Goal: Use online tool/utility: Utilize a website feature to perform a specific function

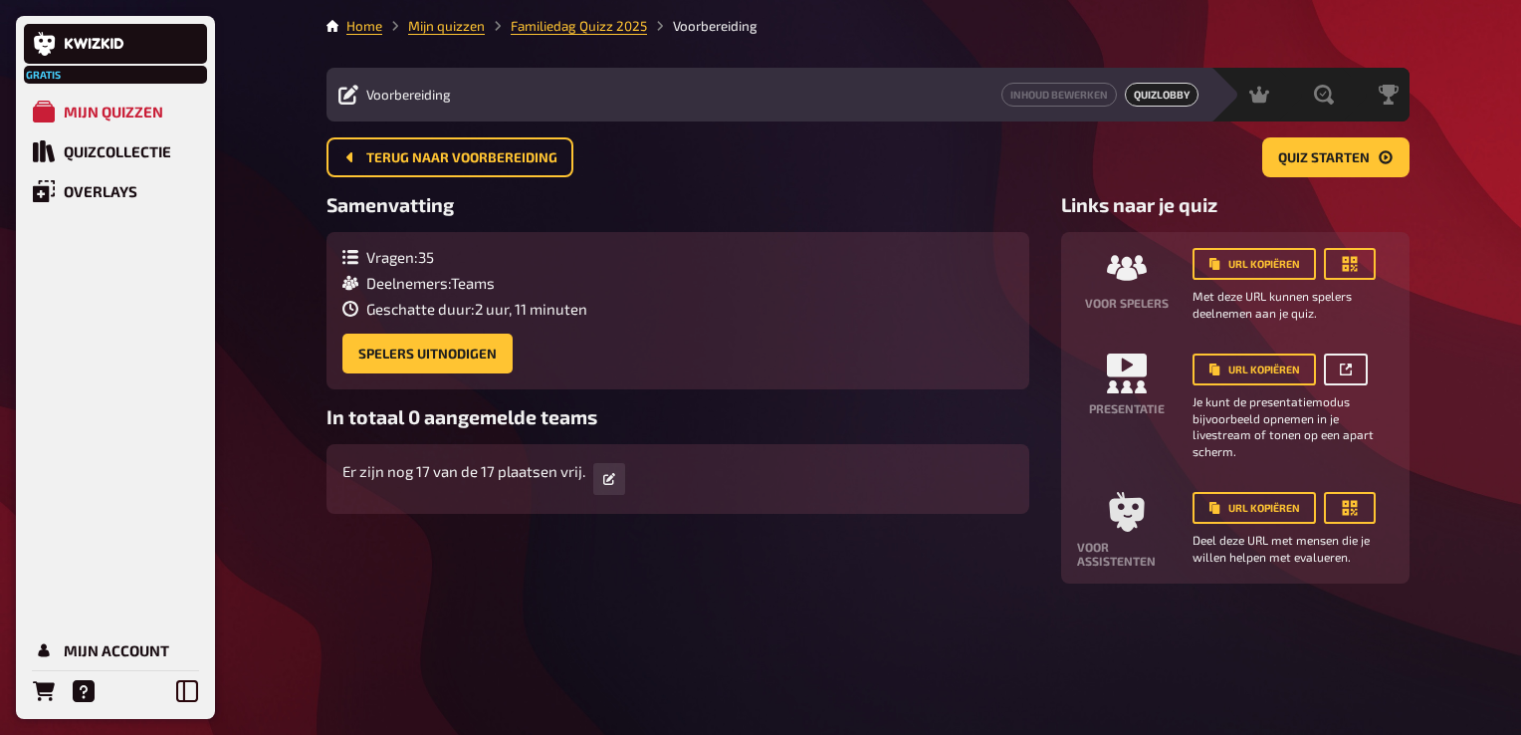
click at [1346, 363] on icon at bounding box center [1346, 369] width 12 height 12
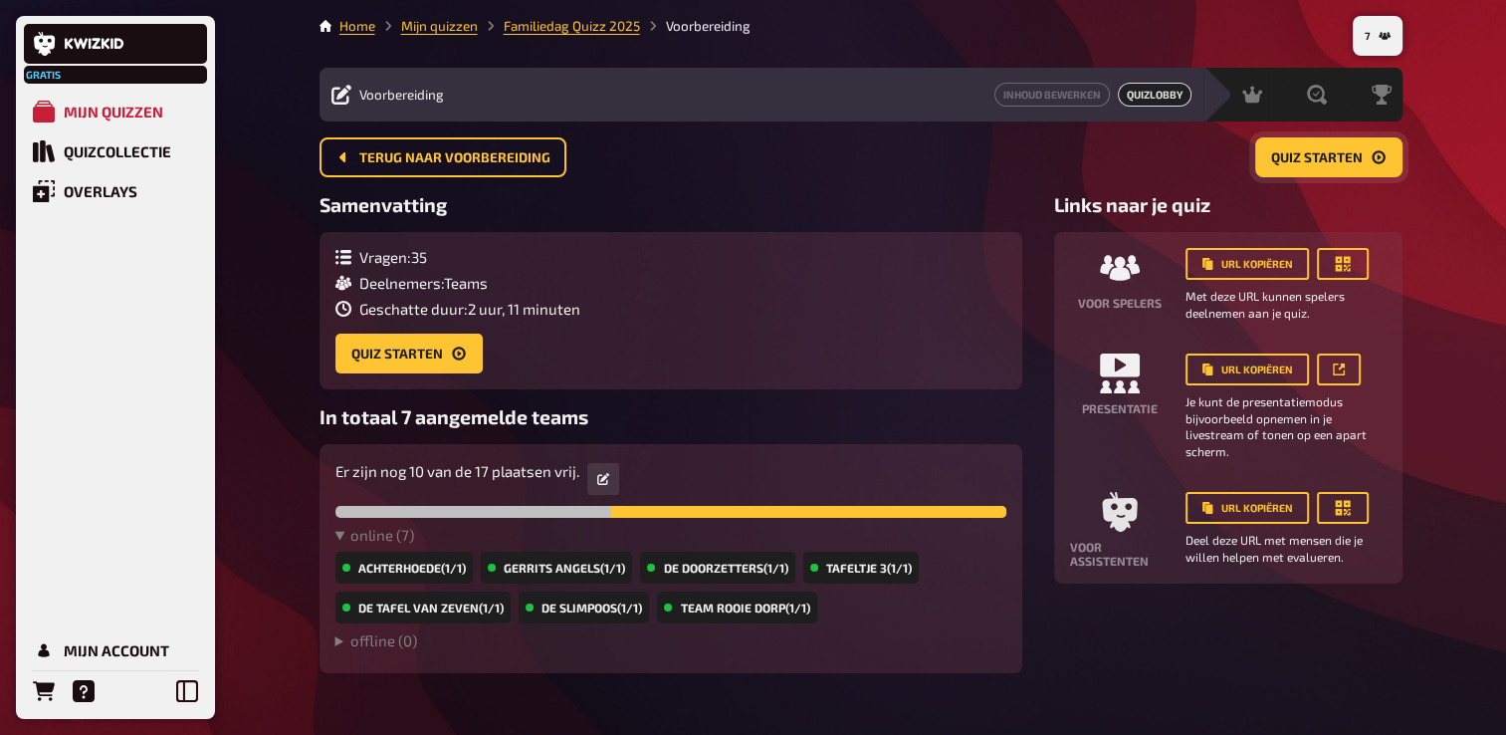
click at [1337, 160] on span "Quiz starten" at bounding box center [1317, 158] width 92 height 14
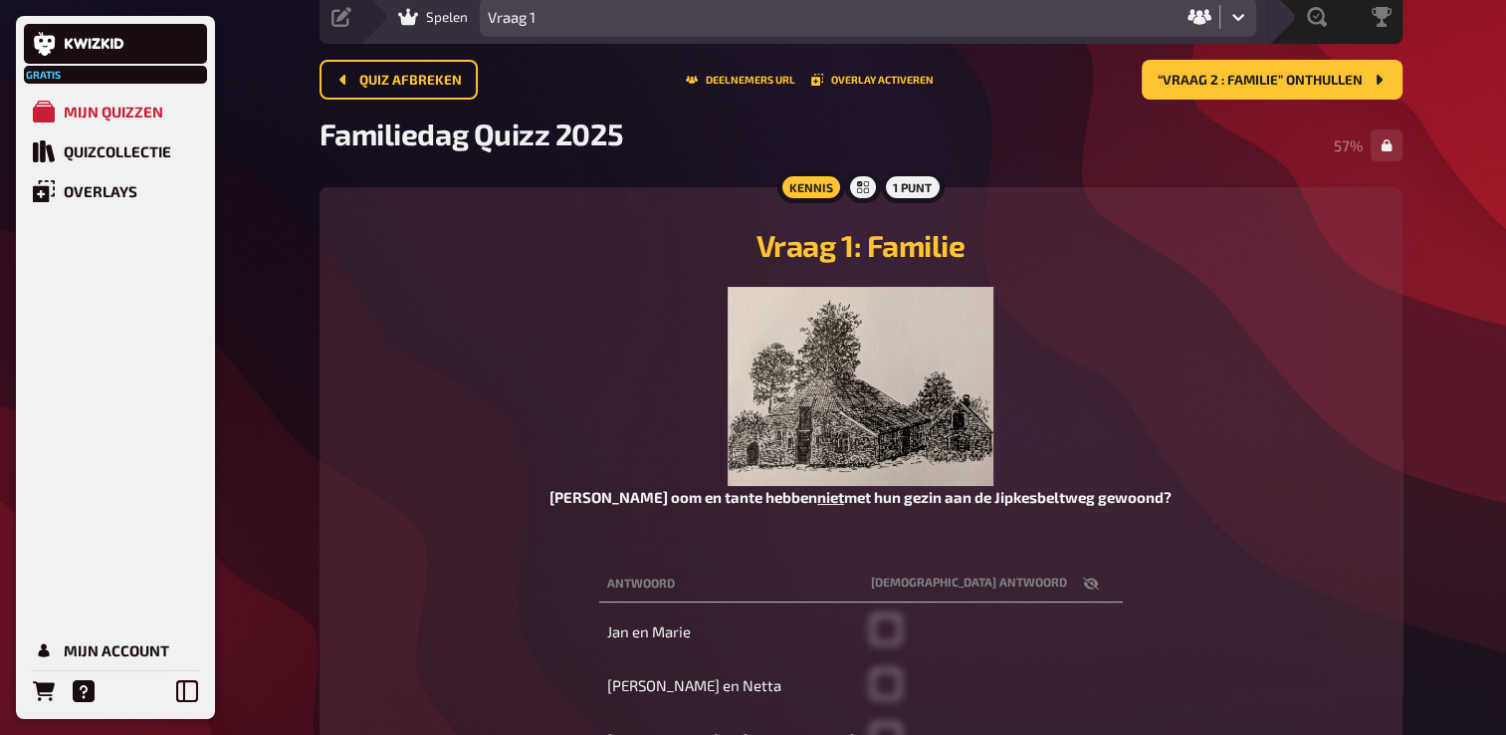
scroll to position [32, 0]
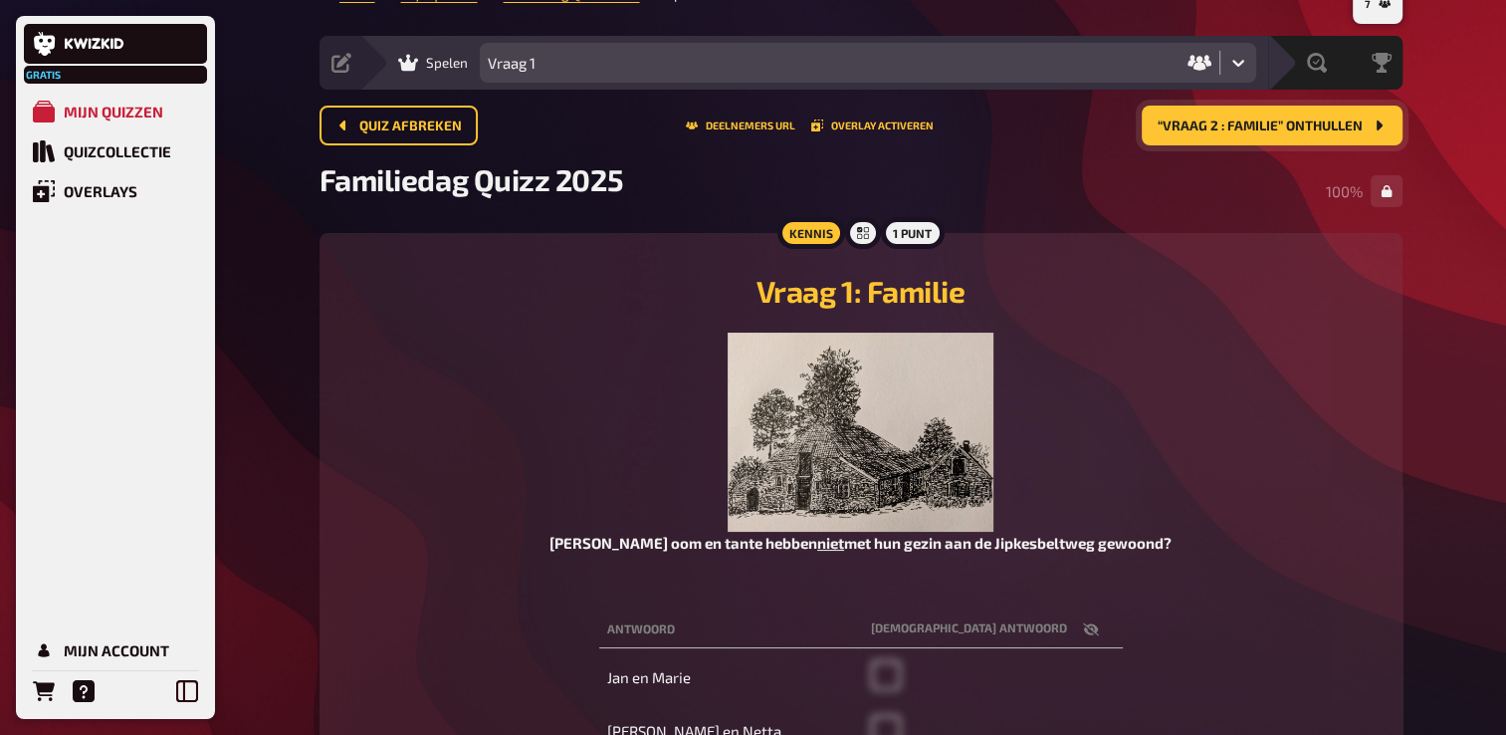
click at [1274, 134] on button "“Vraag 2 : Familie” onthullen" at bounding box center [1272, 126] width 261 height 40
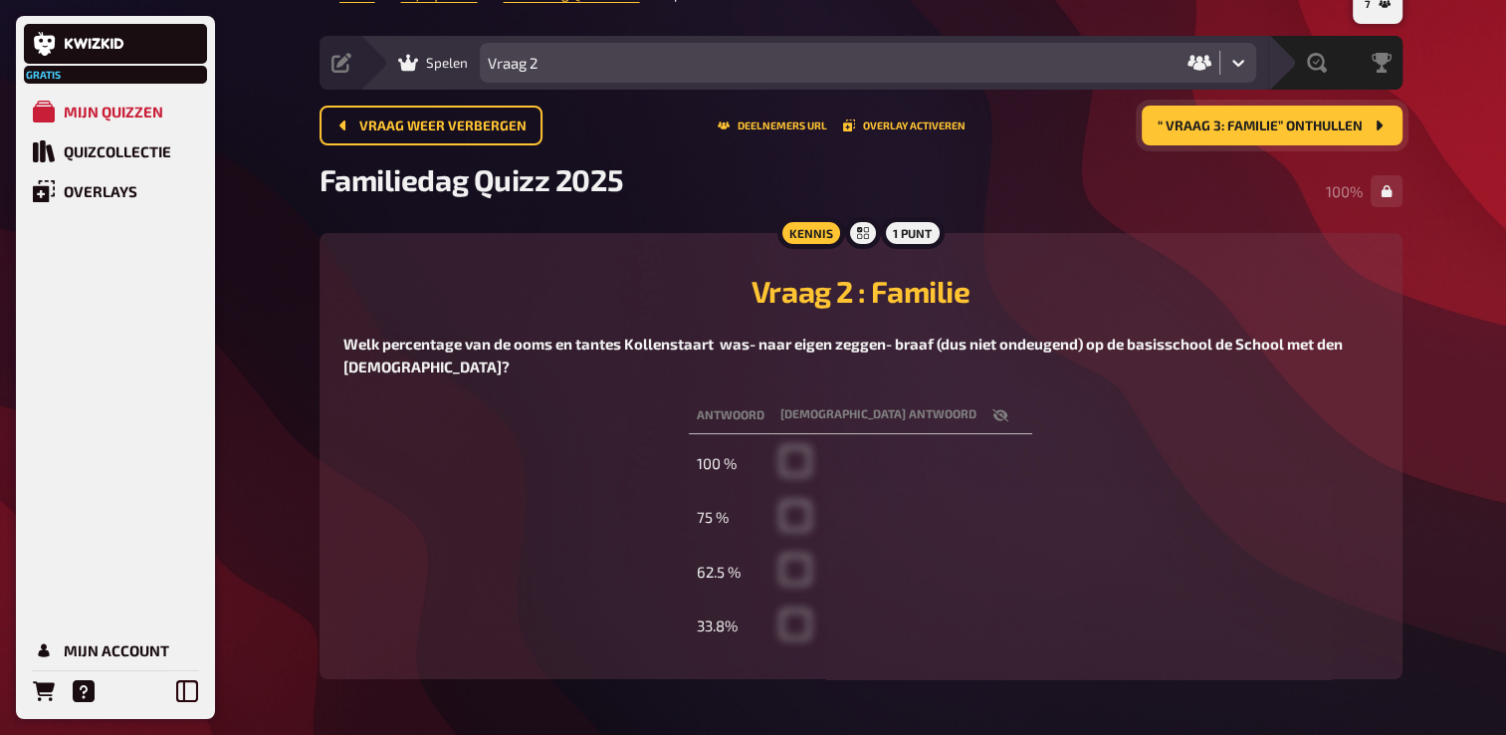
click at [1234, 119] on span "“ Vraag 3: Familie” onthullen" at bounding box center [1260, 126] width 205 height 14
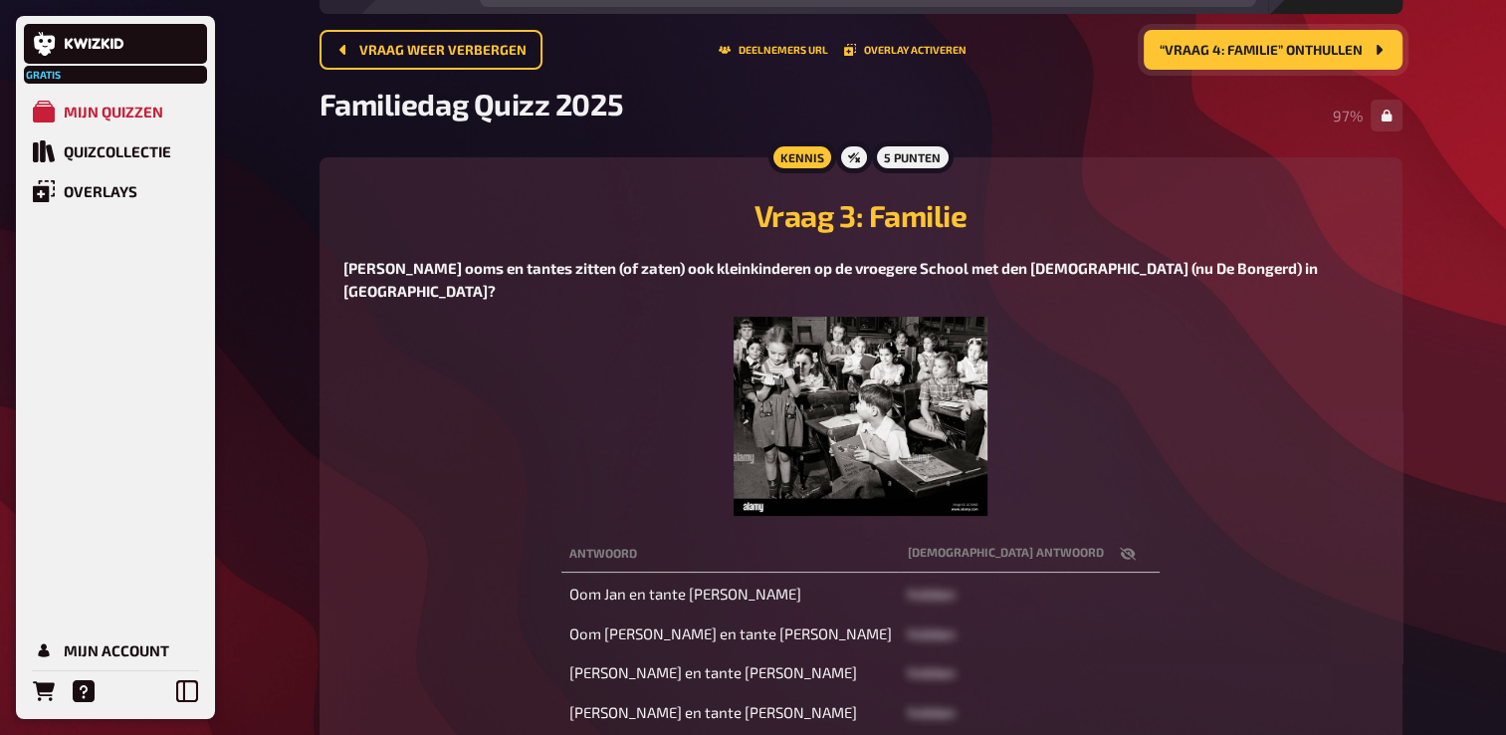
scroll to position [92, 0]
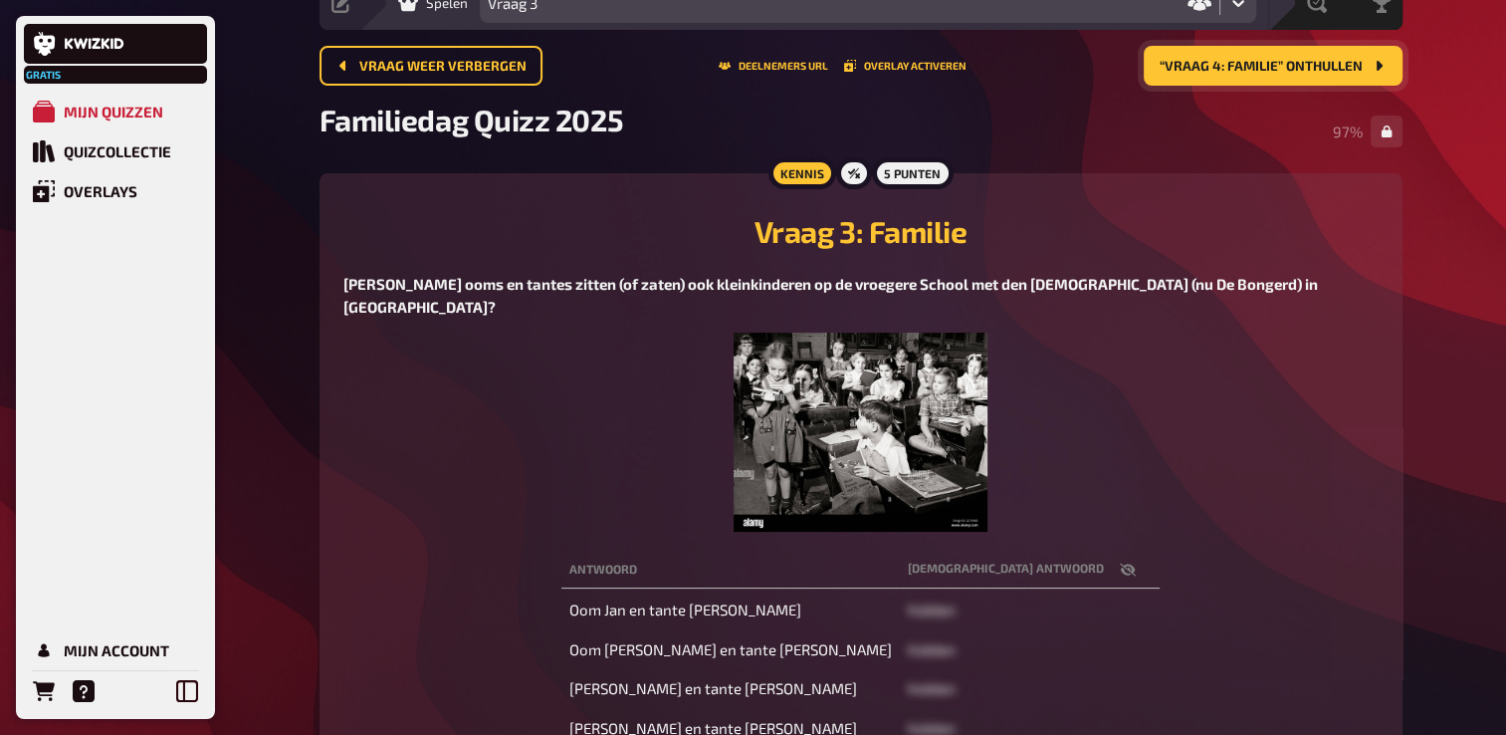
click at [1274, 65] on span "“Vraag 4: Familie” onthullen" at bounding box center [1261, 67] width 203 height 14
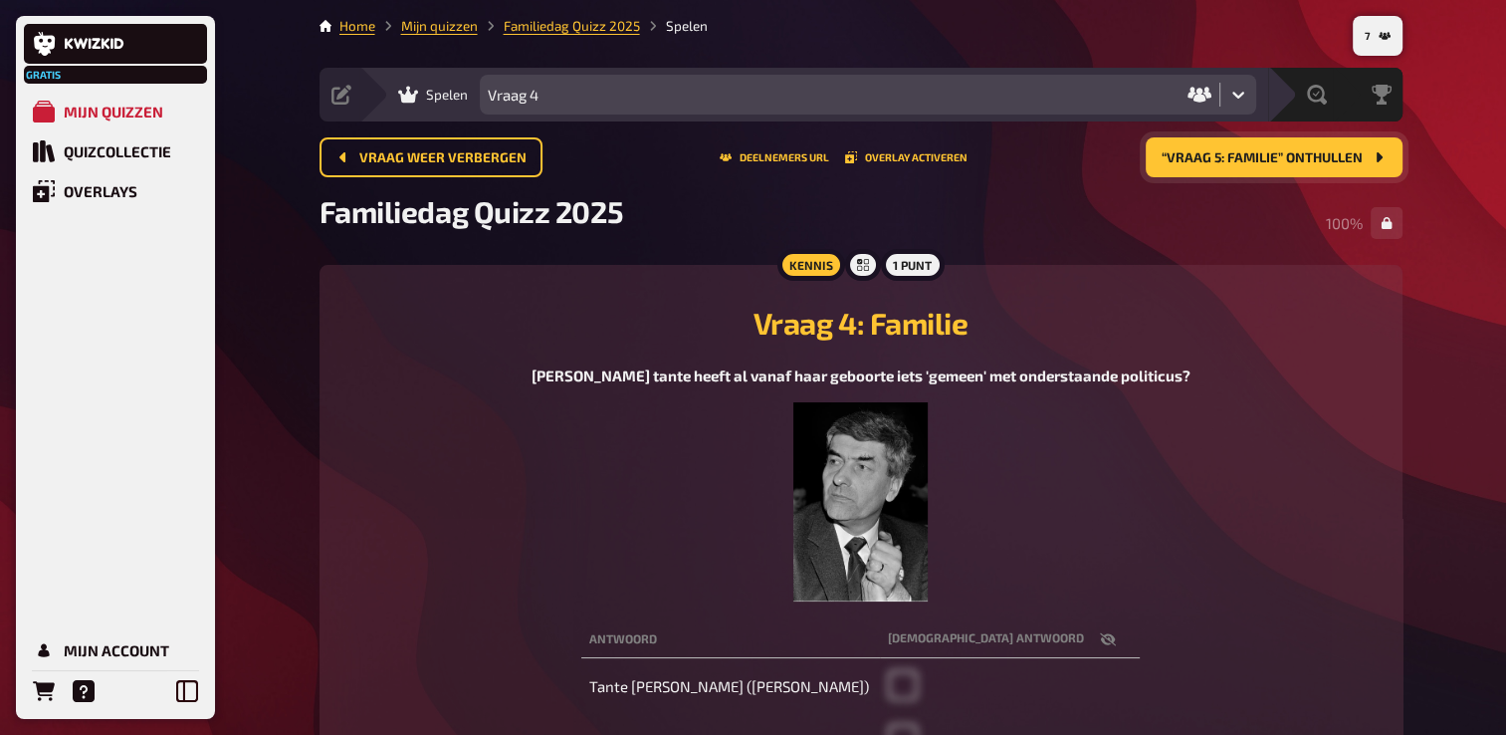
click at [1268, 155] on span "“Vraag 5: Familie” onthullen" at bounding box center [1262, 158] width 201 height 14
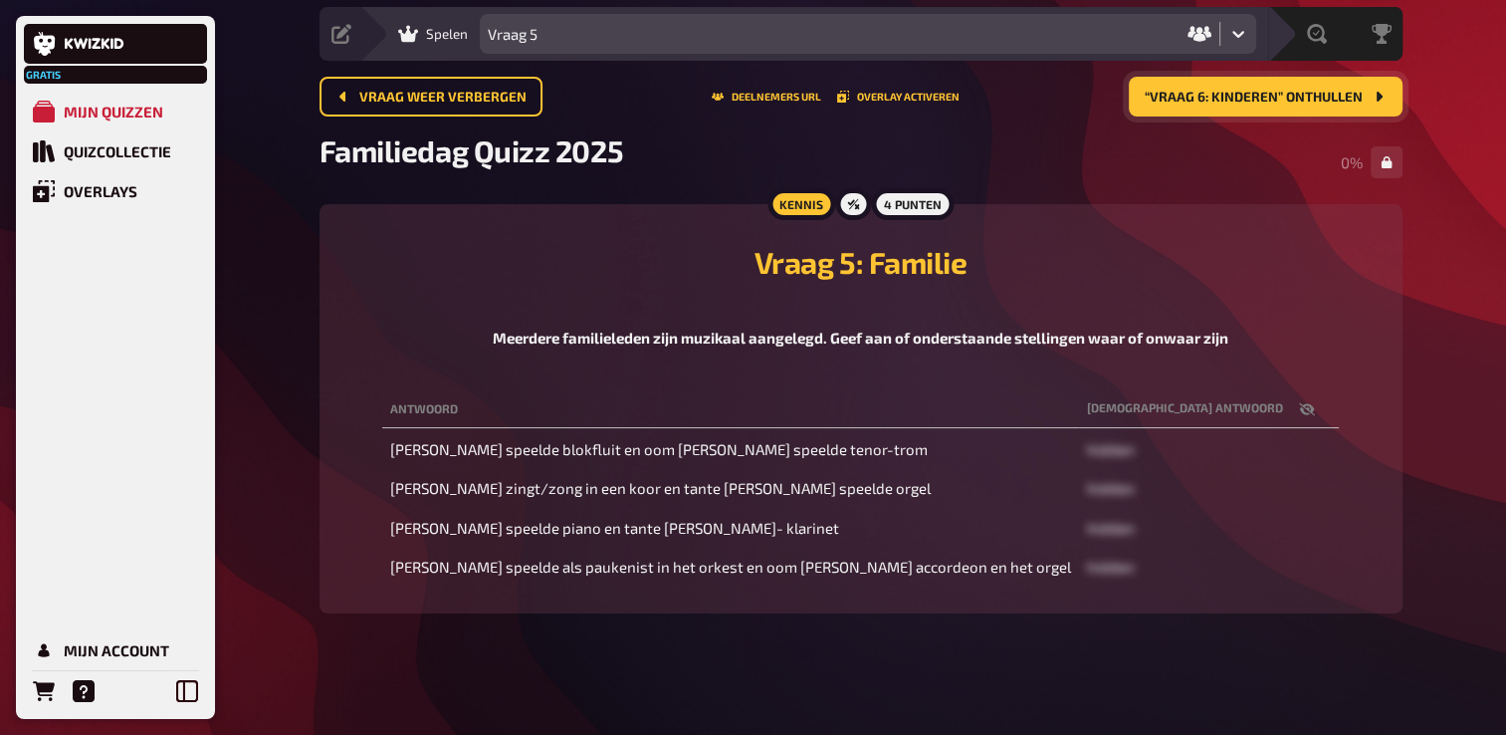
scroll to position [66, 0]
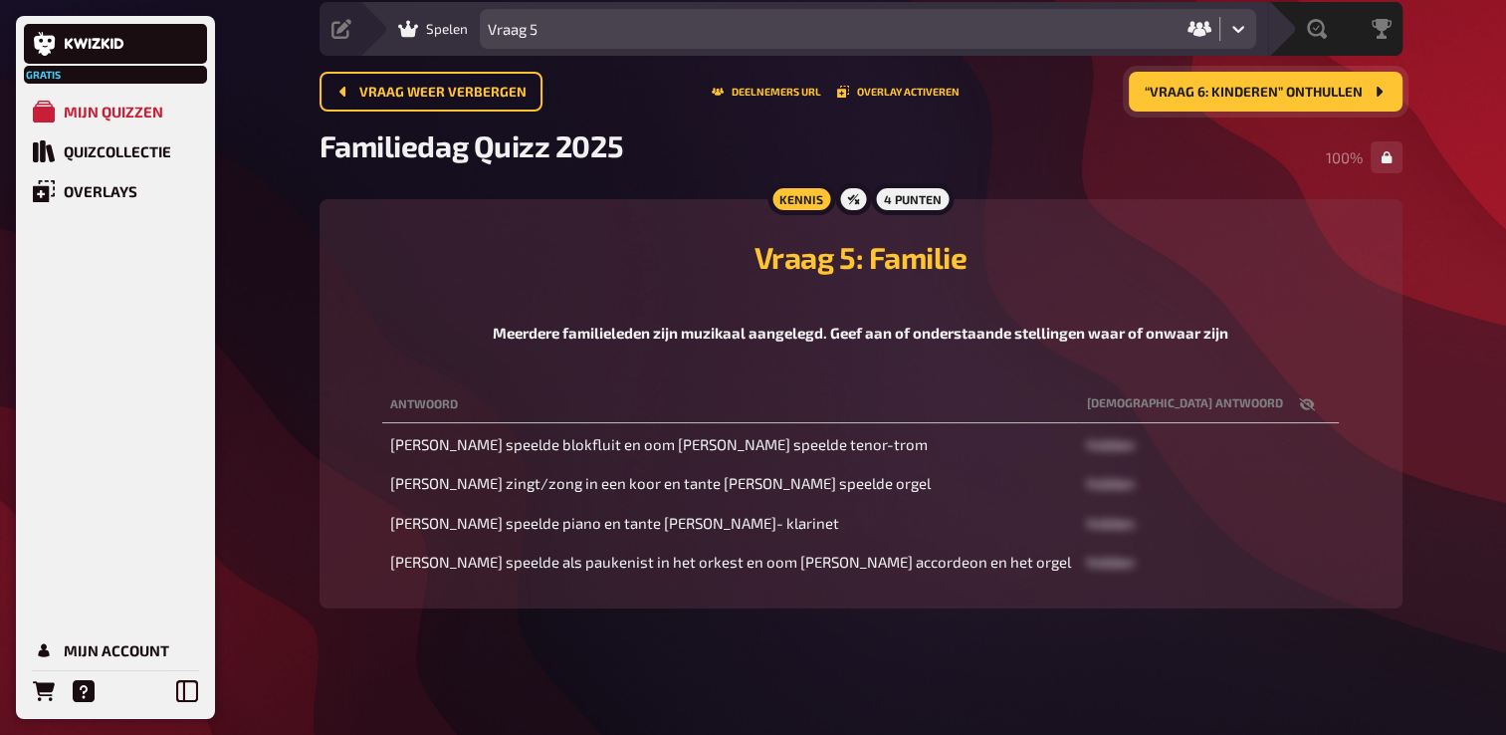
click at [1274, 93] on span "“Vraag 6: Kinderen” onthullen" at bounding box center [1254, 93] width 218 height 14
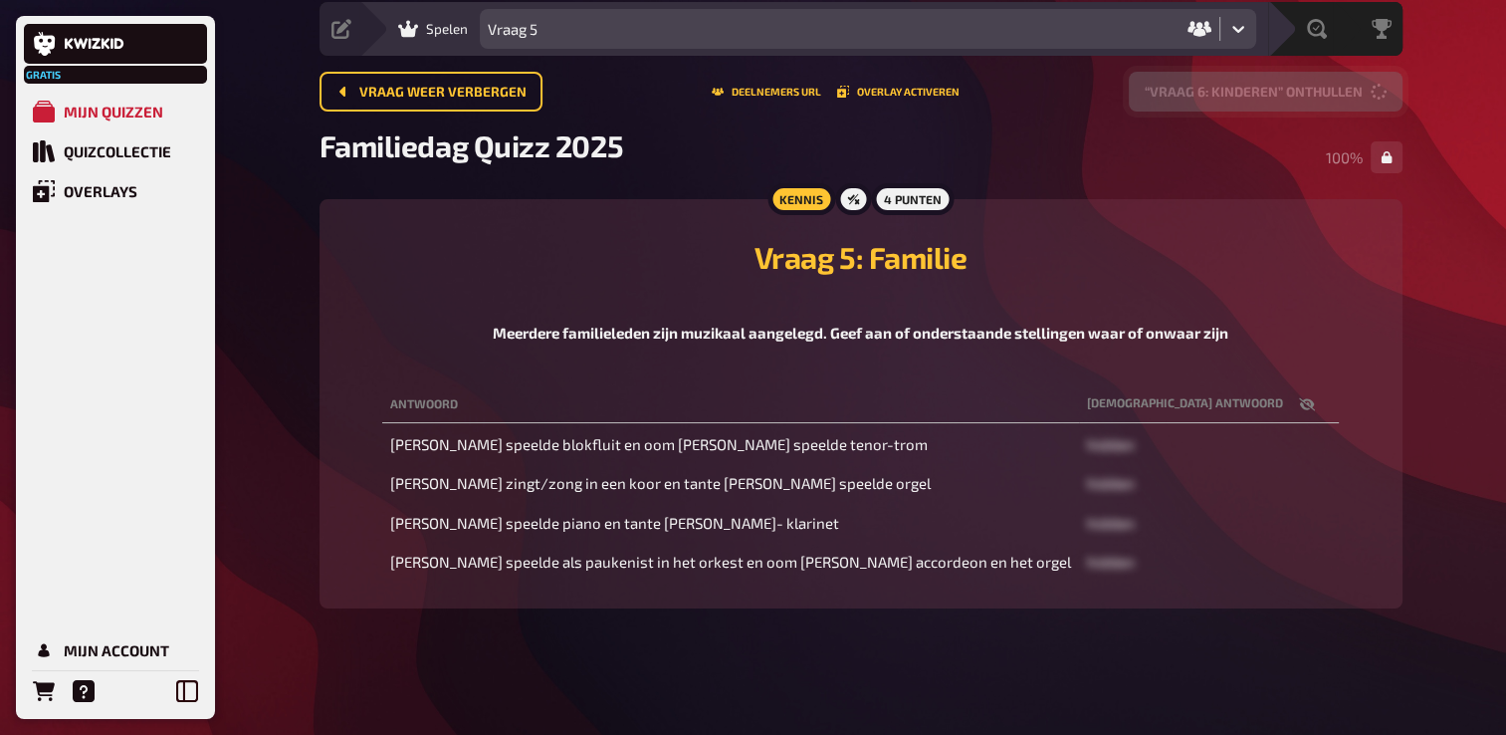
scroll to position [26, 0]
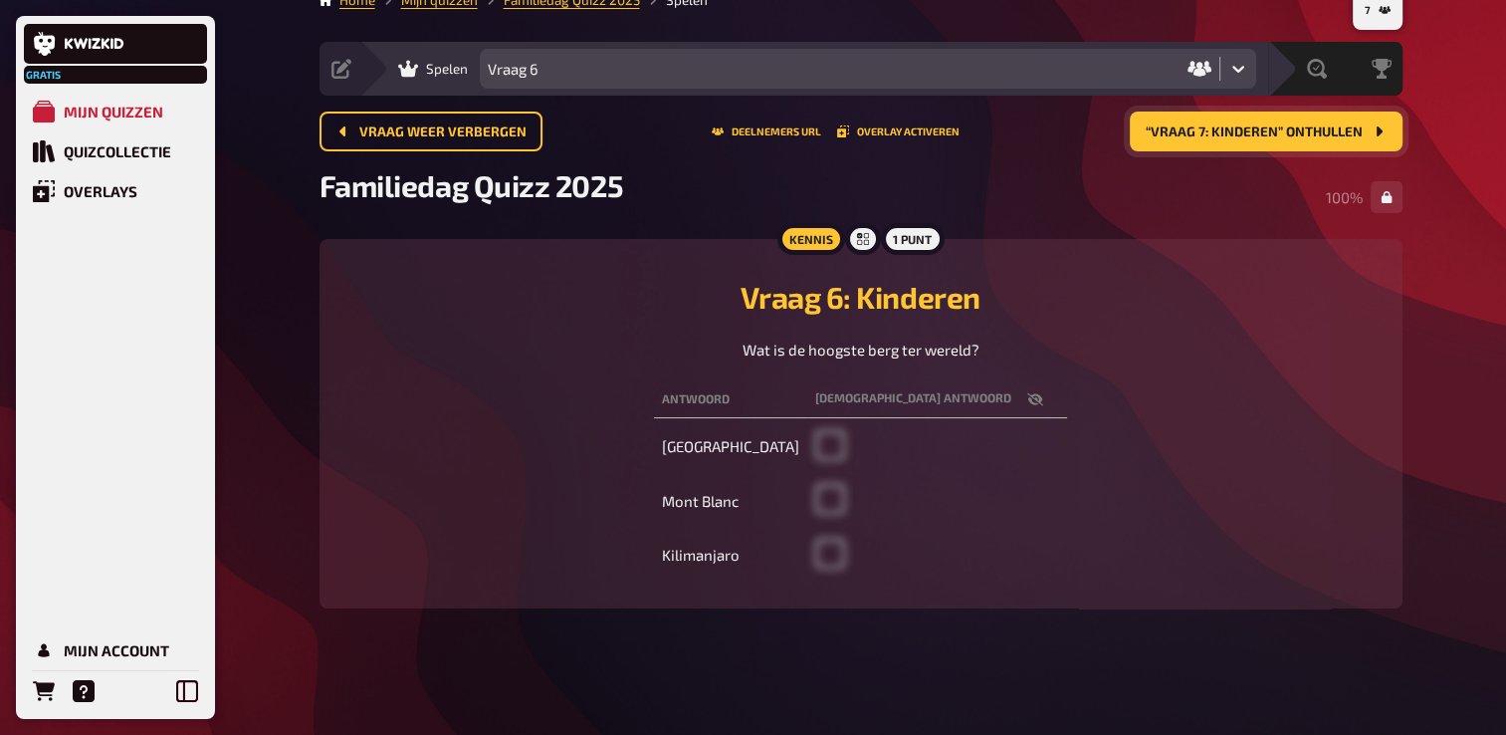
click at [1331, 125] on span "“Vraag 7: Kinderen” onthullen" at bounding box center [1254, 132] width 217 height 14
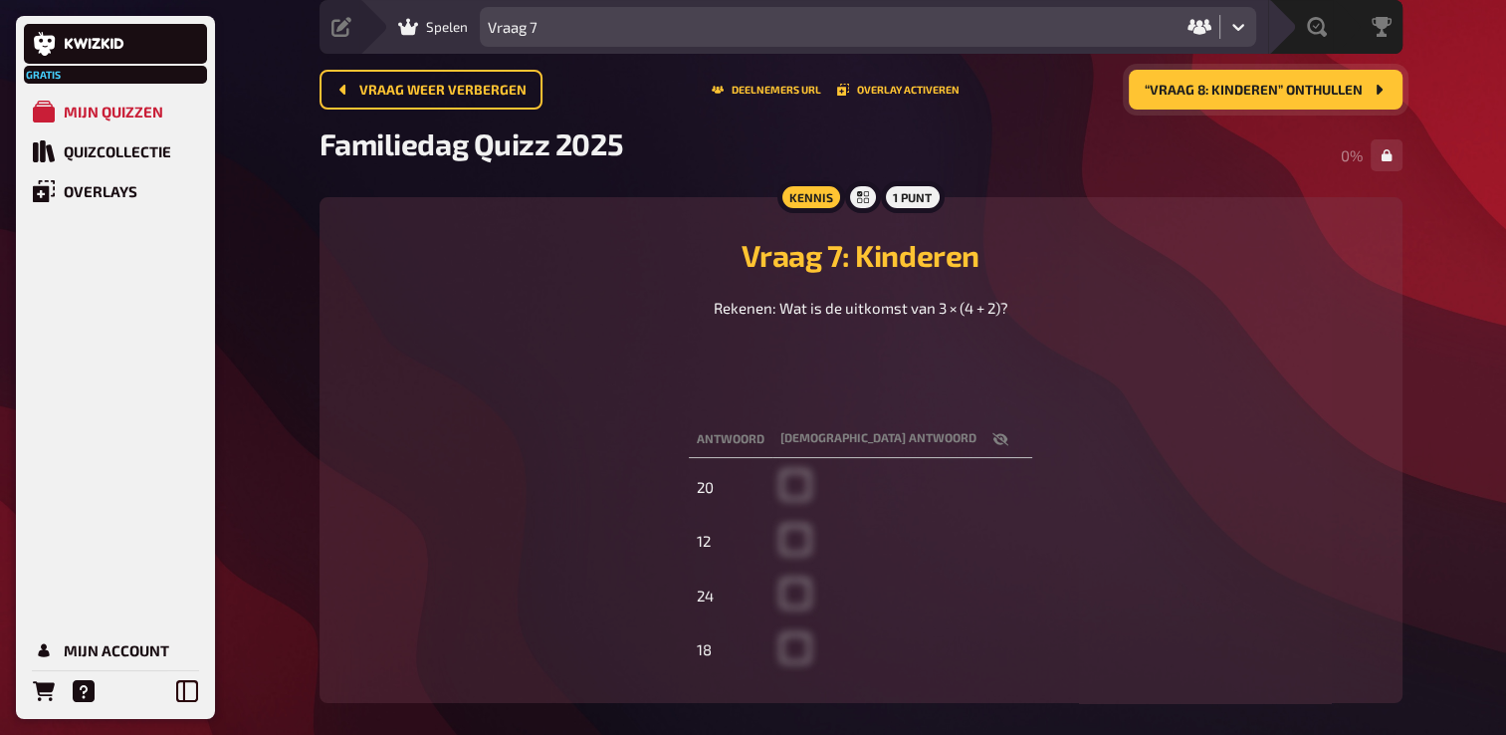
scroll to position [125, 0]
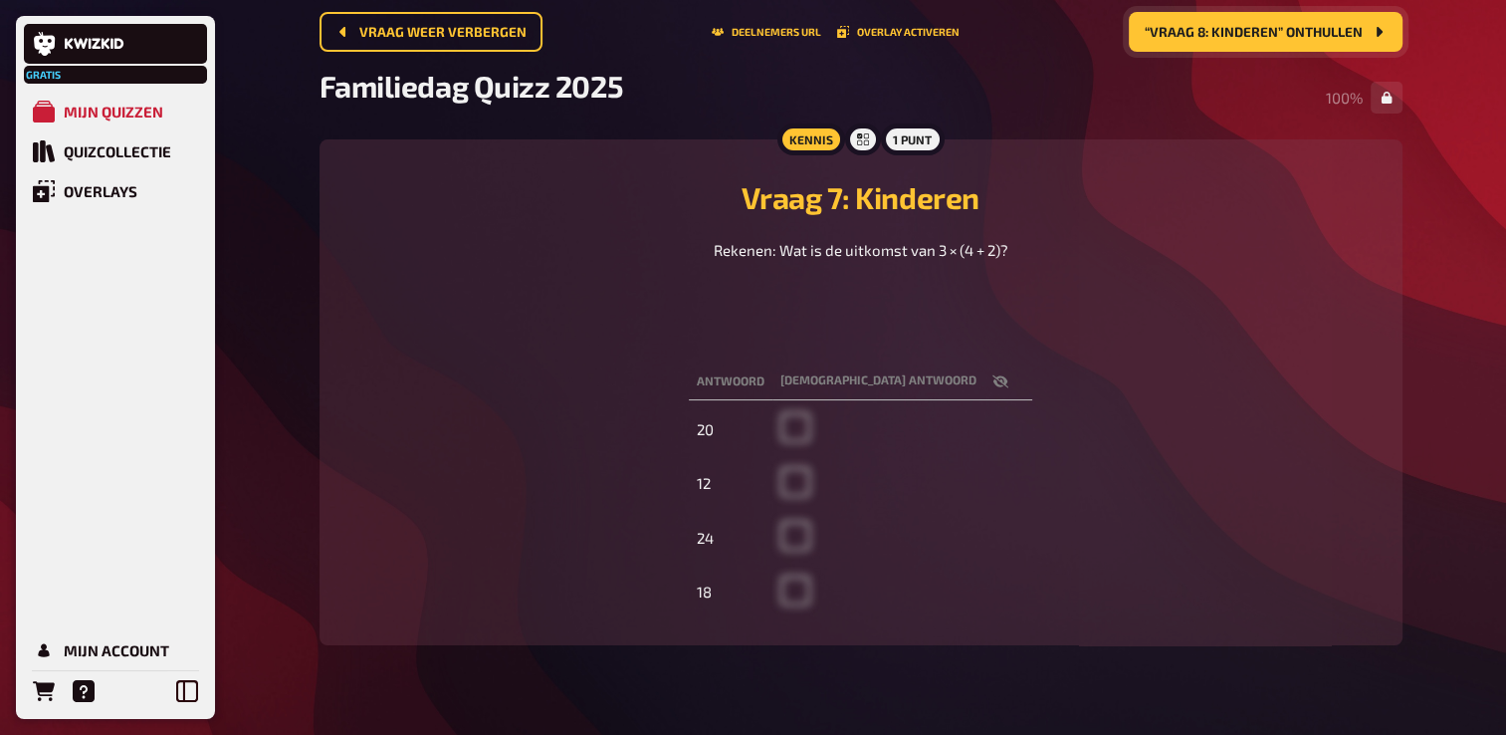
click at [1286, 38] on span "“Vraag 8: Kinderen” onthullen" at bounding box center [1254, 33] width 218 height 14
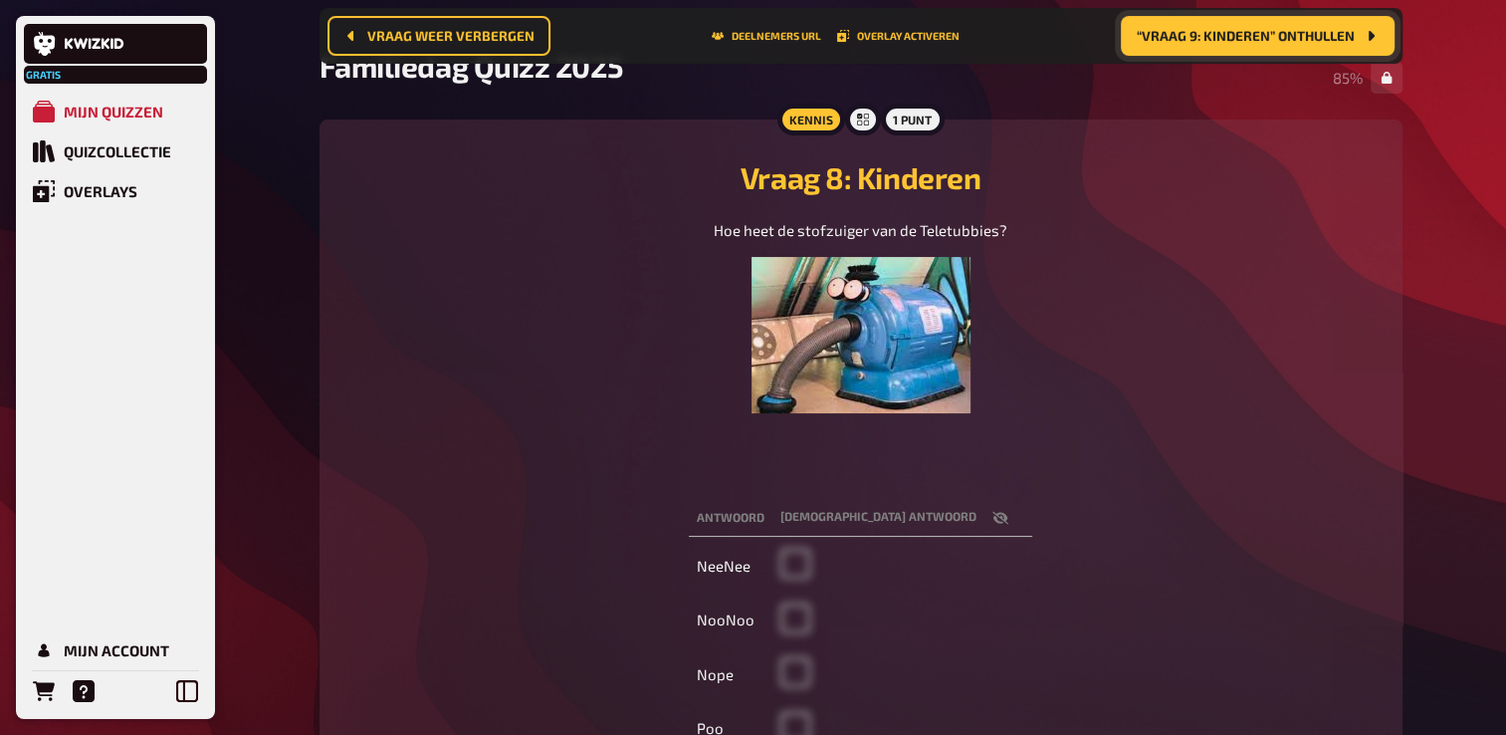
scroll to position [157, 0]
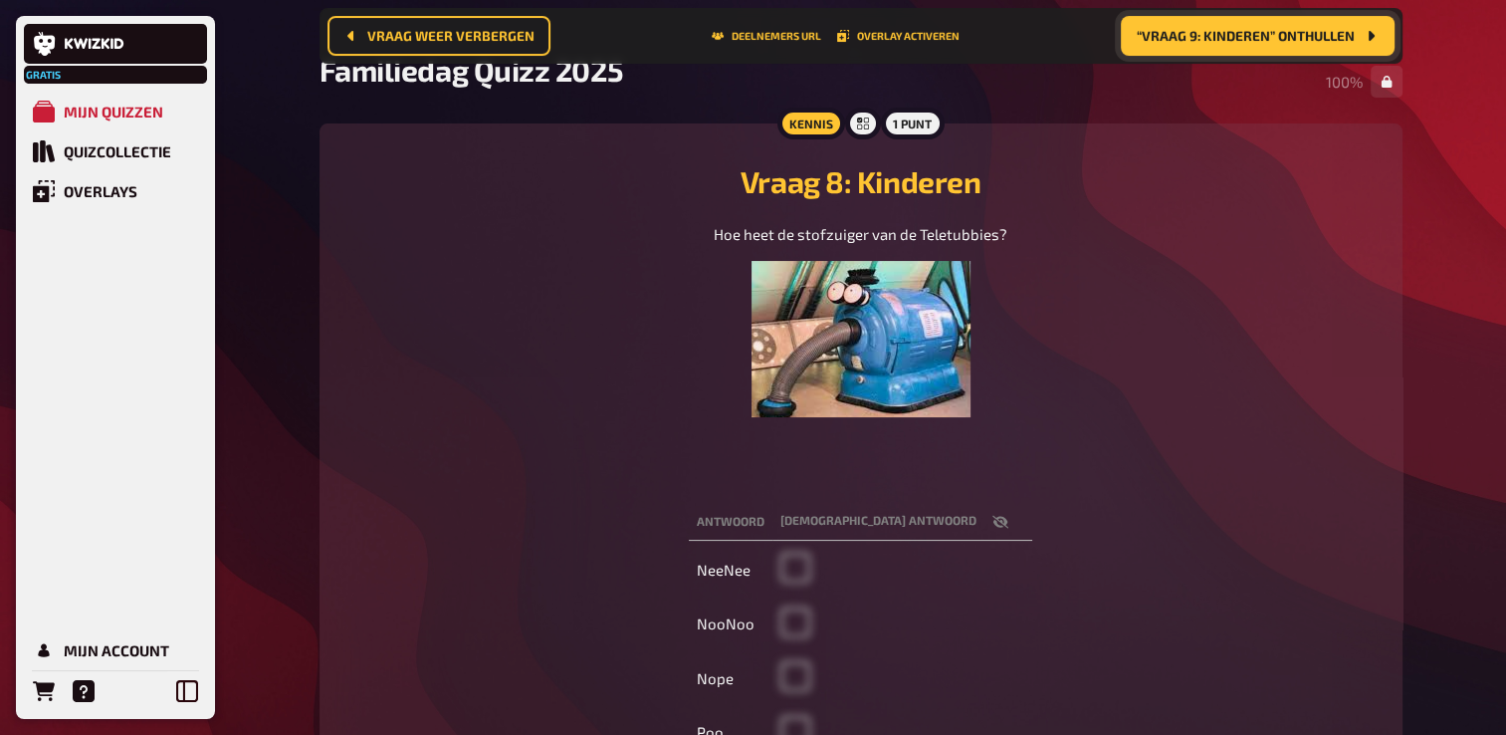
click at [1247, 32] on span "“Vraag 9: Kinderen” onthullen" at bounding box center [1246, 36] width 218 height 14
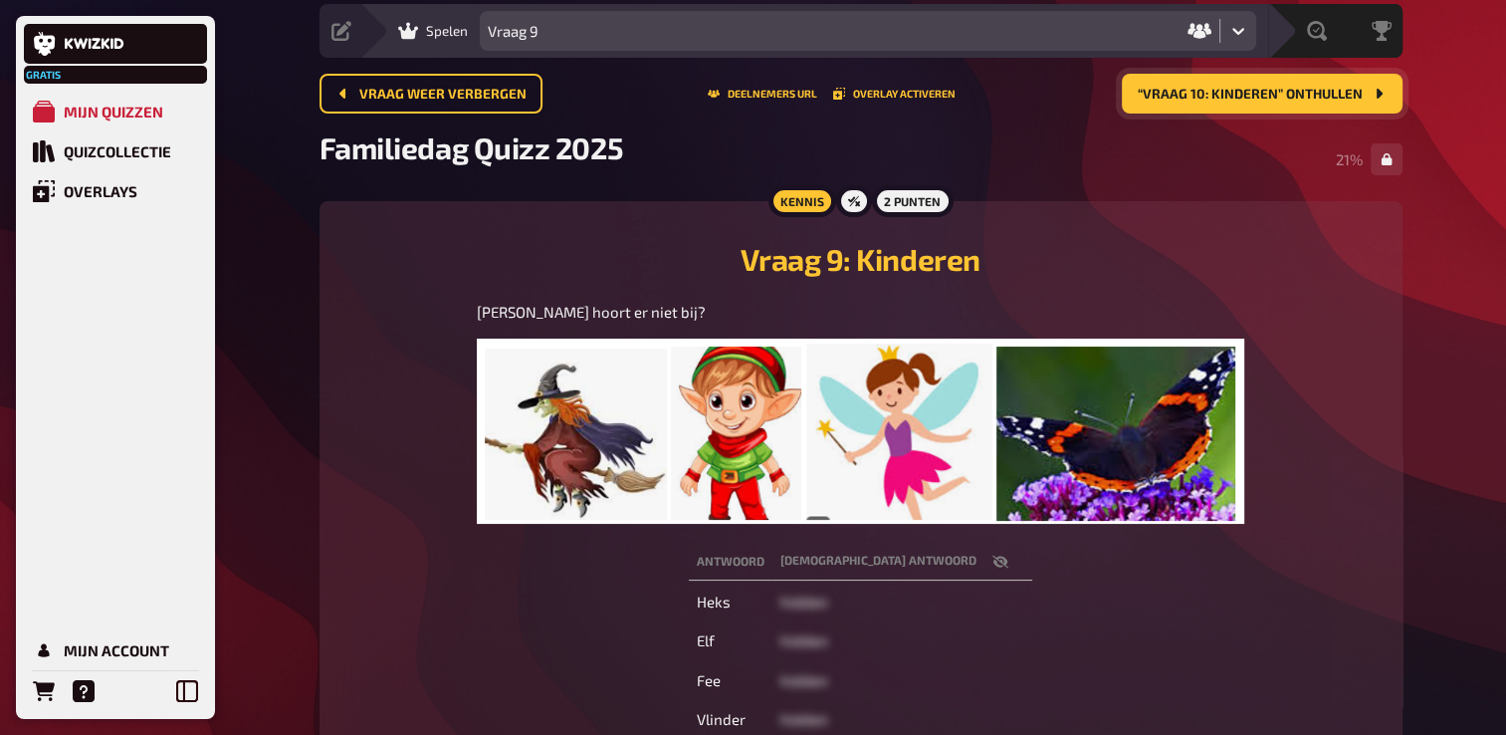
scroll to position [58, 0]
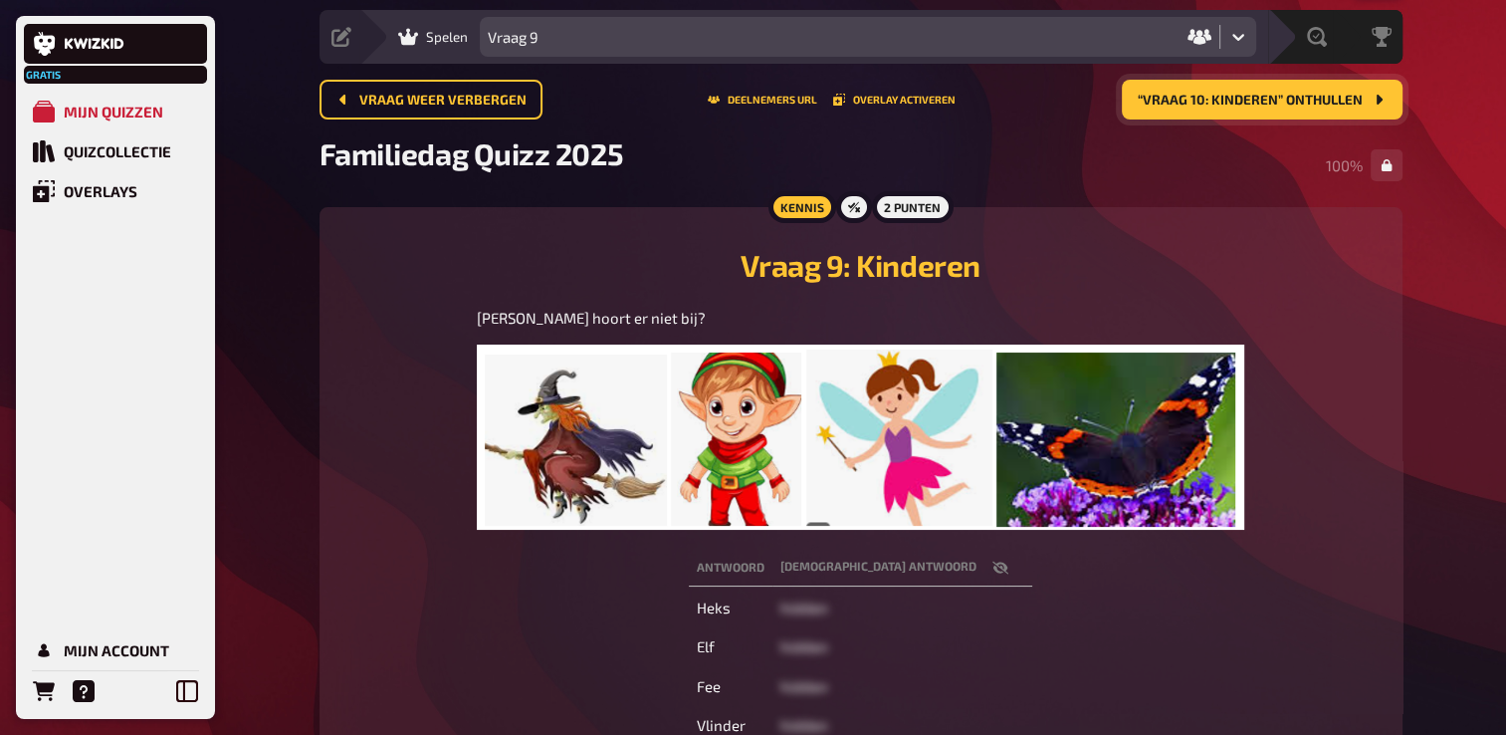
click at [1270, 97] on span "“Vraag 10: Kinderen” onthullen" at bounding box center [1250, 101] width 225 height 14
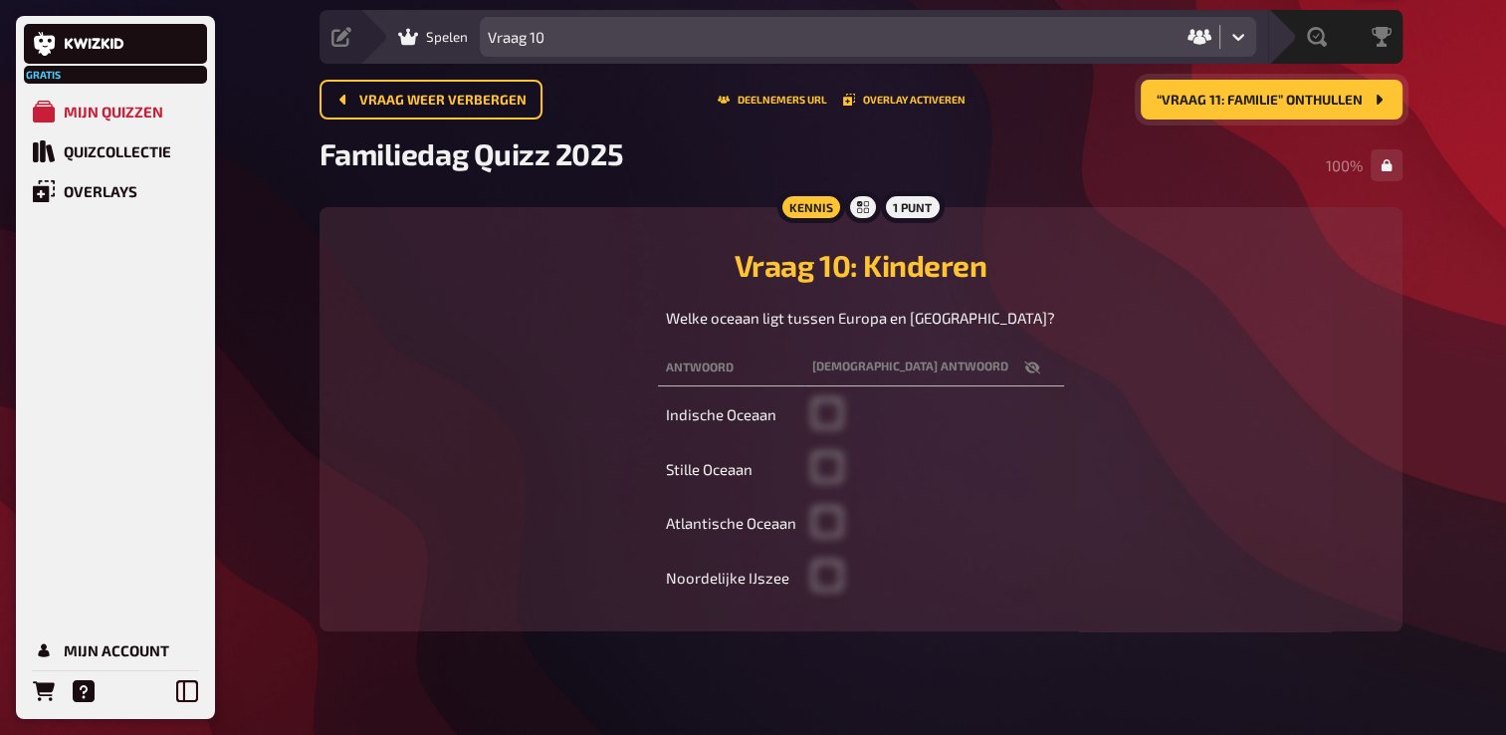
click at [1336, 86] on button "“Vraag 11: Familie” onthullen" at bounding box center [1272, 100] width 262 height 40
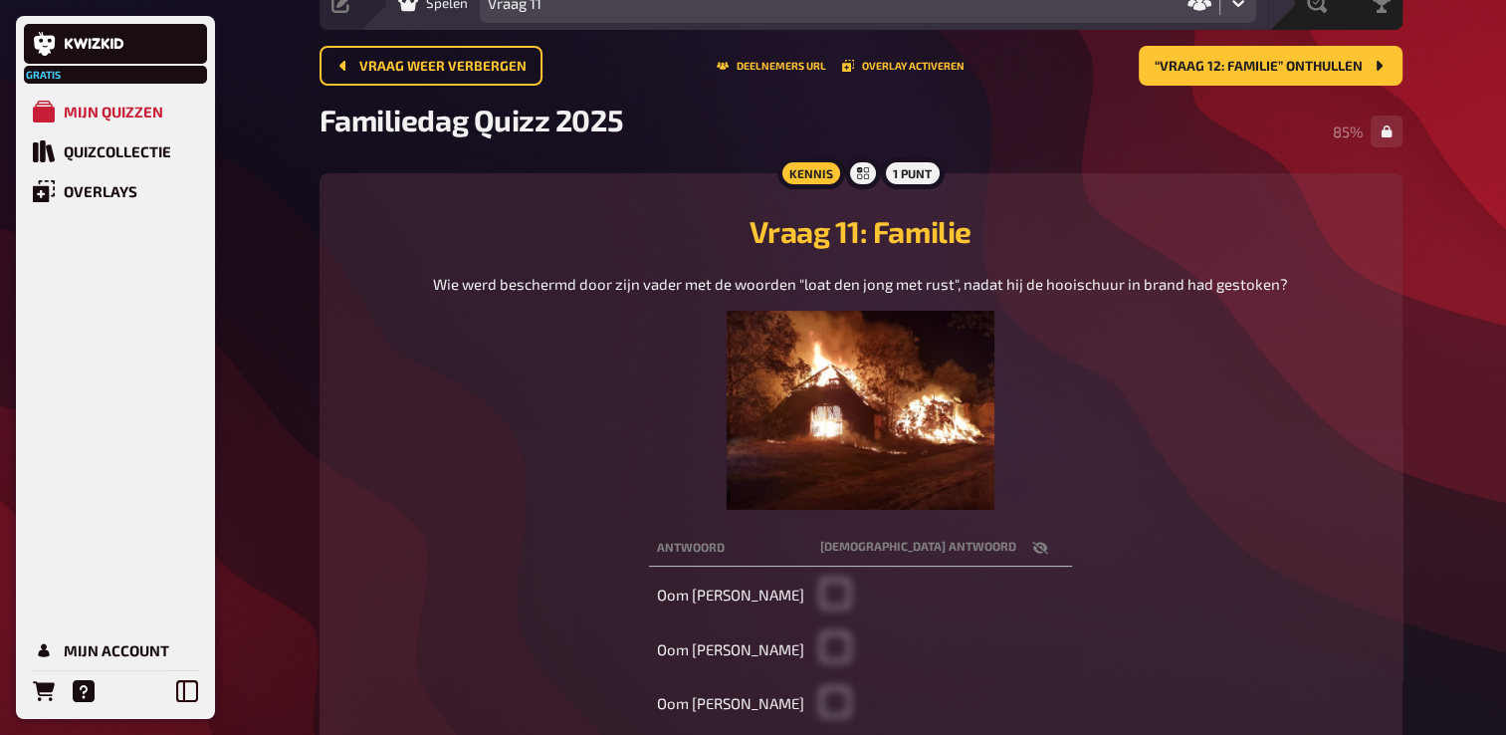
scroll to position [90, 0]
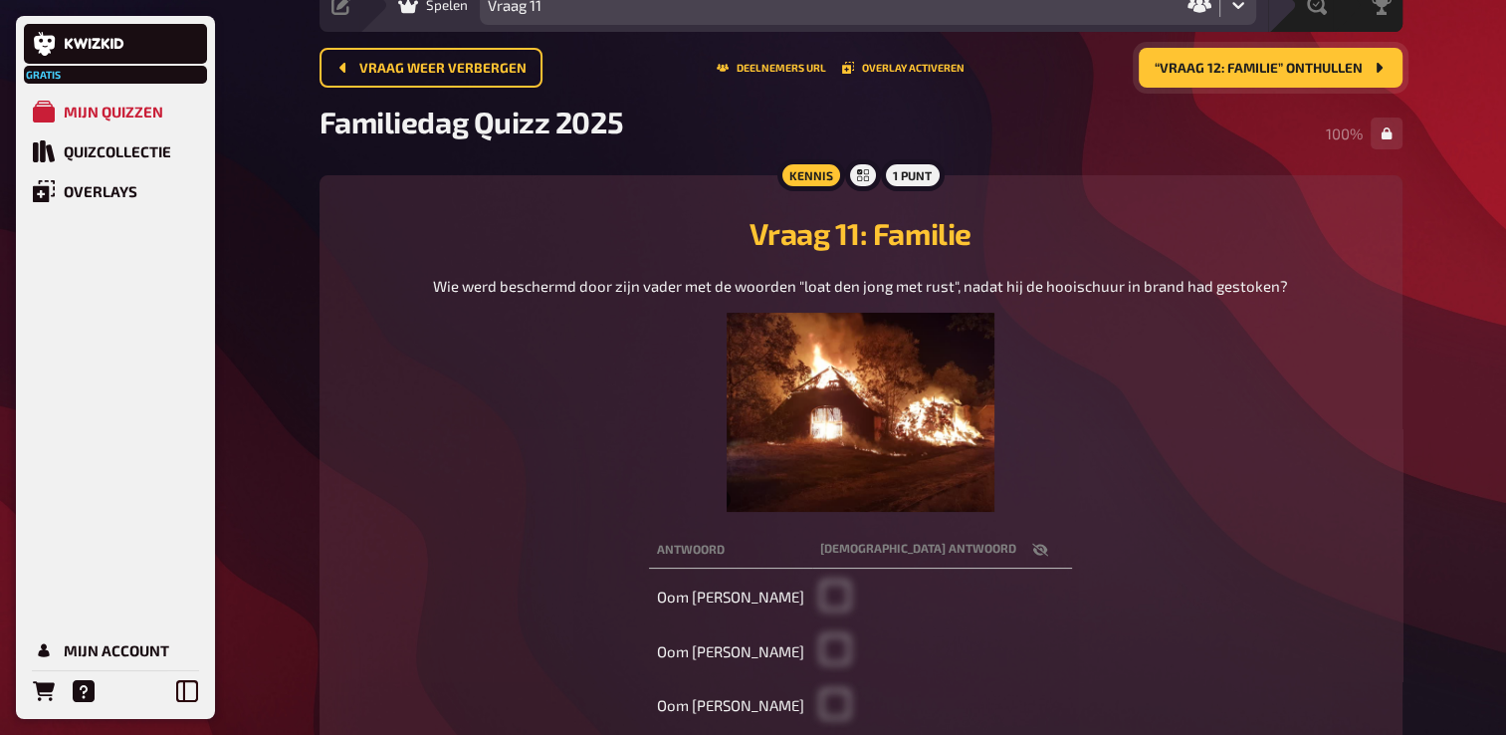
click at [1287, 69] on span "“Vraag 12: Familie” onthullen" at bounding box center [1259, 69] width 208 height 14
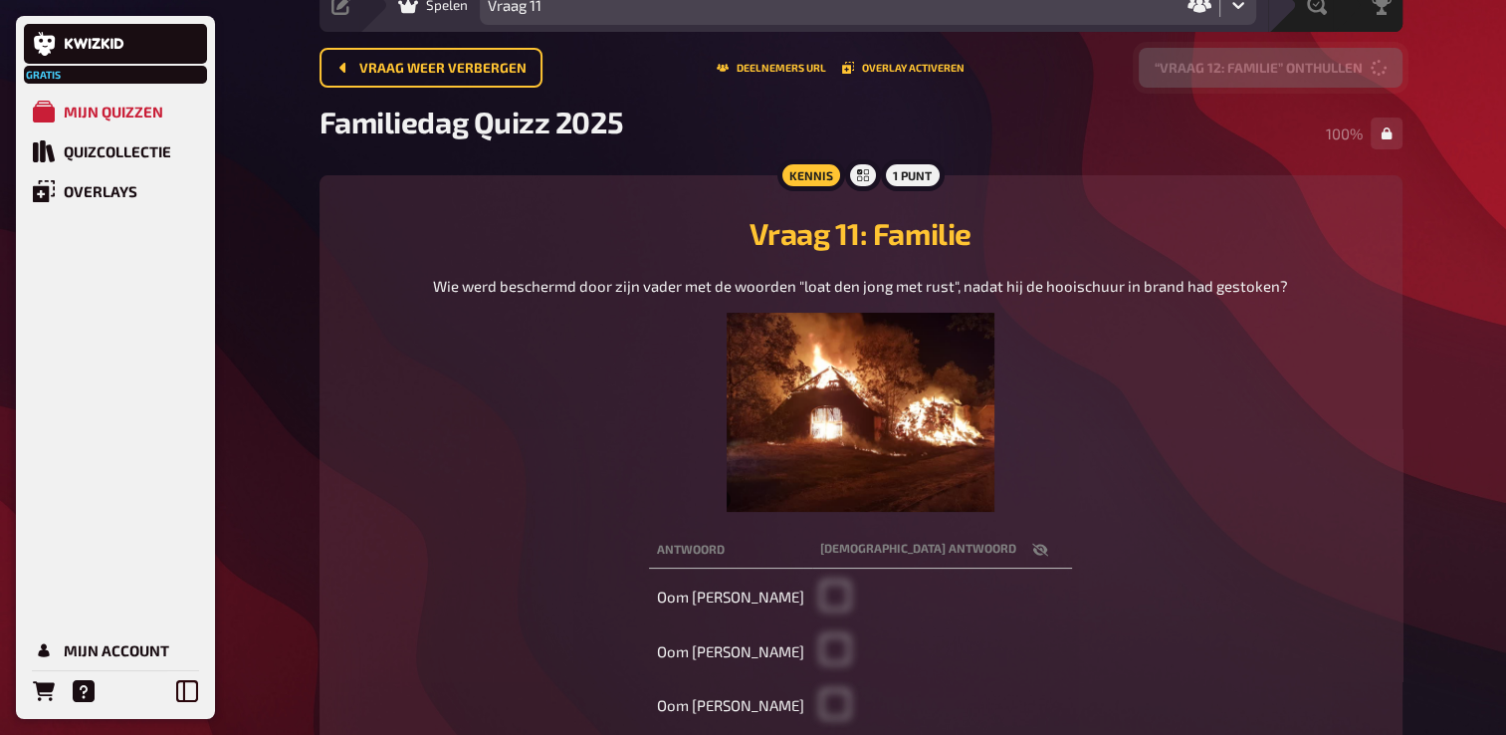
scroll to position [71, 0]
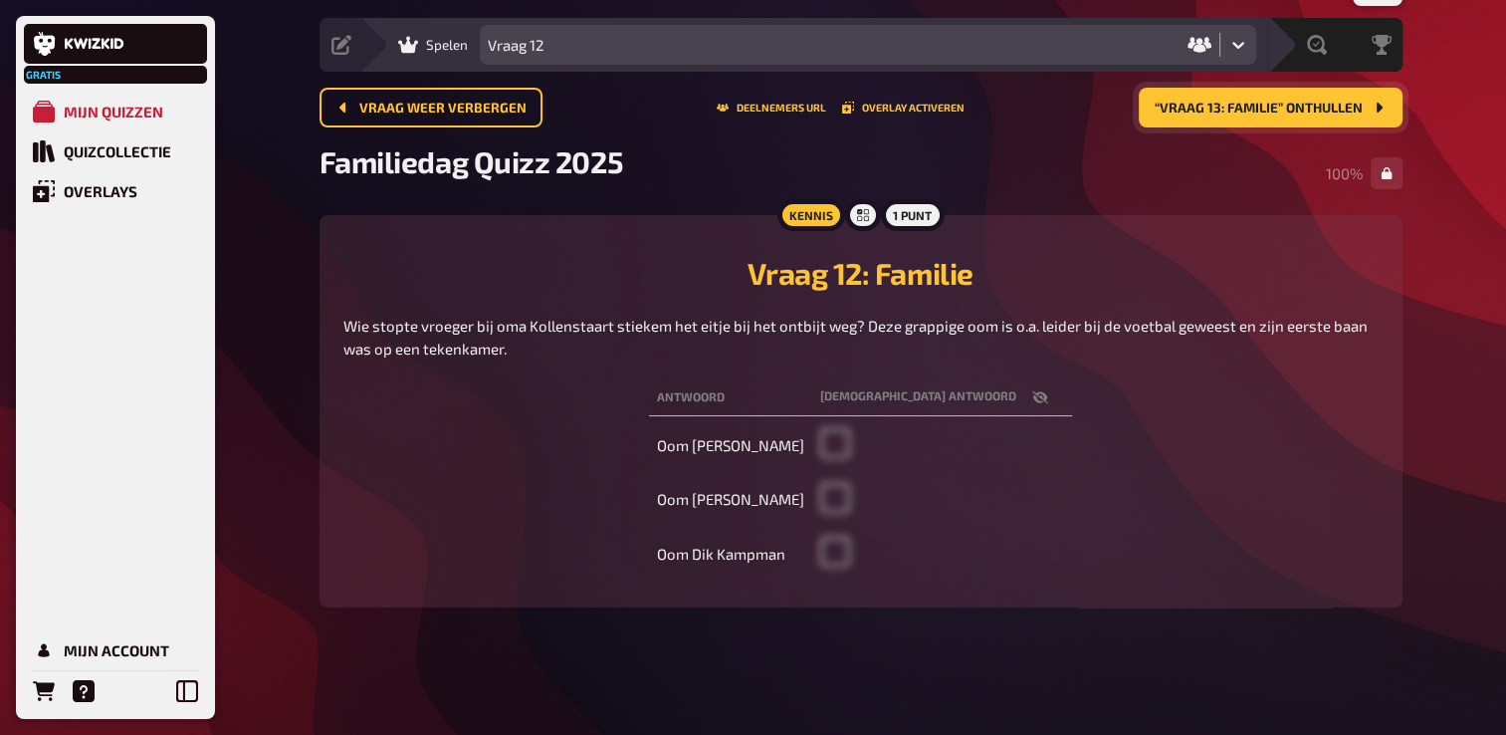
click at [1268, 102] on span "“Vraag 13: Familie” onthullen" at bounding box center [1259, 109] width 208 height 14
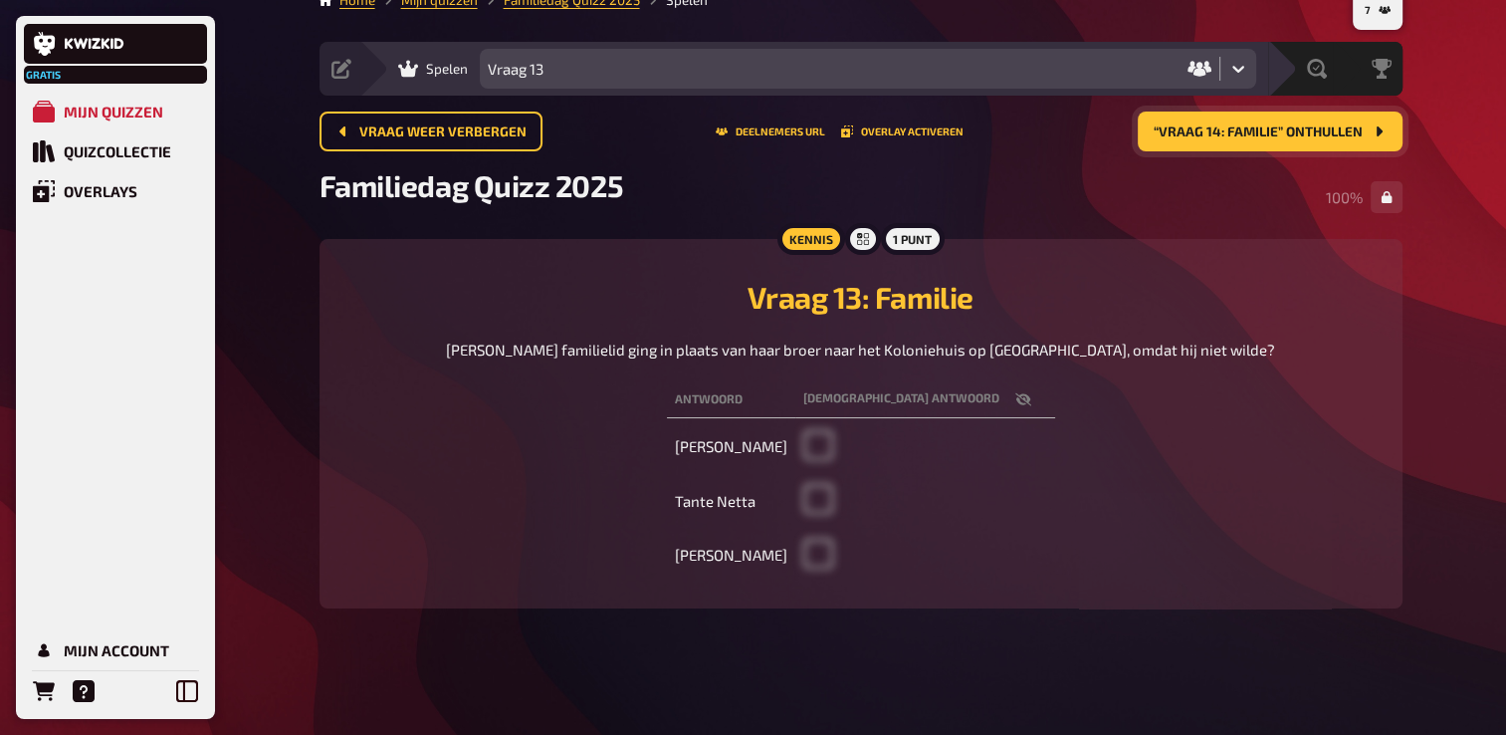
click at [1267, 137] on span "“Vraag 14: Familie” onthullen" at bounding box center [1258, 132] width 209 height 14
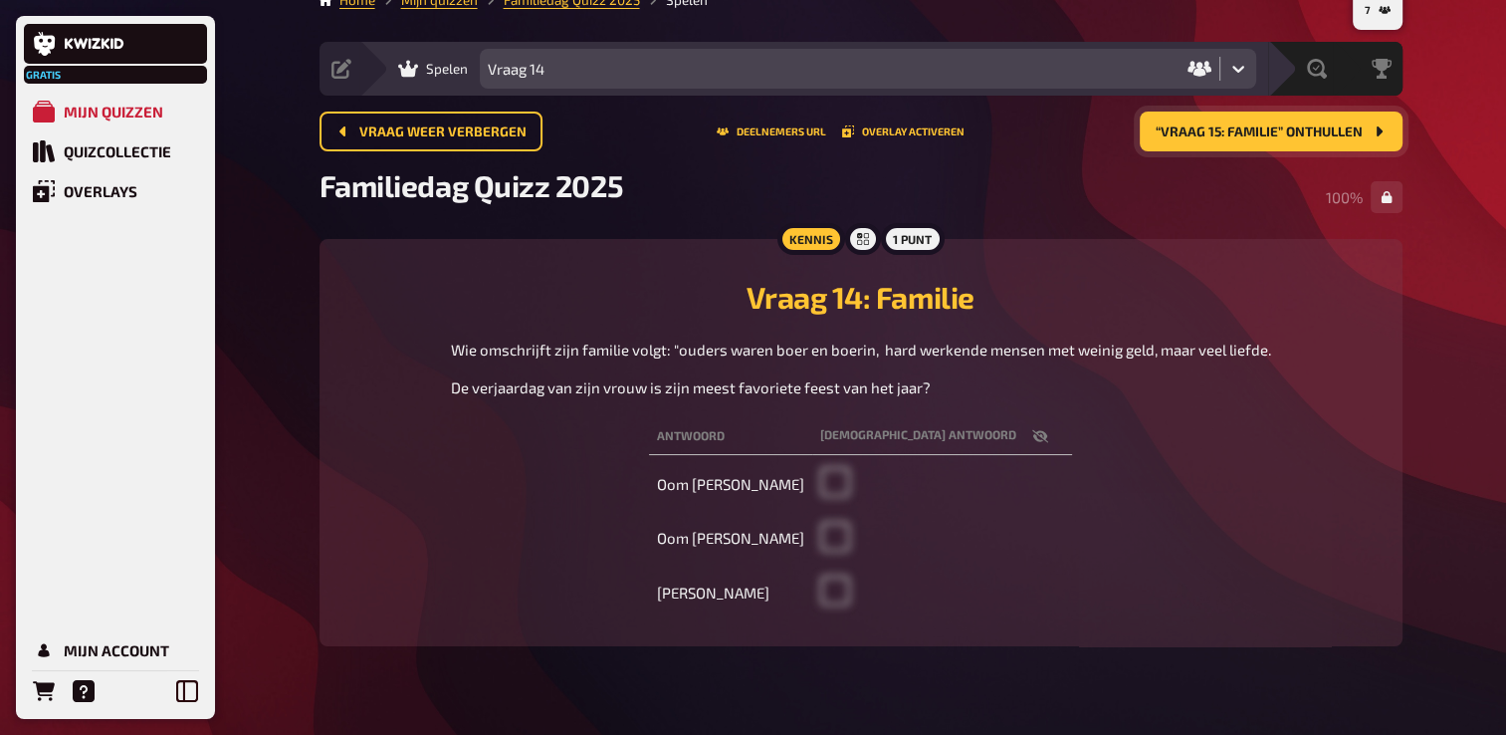
click at [1275, 129] on span "“Vraag 15: Familie” onthullen" at bounding box center [1259, 132] width 207 height 14
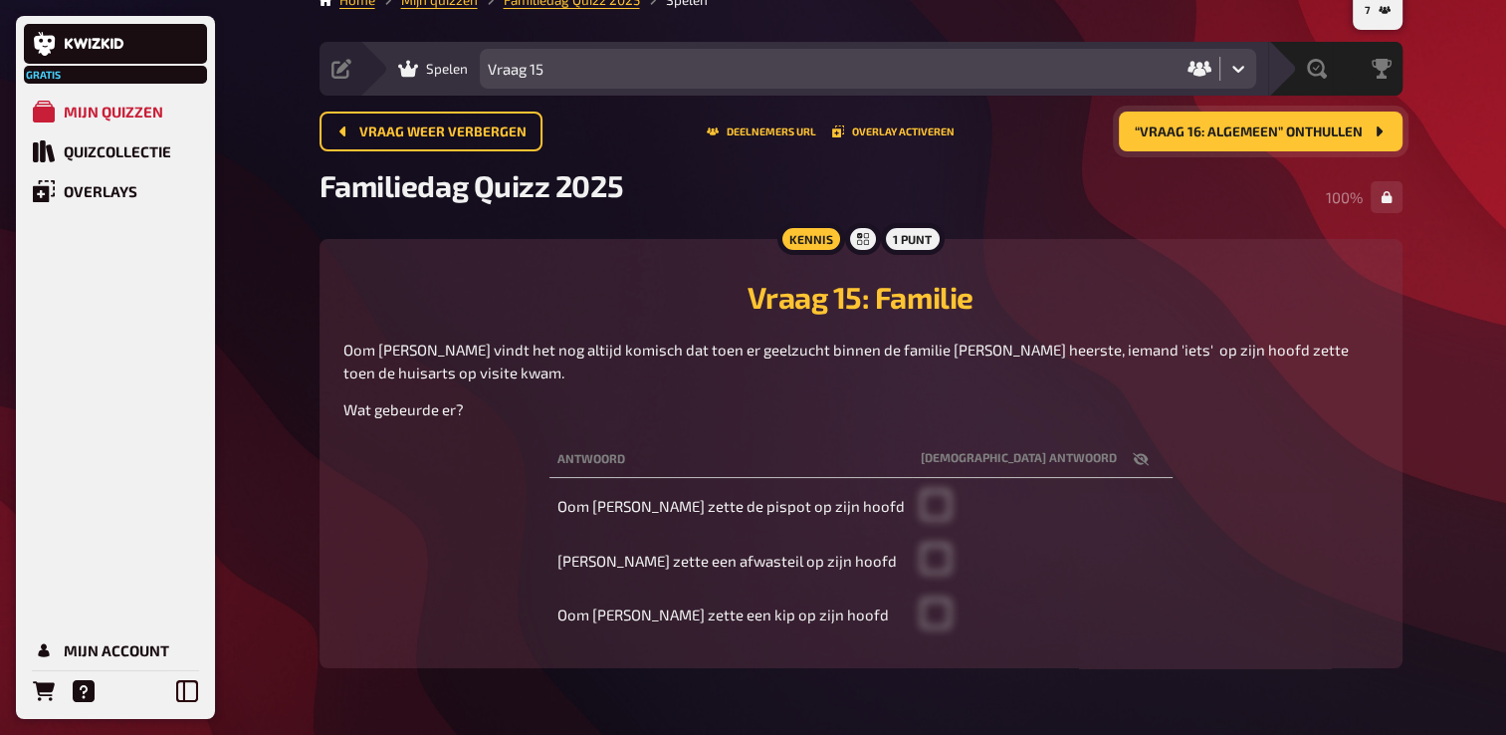
click at [1250, 130] on span "“Vraag 16: Algemeen” onthullen" at bounding box center [1249, 132] width 228 height 14
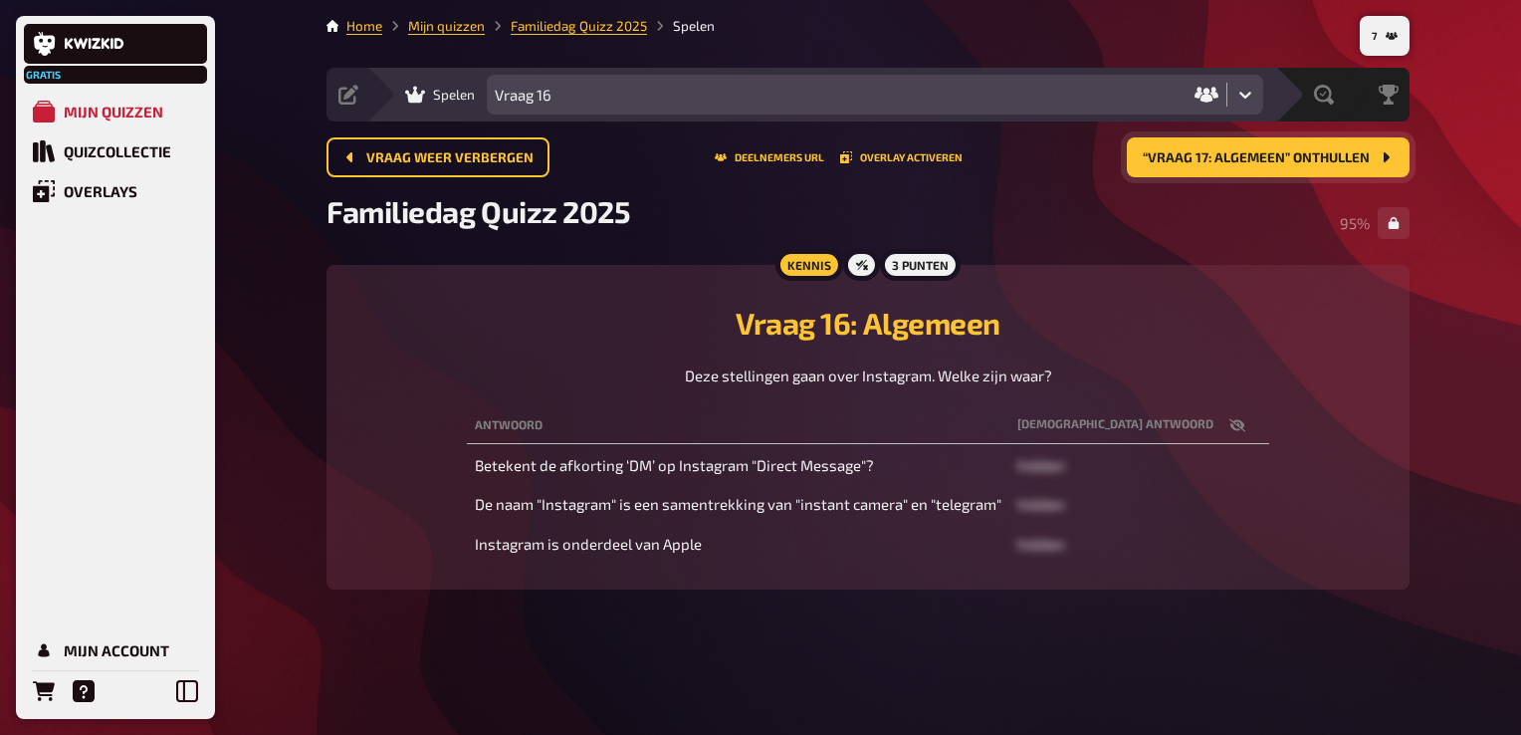
click at [1274, 163] on span "“Vraag 17: Algemeen” onthullen" at bounding box center [1256, 158] width 227 height 14
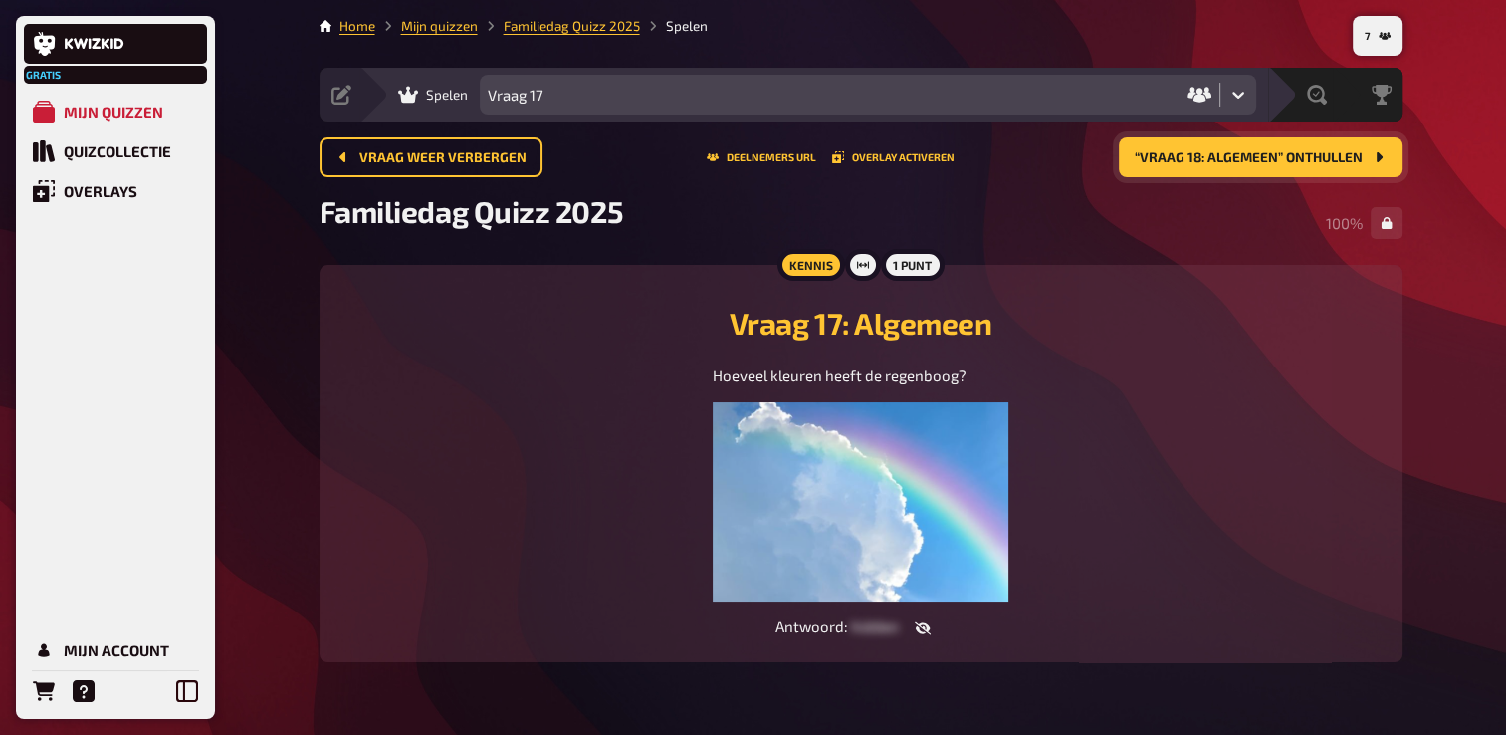
click at [1250, 156] on span "“Vraag 18: Algemeen” onthullen" at bounding box center [1249, 158] width 228 height 14
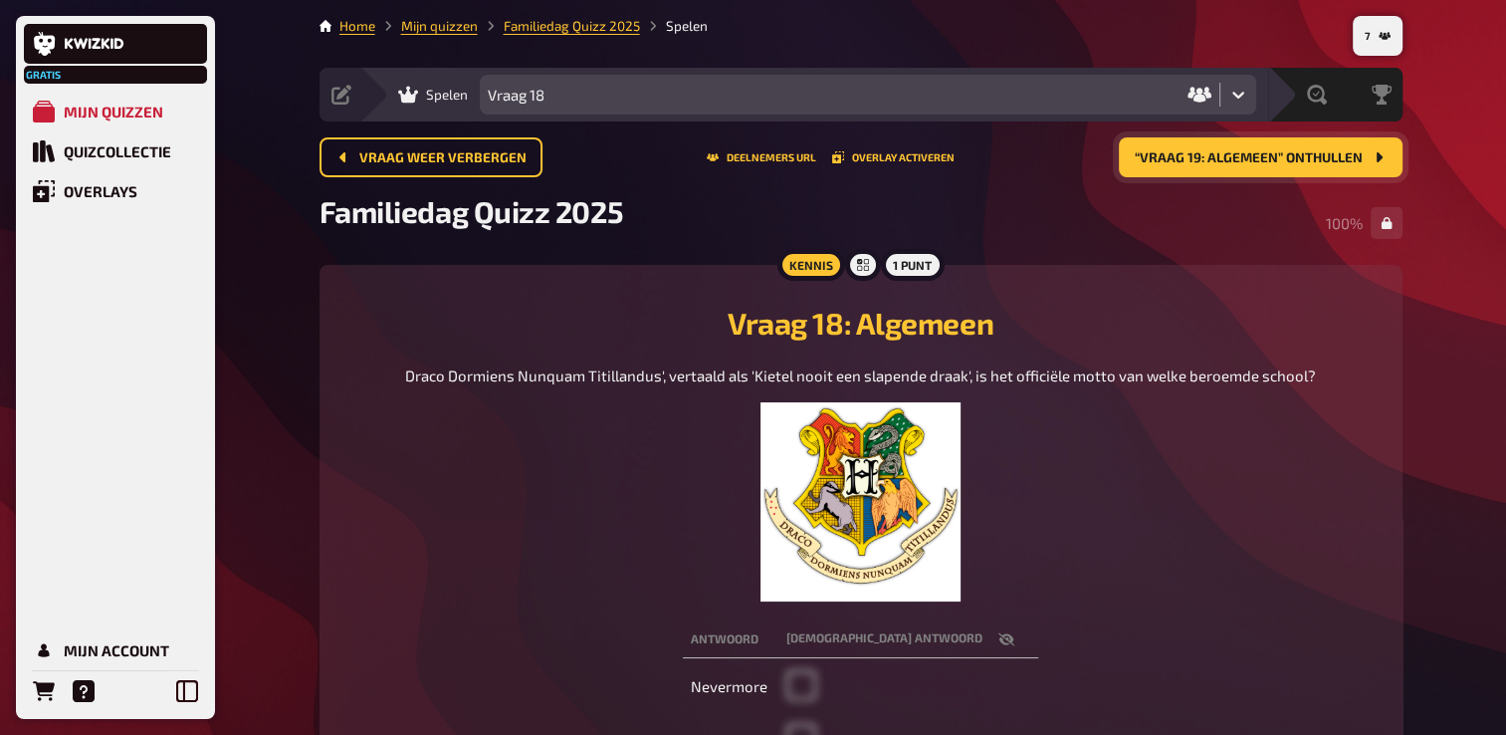
click at [1279, 156] on span "“Vraag 19: Algemeen” onthullen" at bounding box center [1249, 158] width 228 height 14
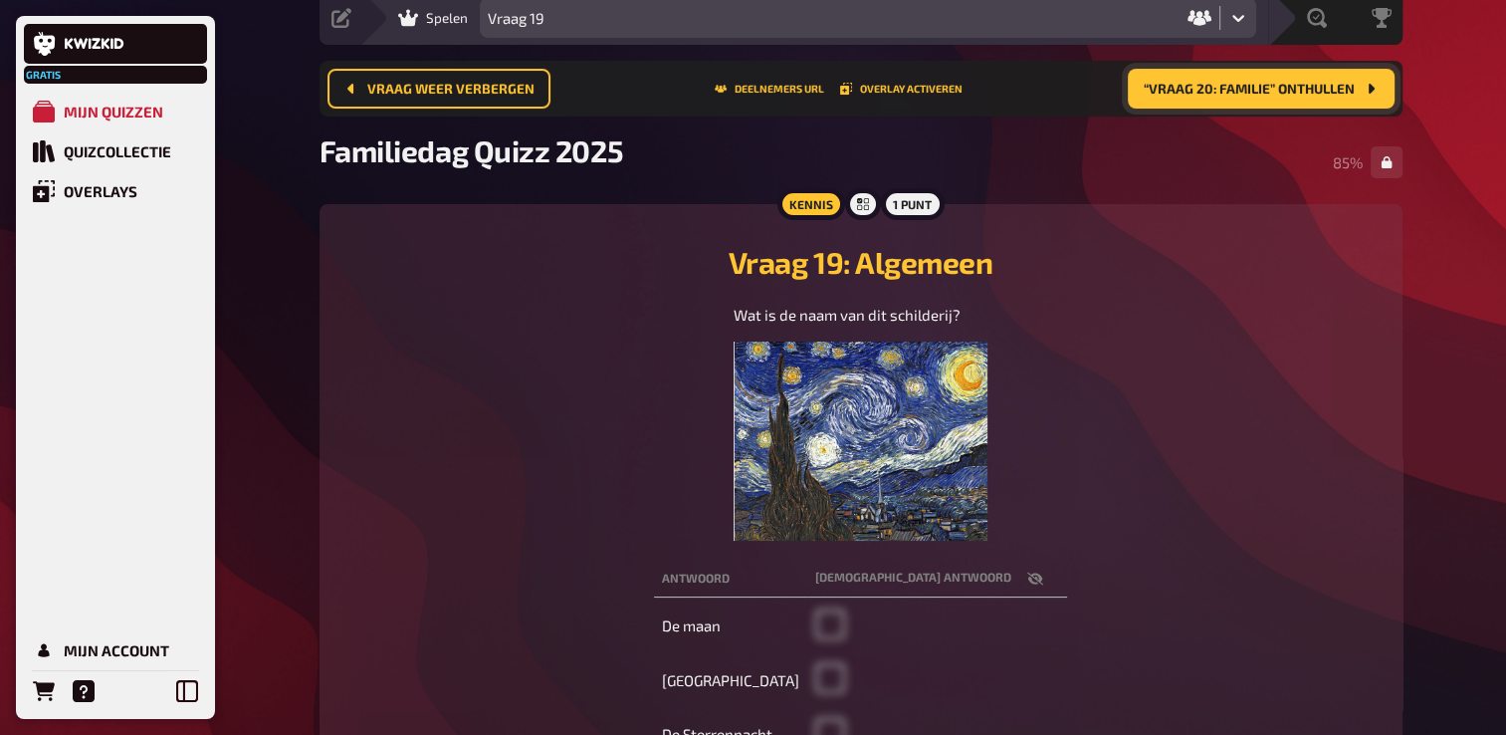
scroll to position [16, 0]
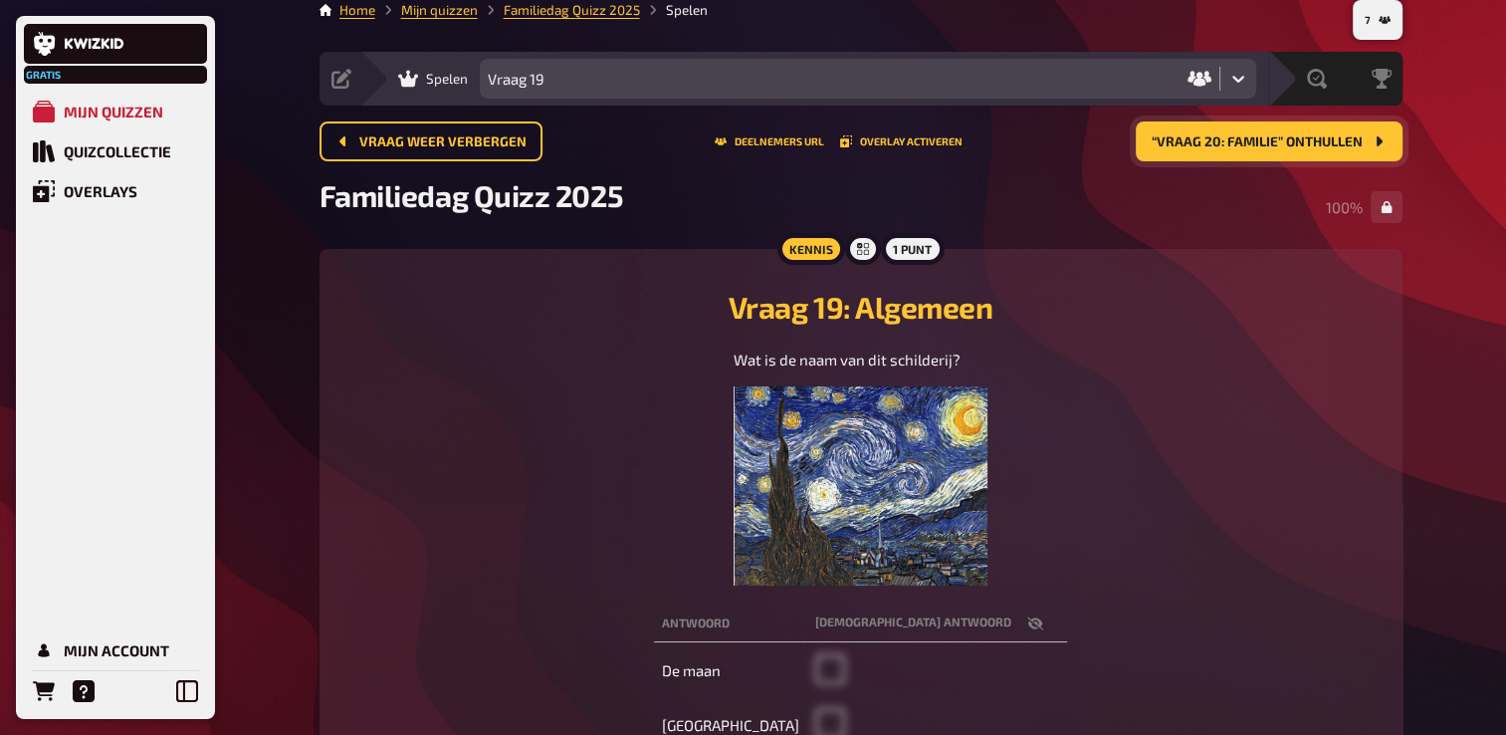
click at [1259, 135] on span "“Vraag 20: Familie” onthullen" at bounding box center [1257, 142] width 211 height 14
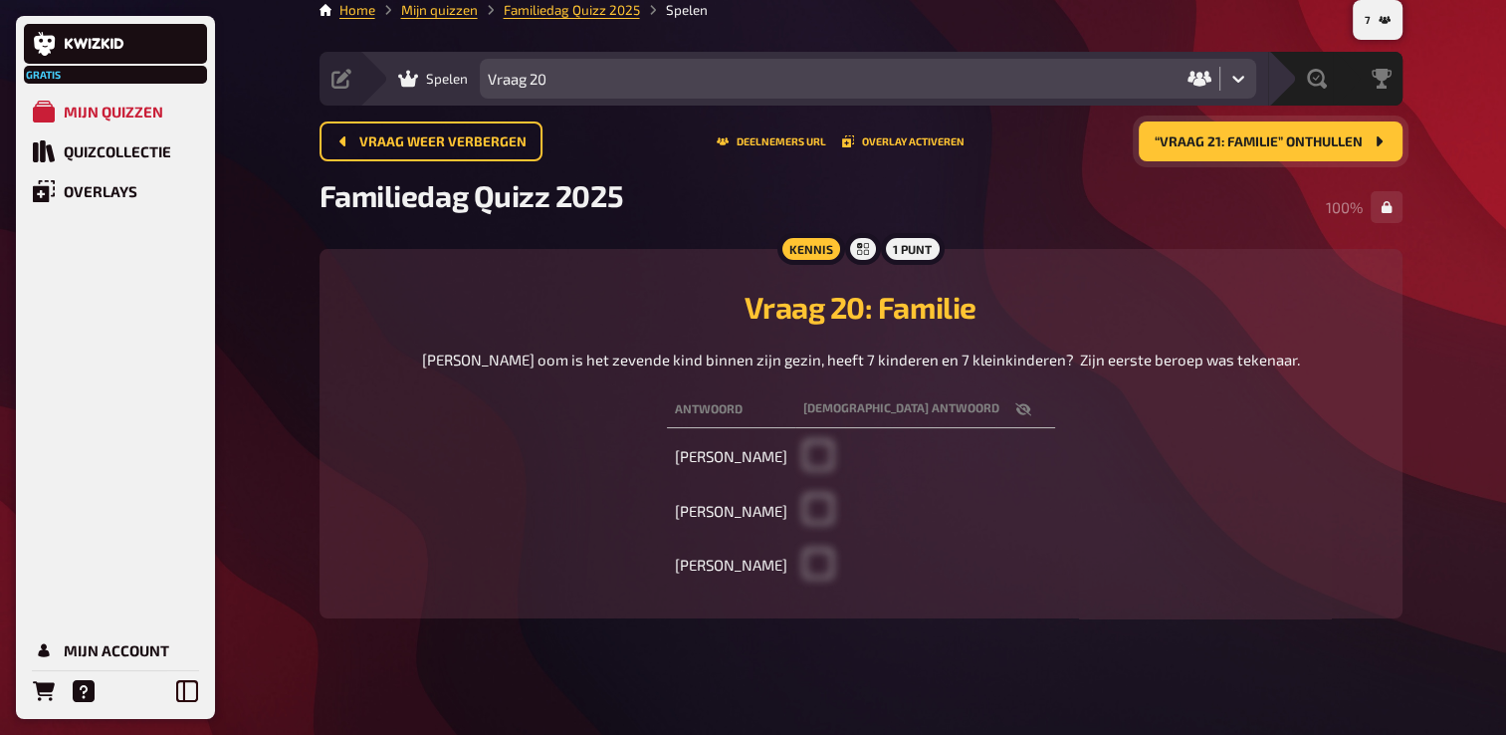
click at [1233, 143] on span "“Vraag 21: Familie” onthullen" at bounding box center [1259, 142] width 208 height 14
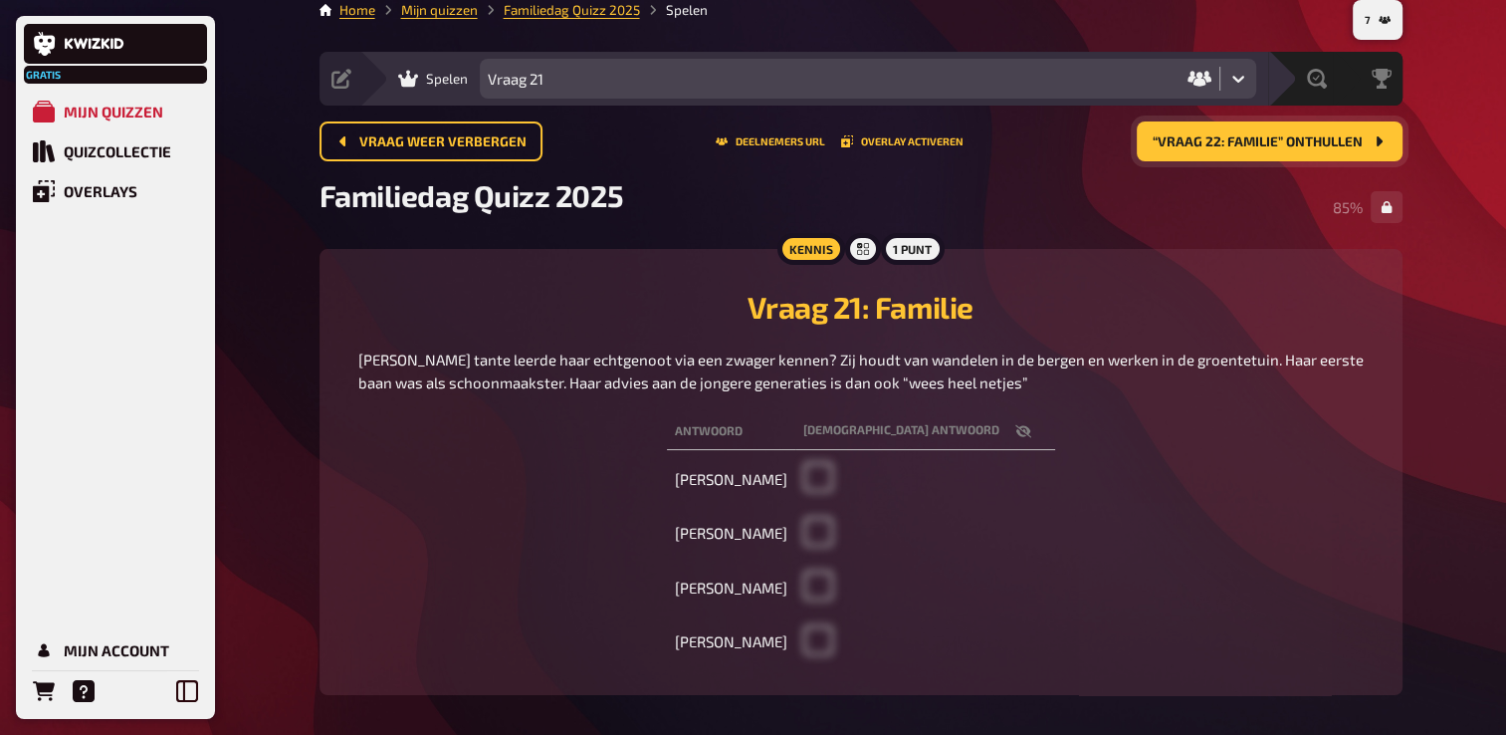
click at [1280, 137] on span "“Vraag 22: Familie” onthullen" at bounding box center [1258, 142] width 210 height 14
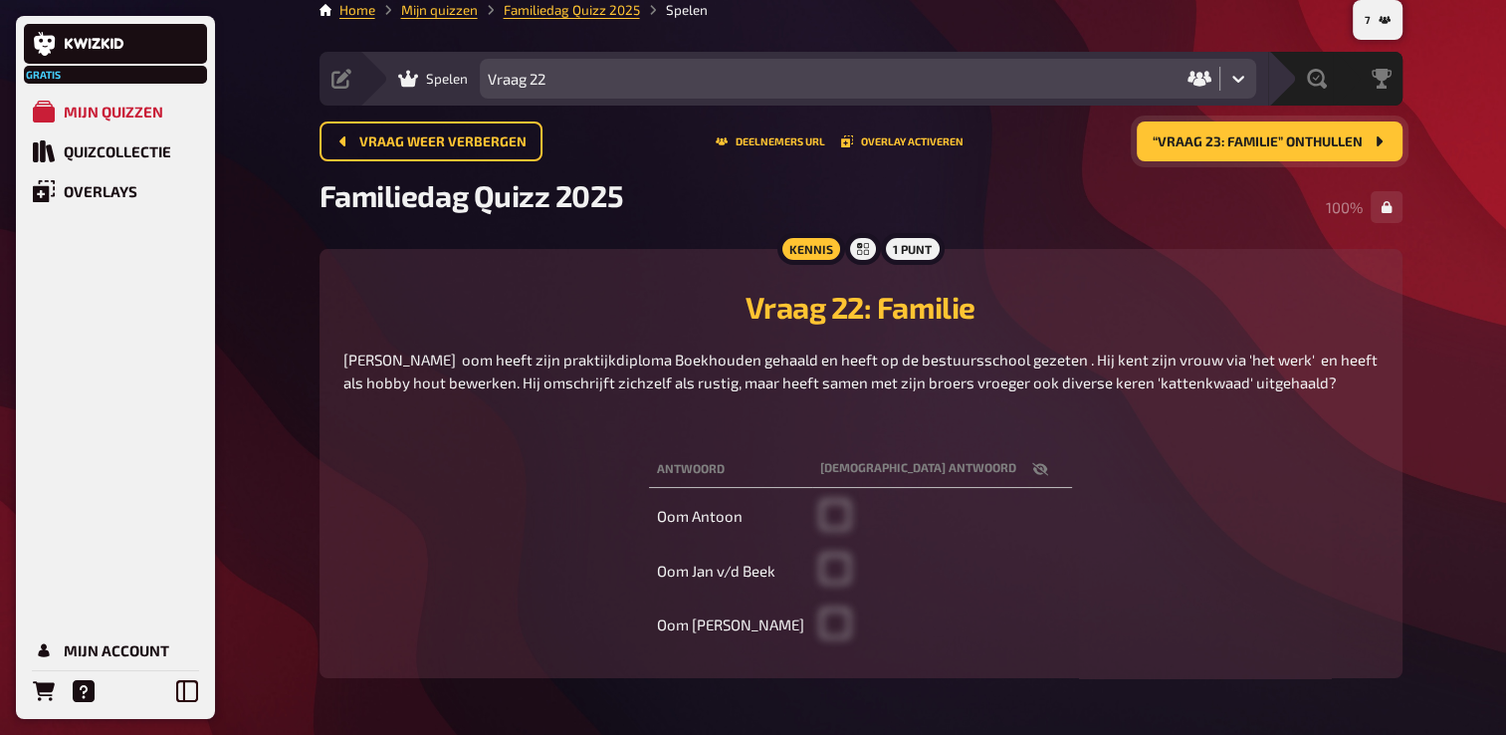
click at [1214, 135] on span "“Vraag 23: Familie” onthullen" at bounding box center [1258, 142] width 210 height 14
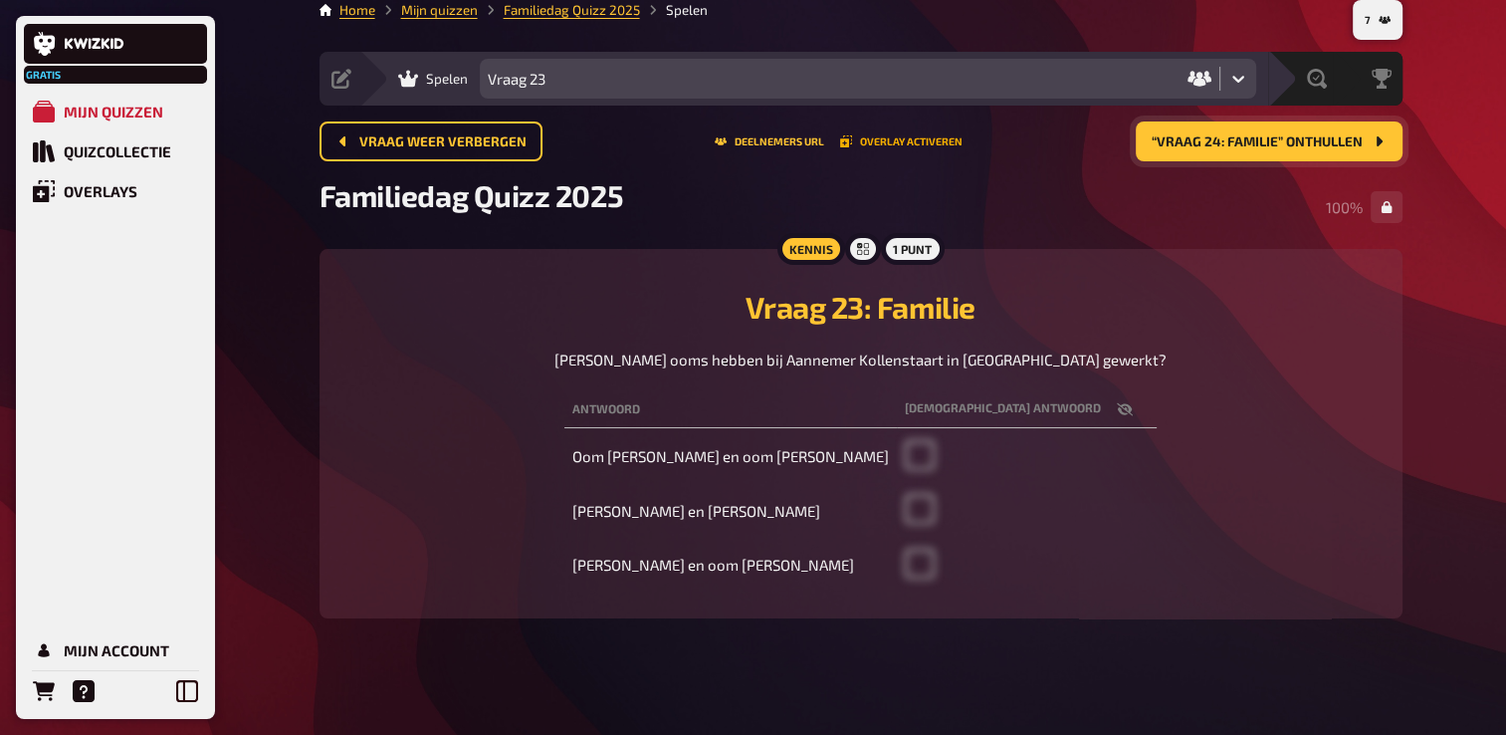
click at [916, 144] on button "Overlay activeren" at bounding box center [901, 141] width 122 height 12
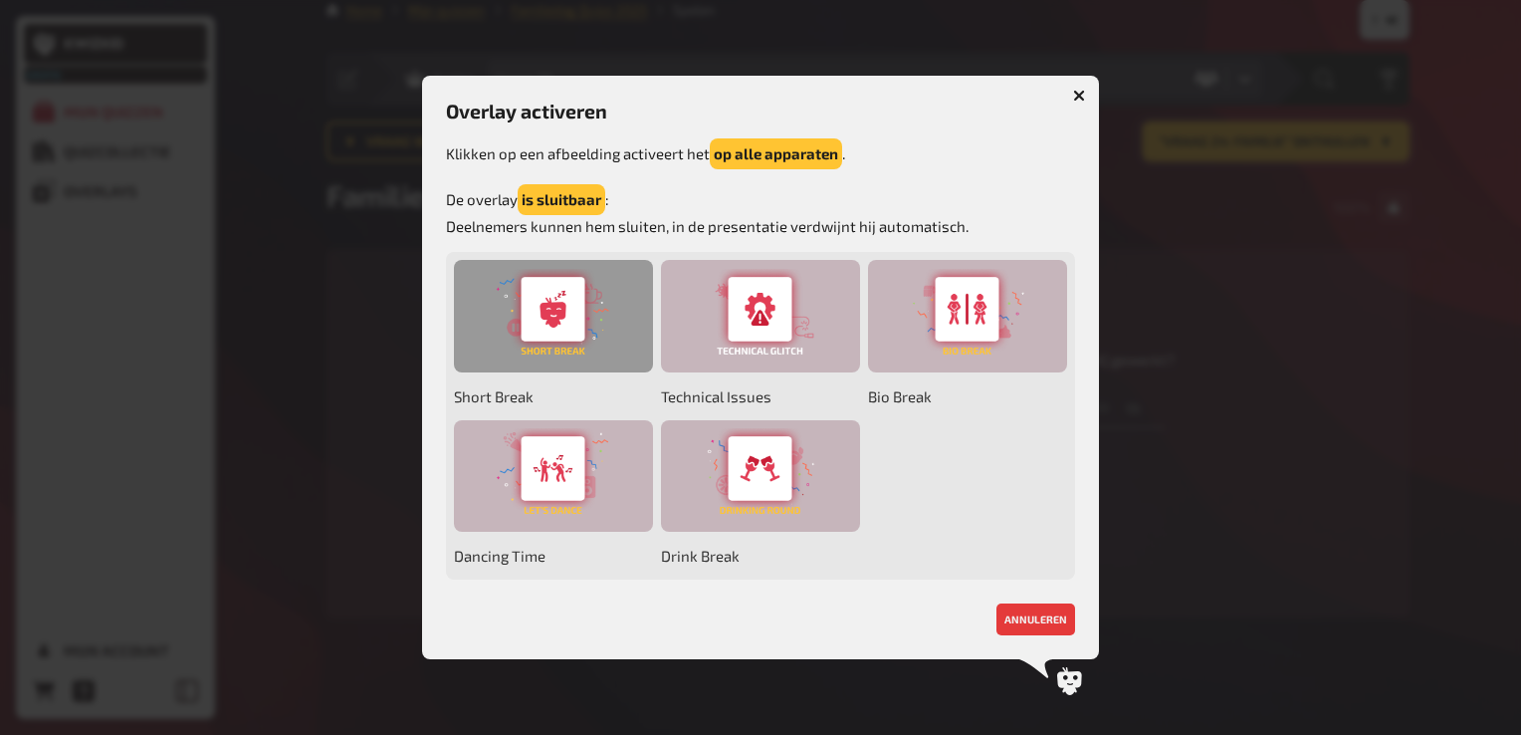
click at [553, 320] on div at bounding box center [553, 316] width 199 height 112
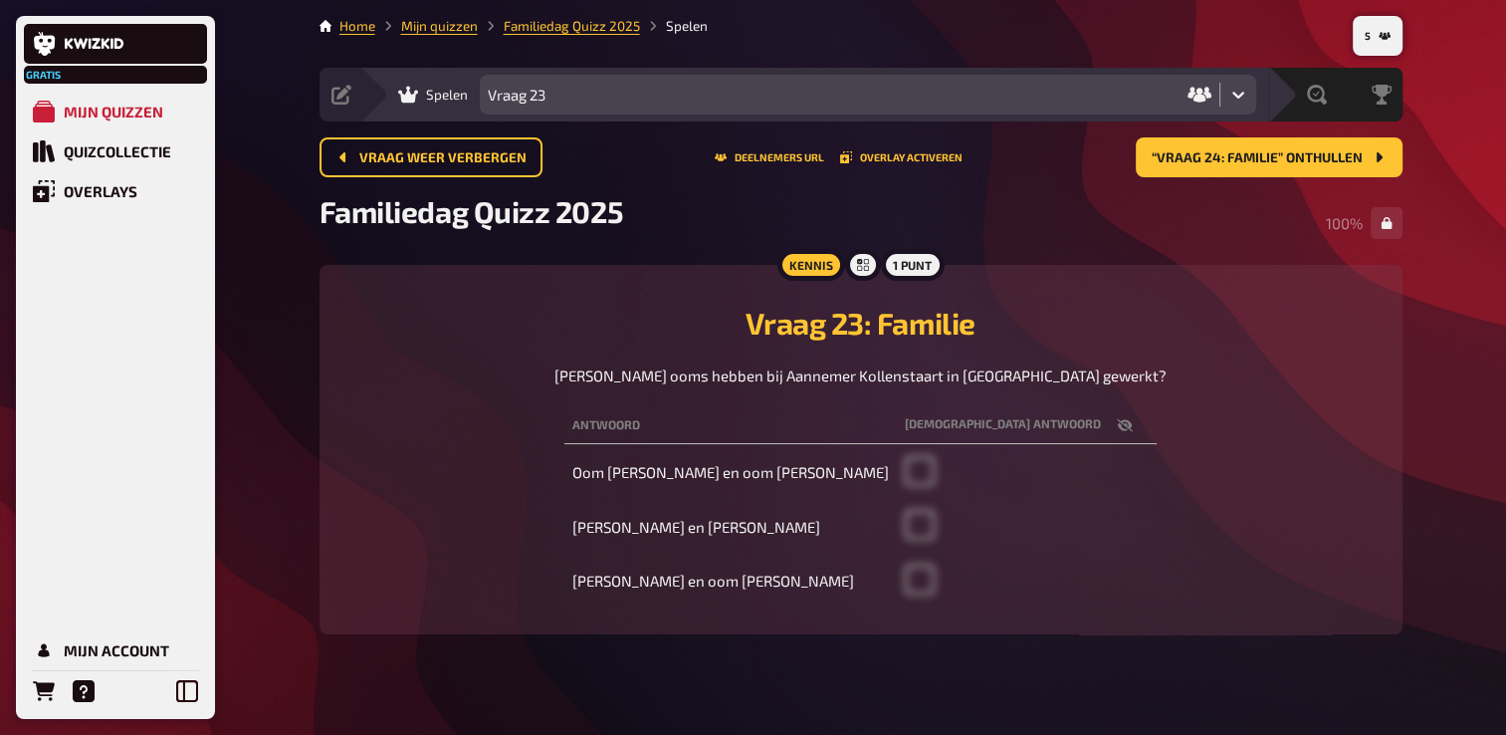
click at [1474, 289] on div "Gratis Mijn quizzen Quizcollectie Overlays Mijn Account 5 Home Mijn quizzen Fam…" at bounding box center [753, 380] width 1506 height 761
click at [1451, 233] on div "Gratis Mijn quizzen Quizcollectie Overlays Mijn Account 5 Home Mijn quizzen Fam…" at bounding box center [753, 380] width 1506 height 761
click at [1433, 244] on div "Gratis Mijn quizzen Quizcollectie Overlays Mijn Account 5 Home Mijn quizzen Fam…" at bounding box center [753, 380] width 1506 height 761
click at [1273, 155] on span "“Vraag 24: Familie” onthullen" at bounding box center [1257, 158] width 211 height 14
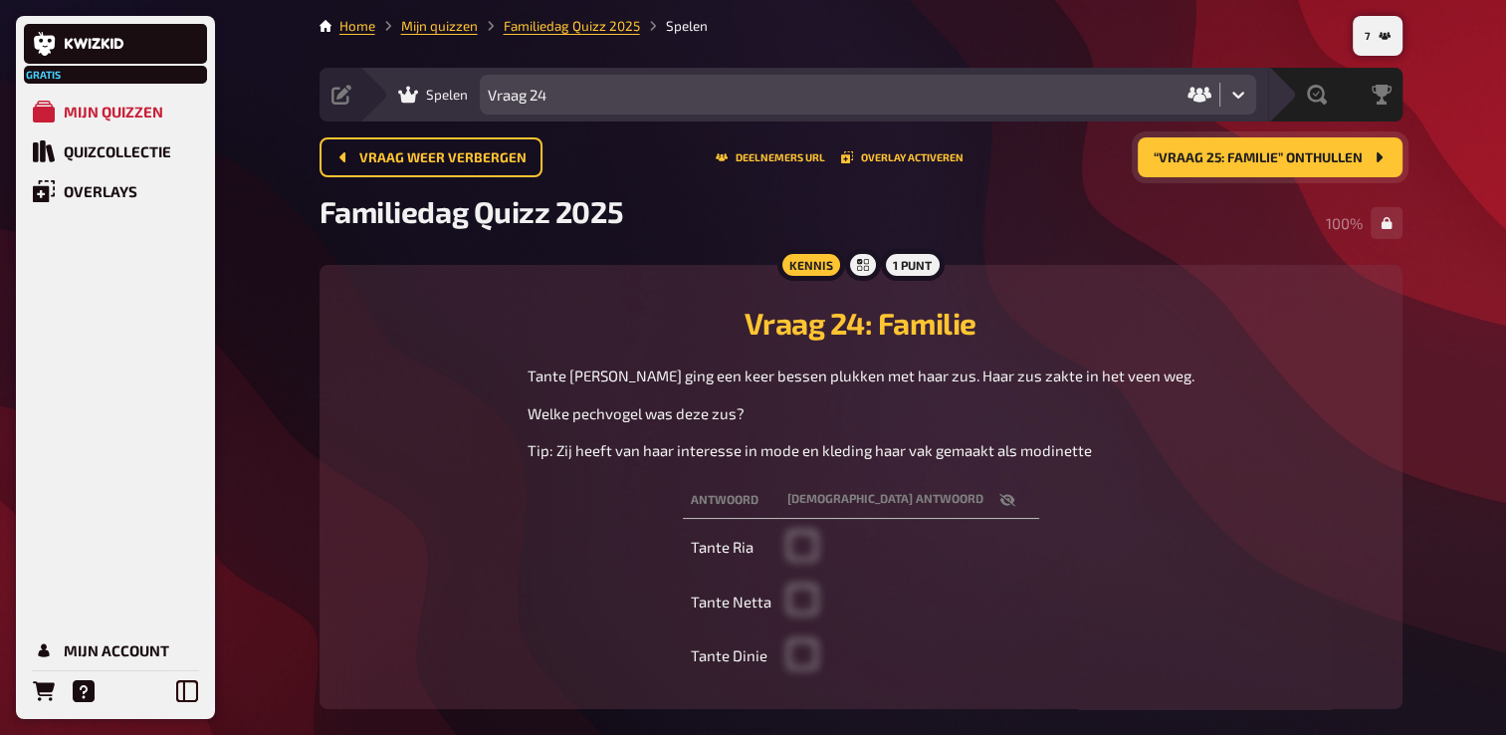
click at [1266, 157] on span "“Vraag 25: Familie” onthullen" at bounding box center [1258, 158] width 209 height 14
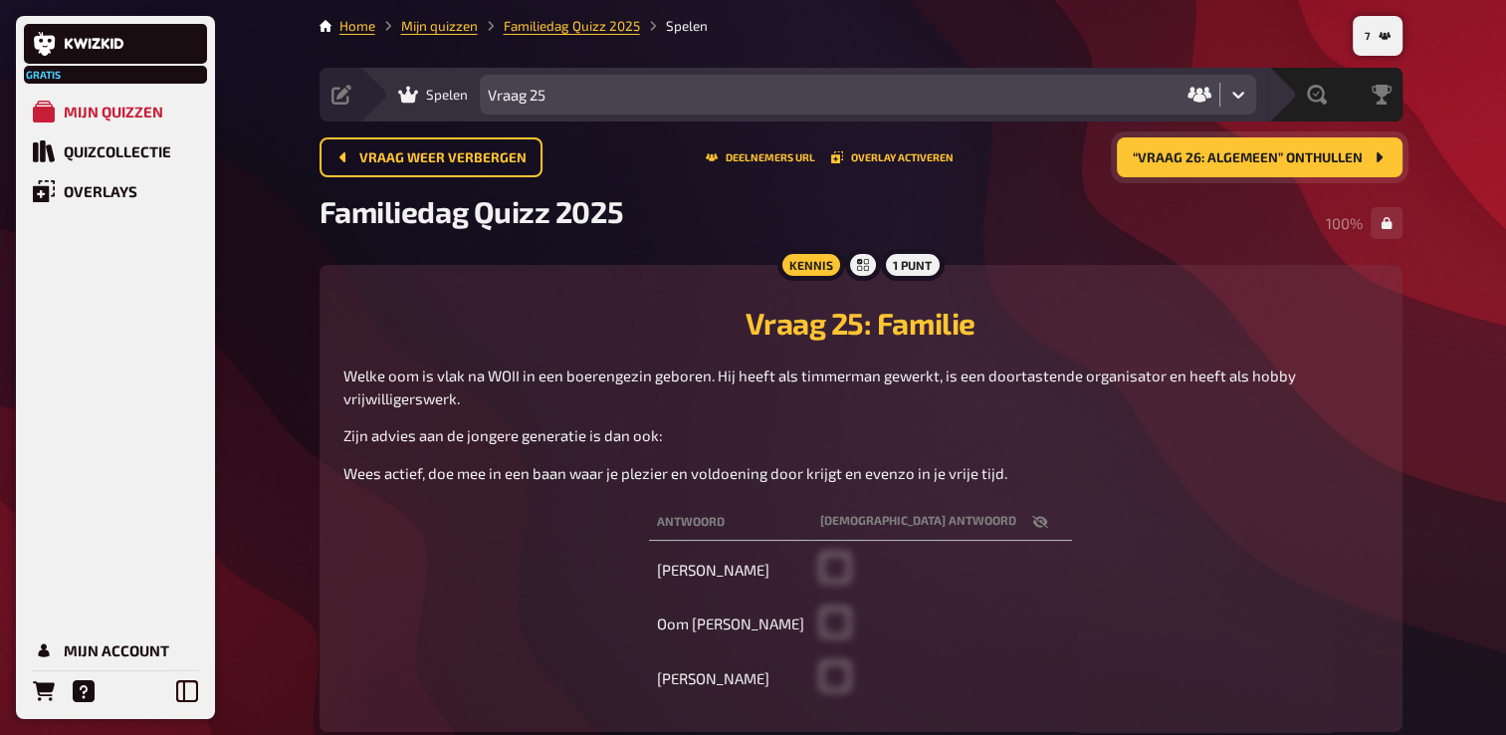
click at [1301, 151] on span "“Vraag 26: Algemeen” onthullen" at bounding box center [1248, 158] width 230 height 14
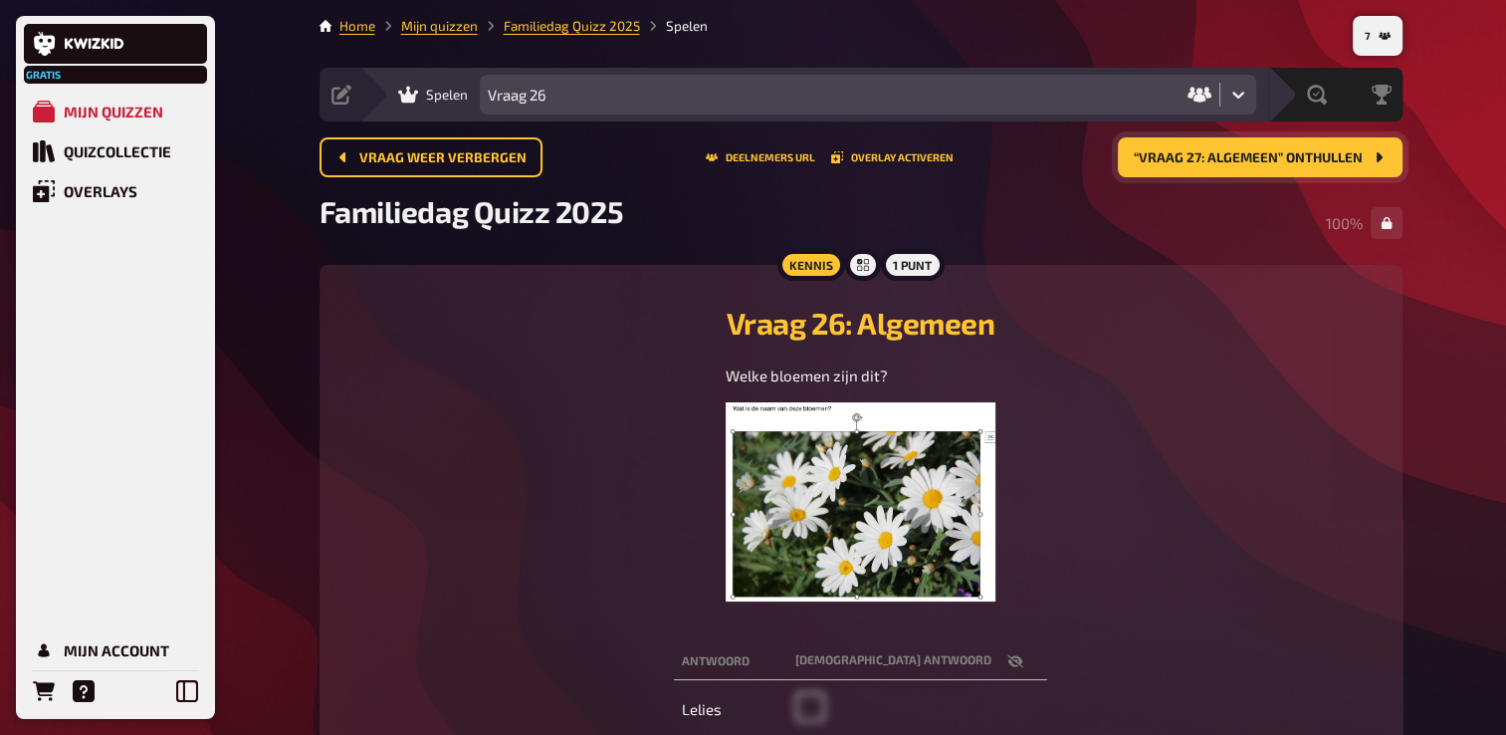
click at [1274, 153] on span "“Vraag 27: Algemeen” onthullen" at bounding box center [1248, 158] width 229 height 14
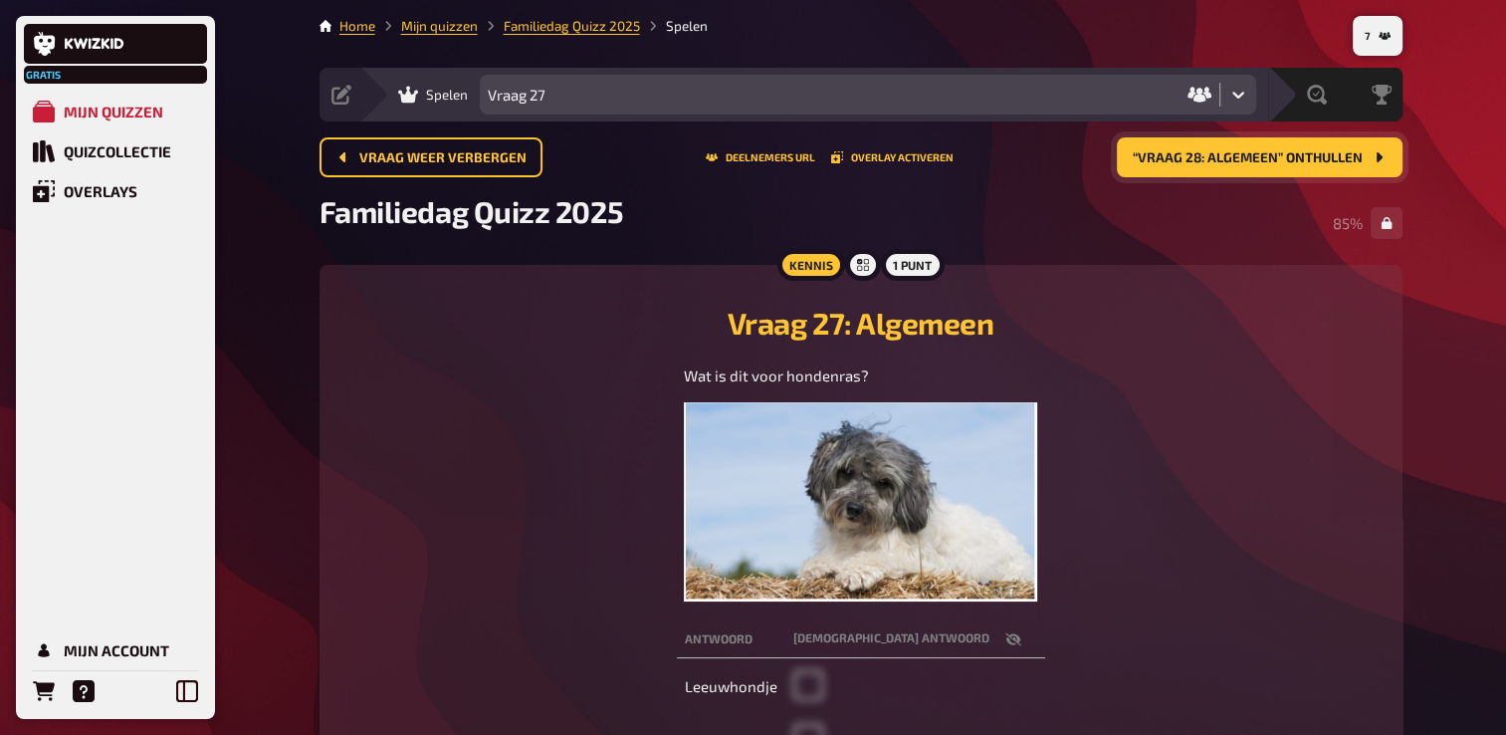
click at [1224, 156] on span "“Vraag 28: Algemeen” onthullen" at bounding box center [1248, 158] width 230 height 14
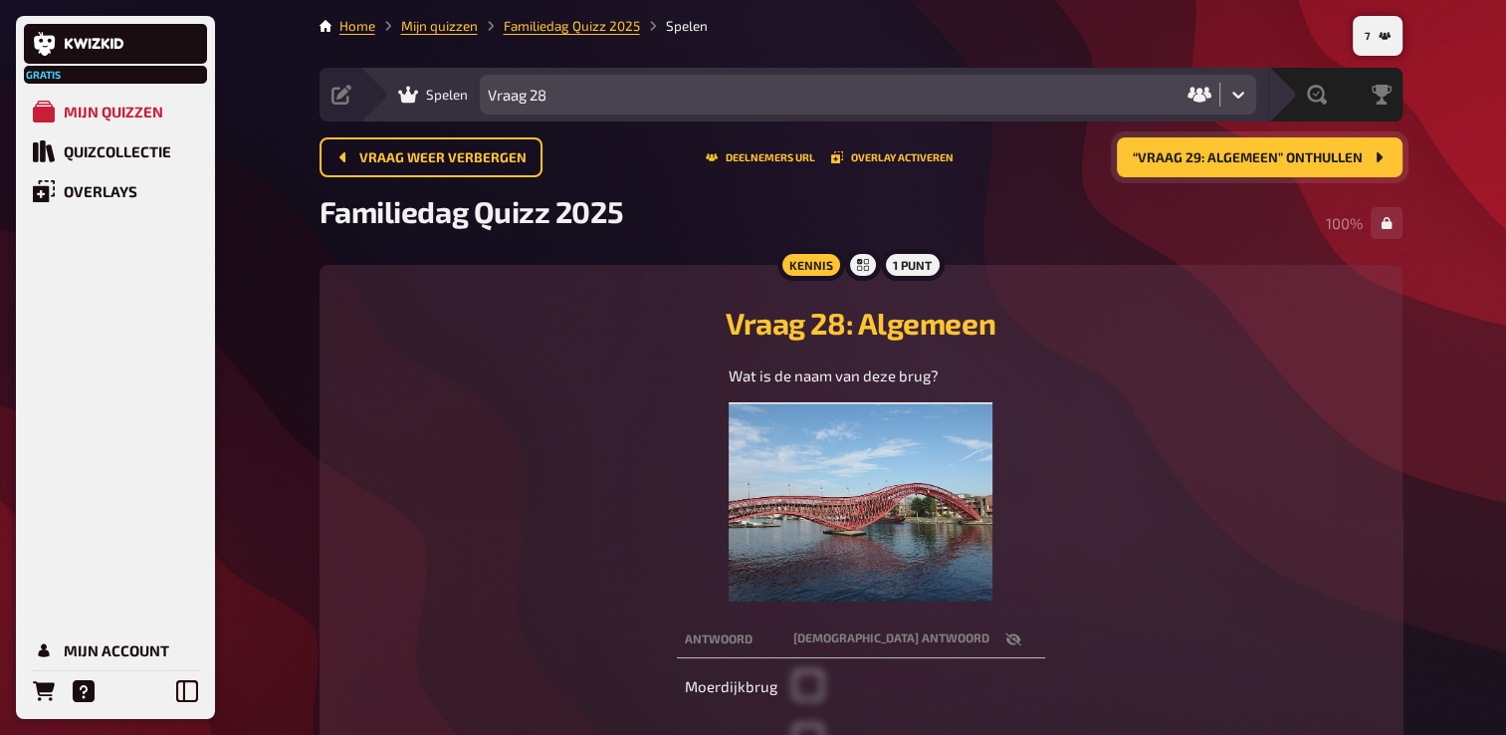
click at [1238, 152] on span "“Vraag 29: Algemeen” onthullen" at bounding box center [1248, 158] width 230 height 14
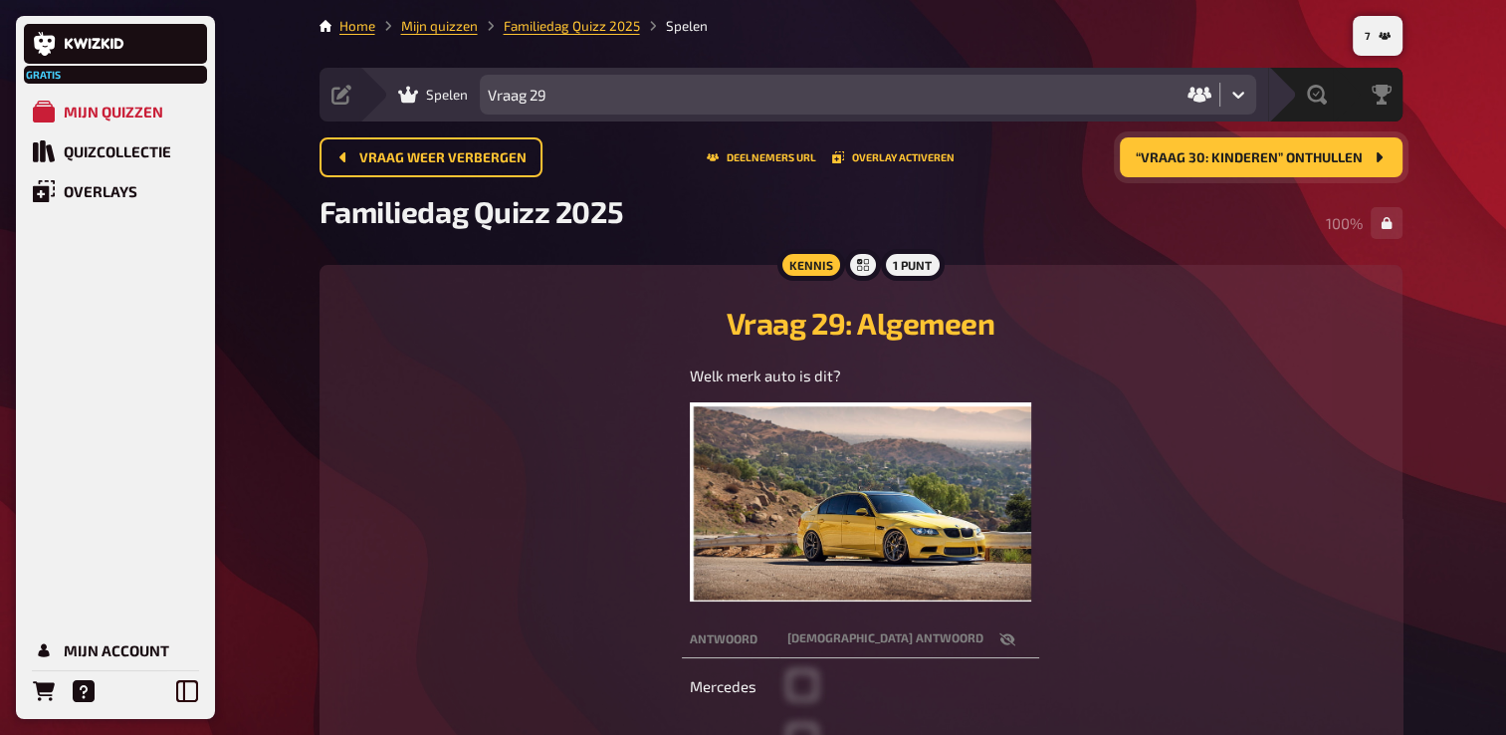
click at [1289, 157] on span "“Vraag 30: Kinderen” onthullen" at bounding box center [1249, 158] width 227 height 14
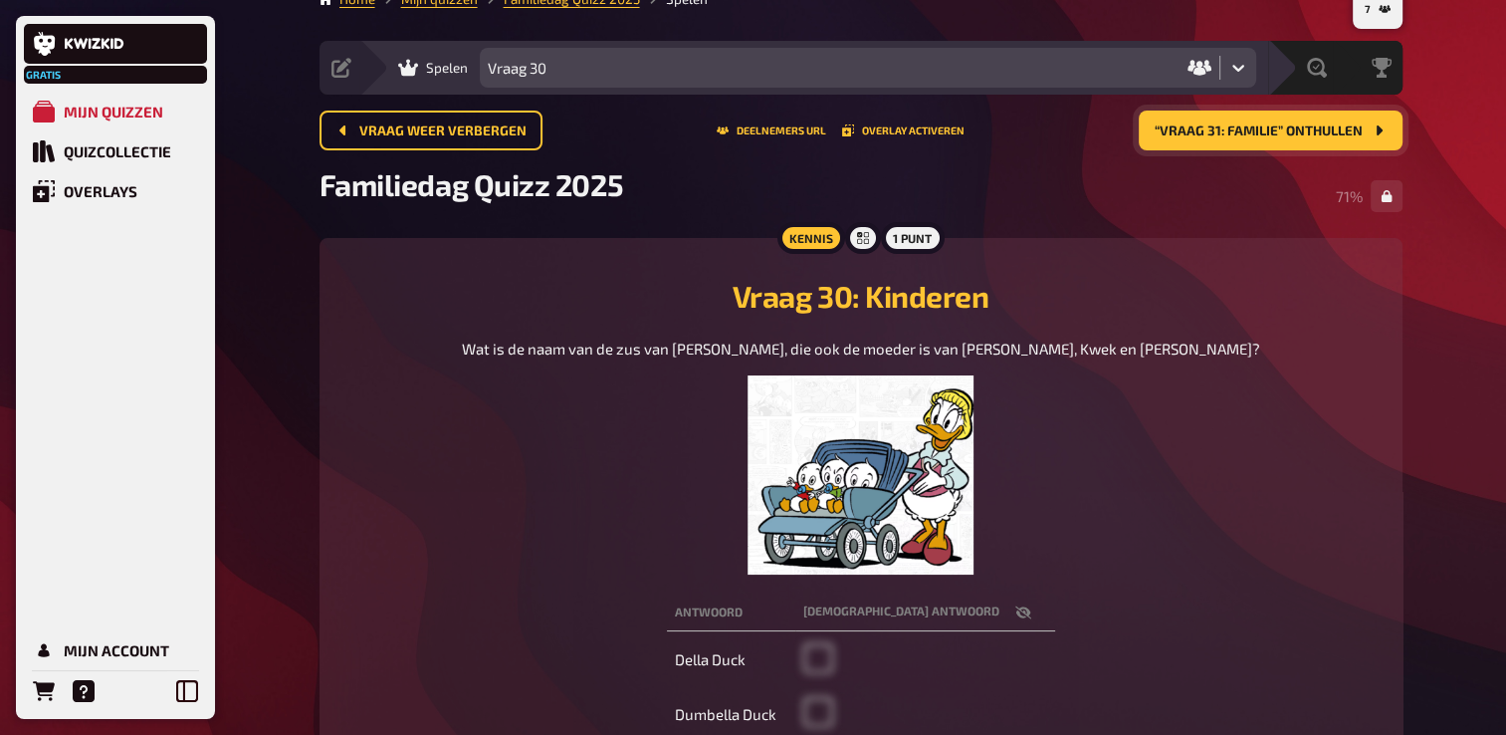
scroll to position [16, 0]
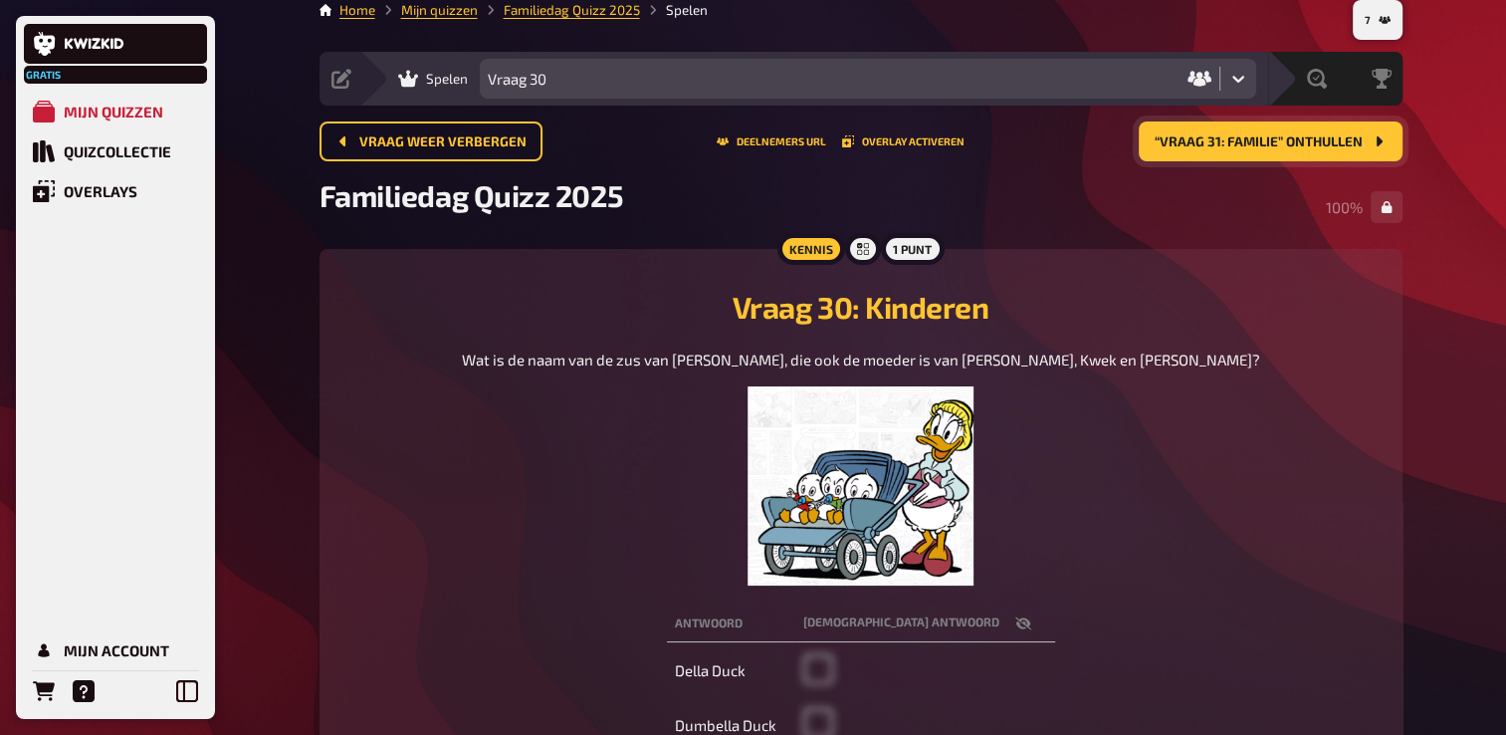
click at [1269, 141] on span "“Vraag 31: Familie” onthullen" at bounding box center [1259, 142] width 208 height 14
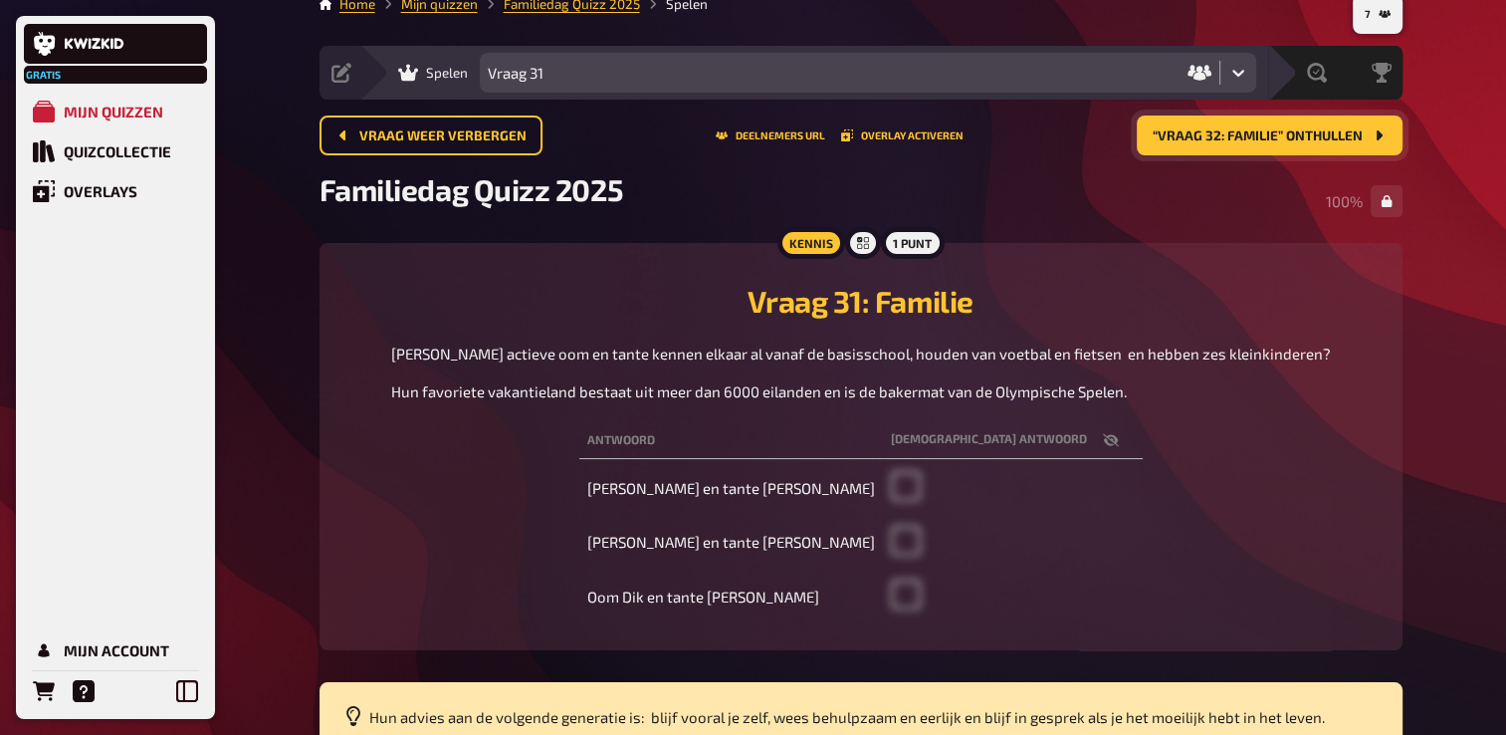
scroll to position [16, 0]
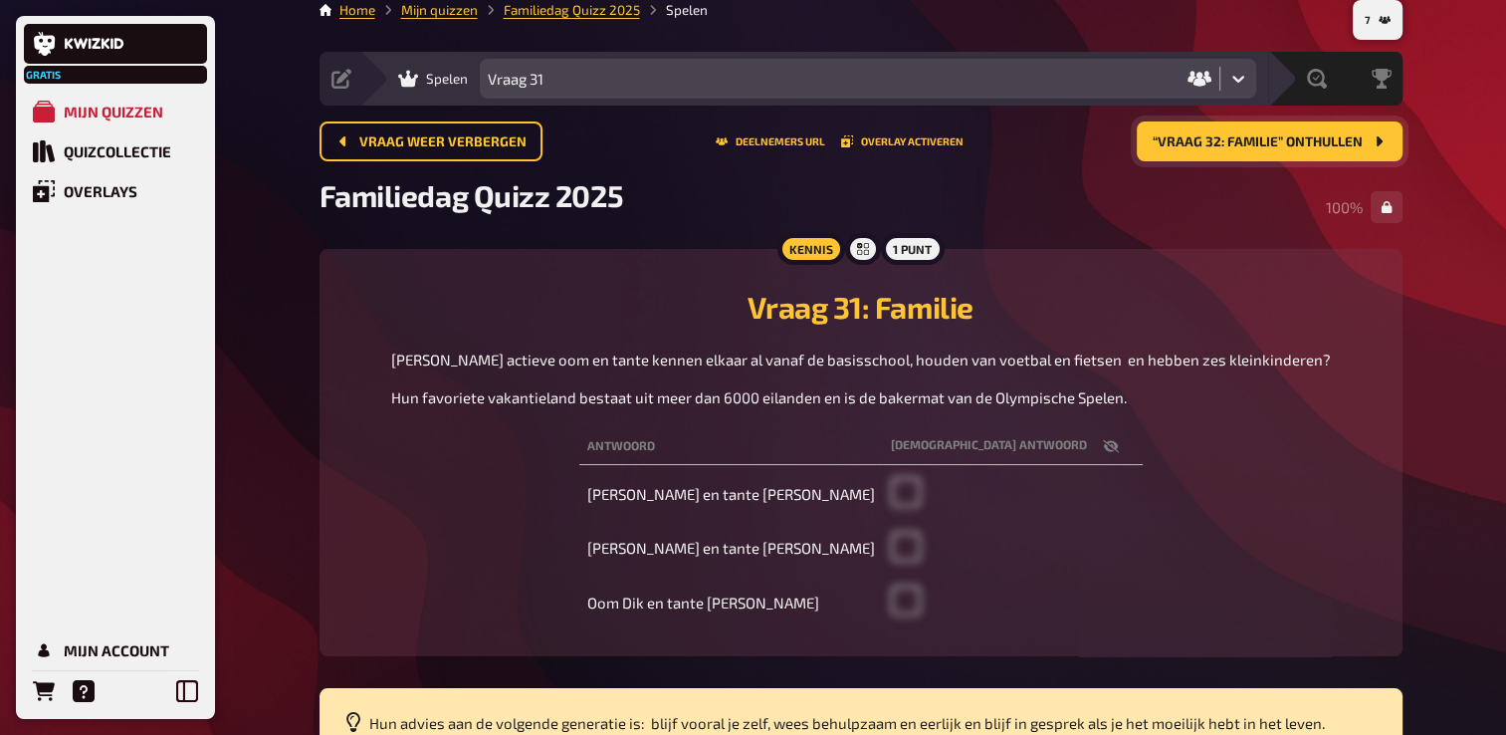
click at [1273, 137] on span "“Vraag 32: Familie” onthullen" at bounding box center [1258, 142] width 210 height 14
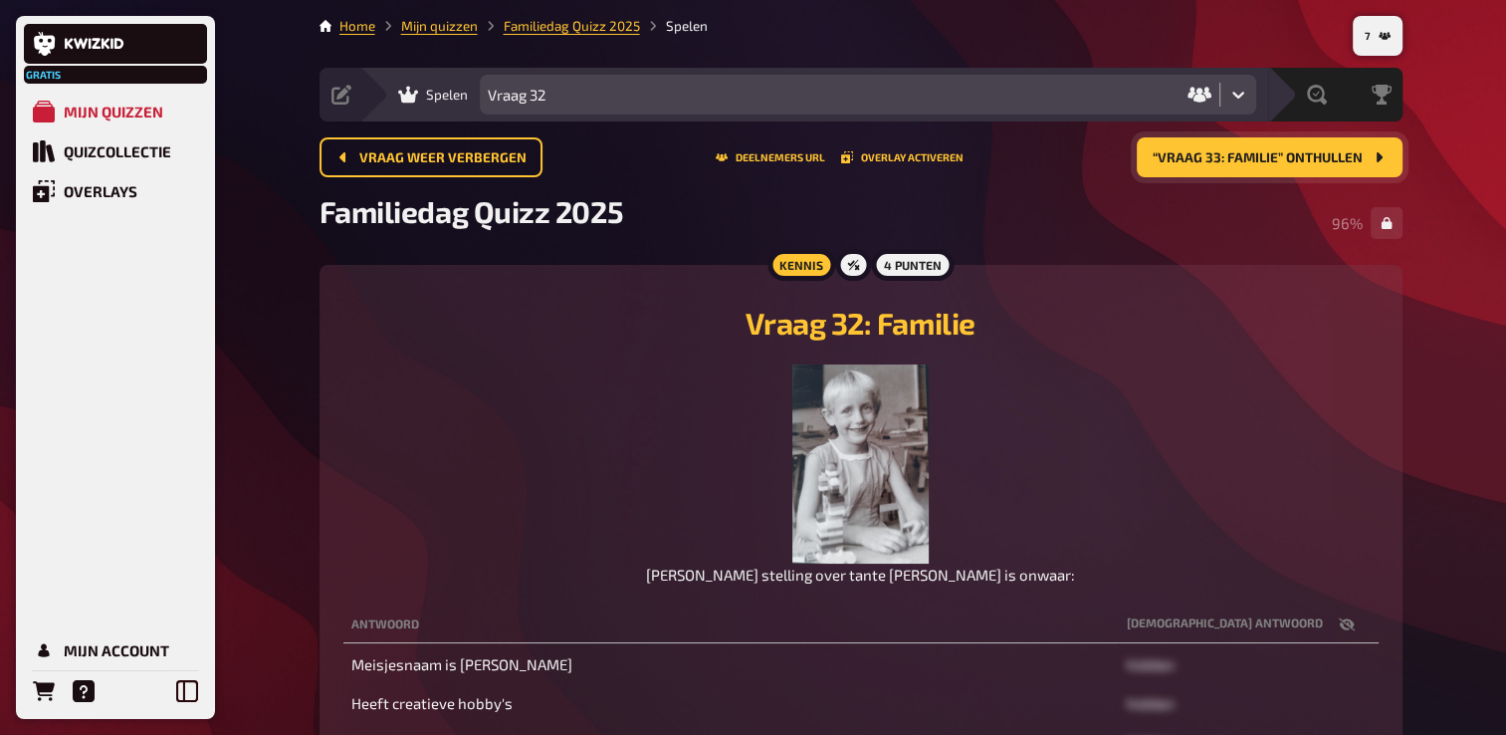
click at [1258, 156] on span "“Vraag 33: Familie” onthullen" at bounding box center [1258, 158] width 210 height 14
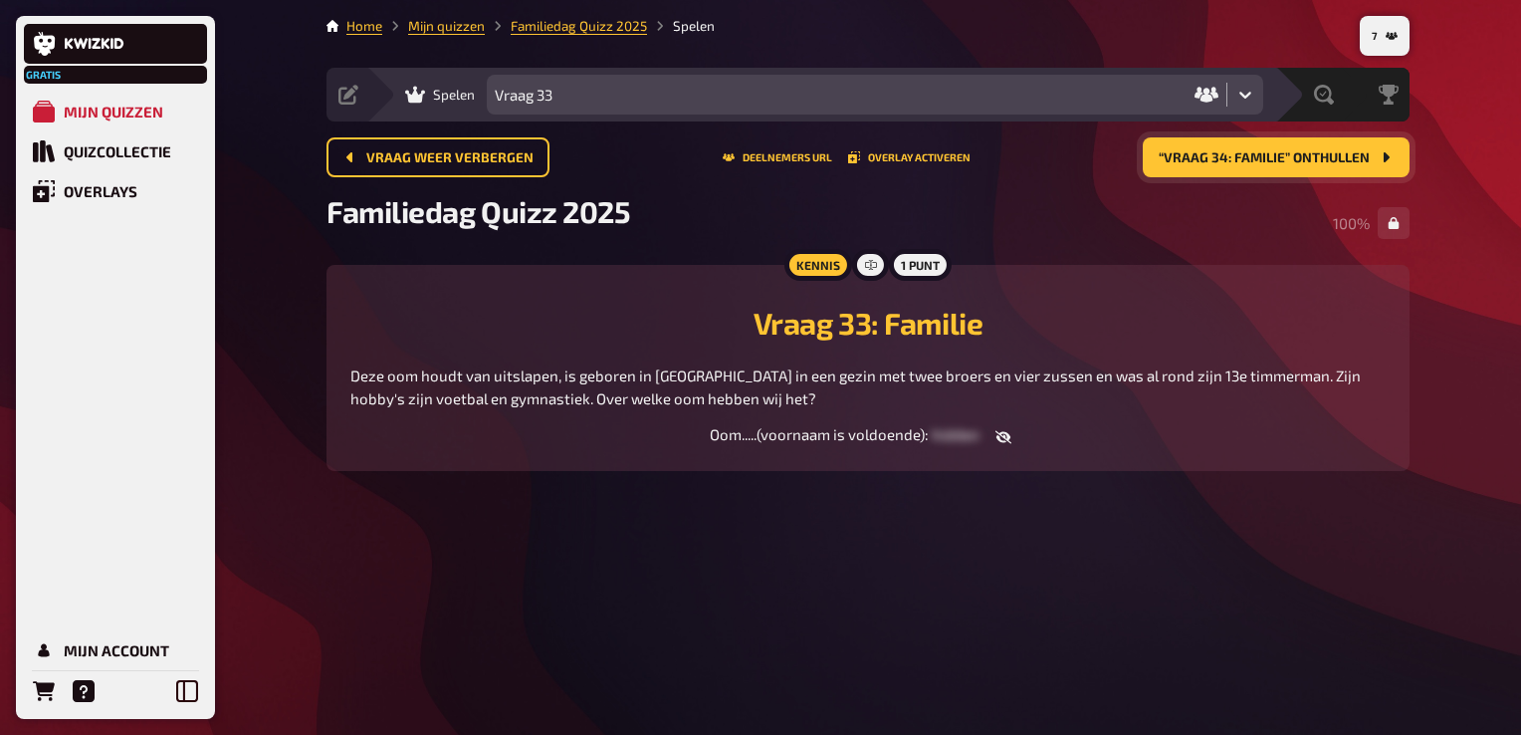
click at [1256, 163] on span "“Vraag 34: Familie” onthullen" at bounding box center [1264, 158] width 211 height 14
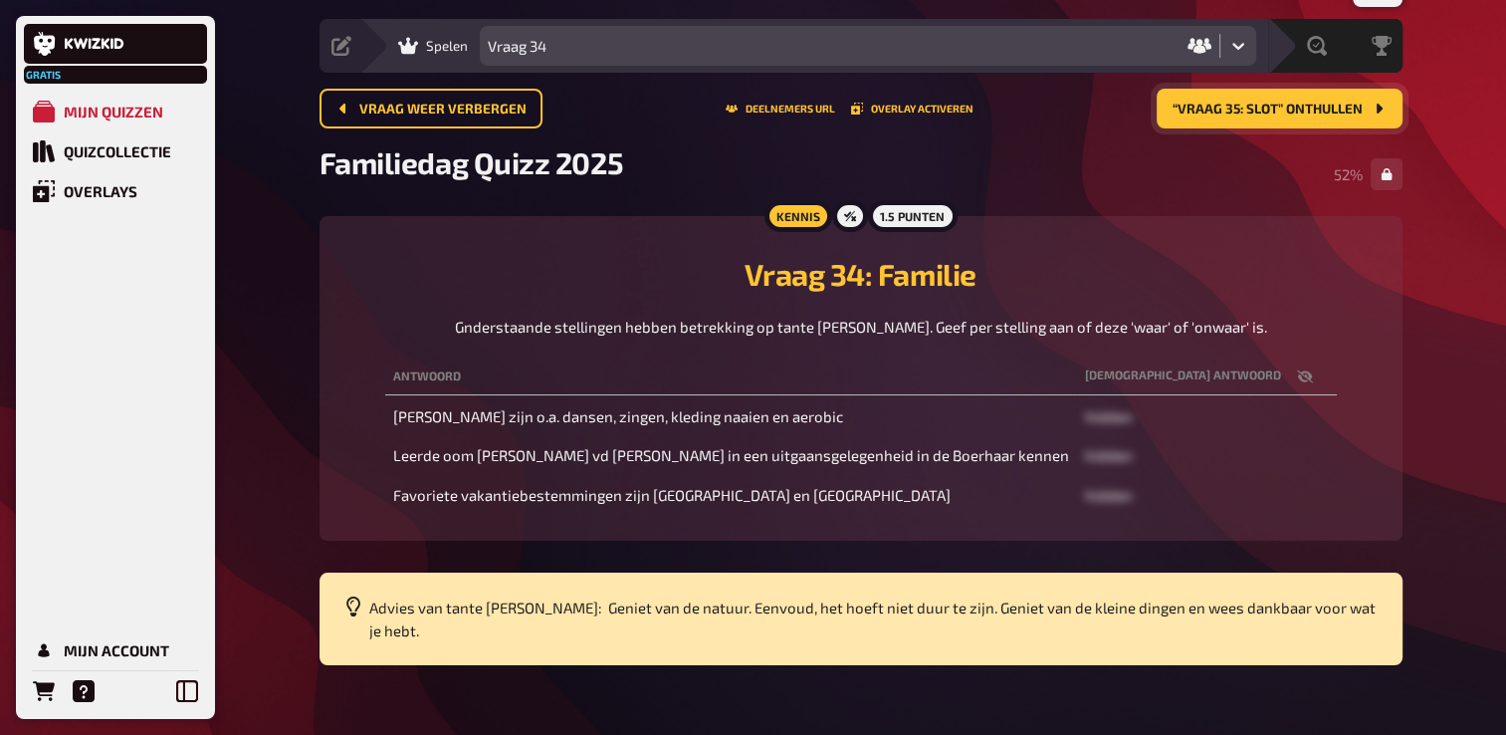
scroll to position [52, 0]
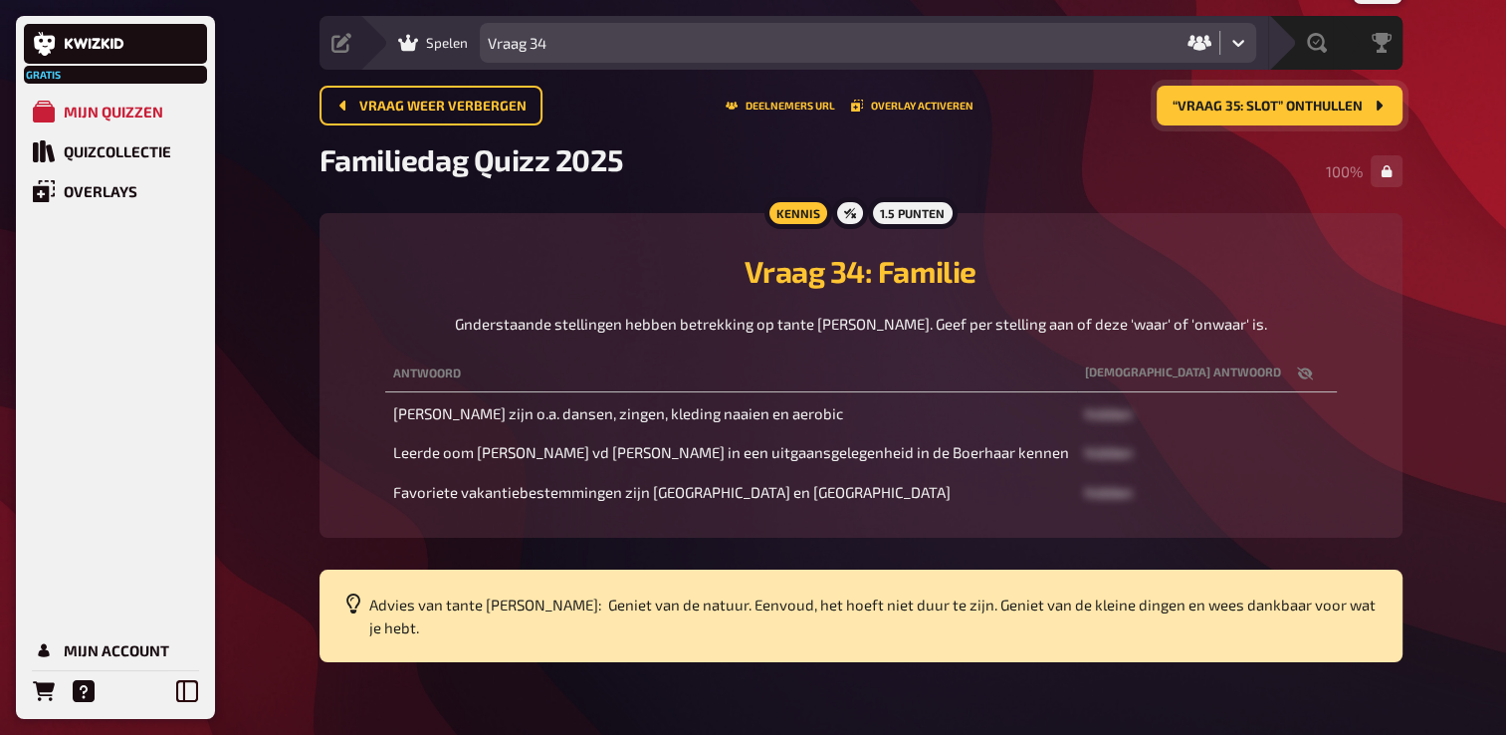
click at [1265, 106] on span "“Vraag 35: Slot” onthullen" at bounding box center [1267, 107] width 190 height 14
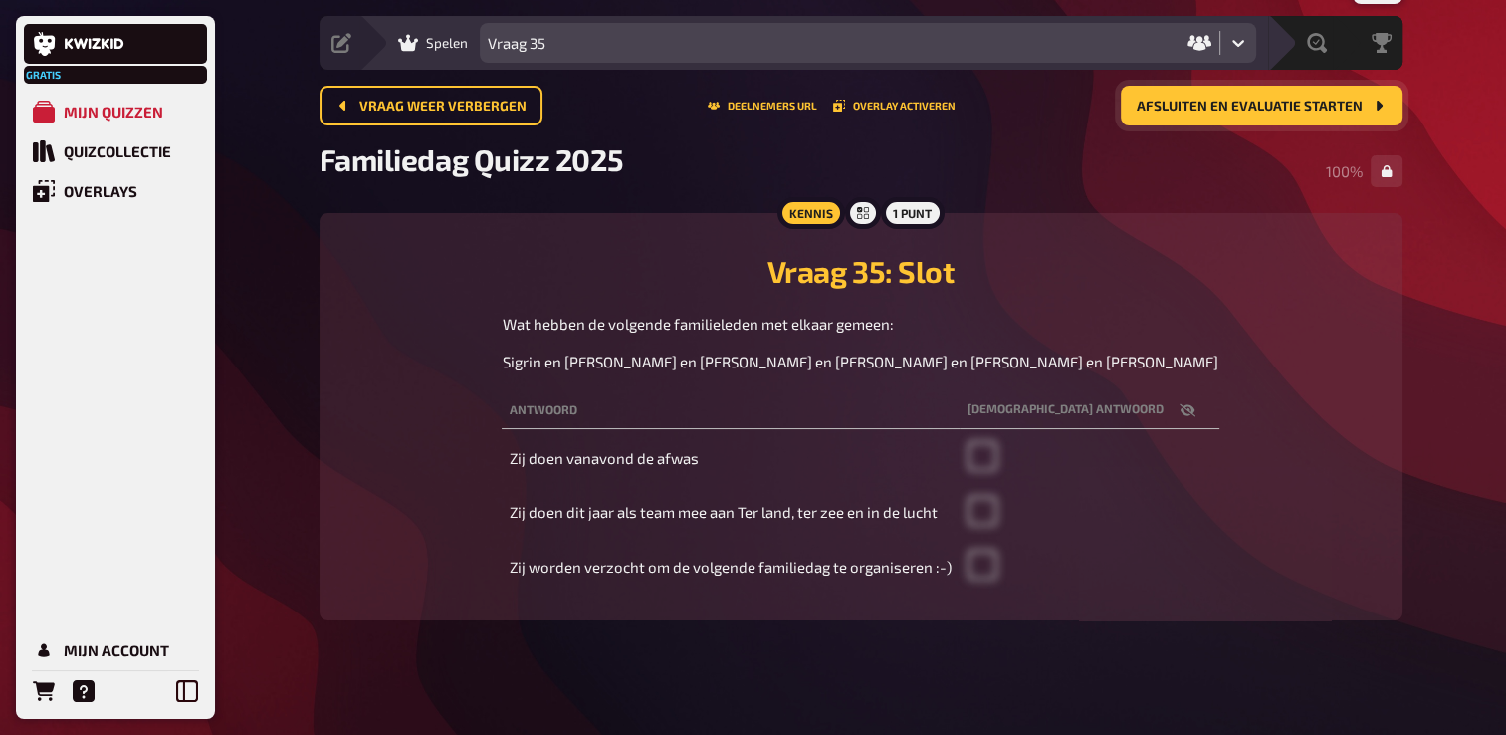
click at [1246, 106] on span "Afsluiten en evaluatie starten" at bounding box center [1250, 107] width 226 height 14
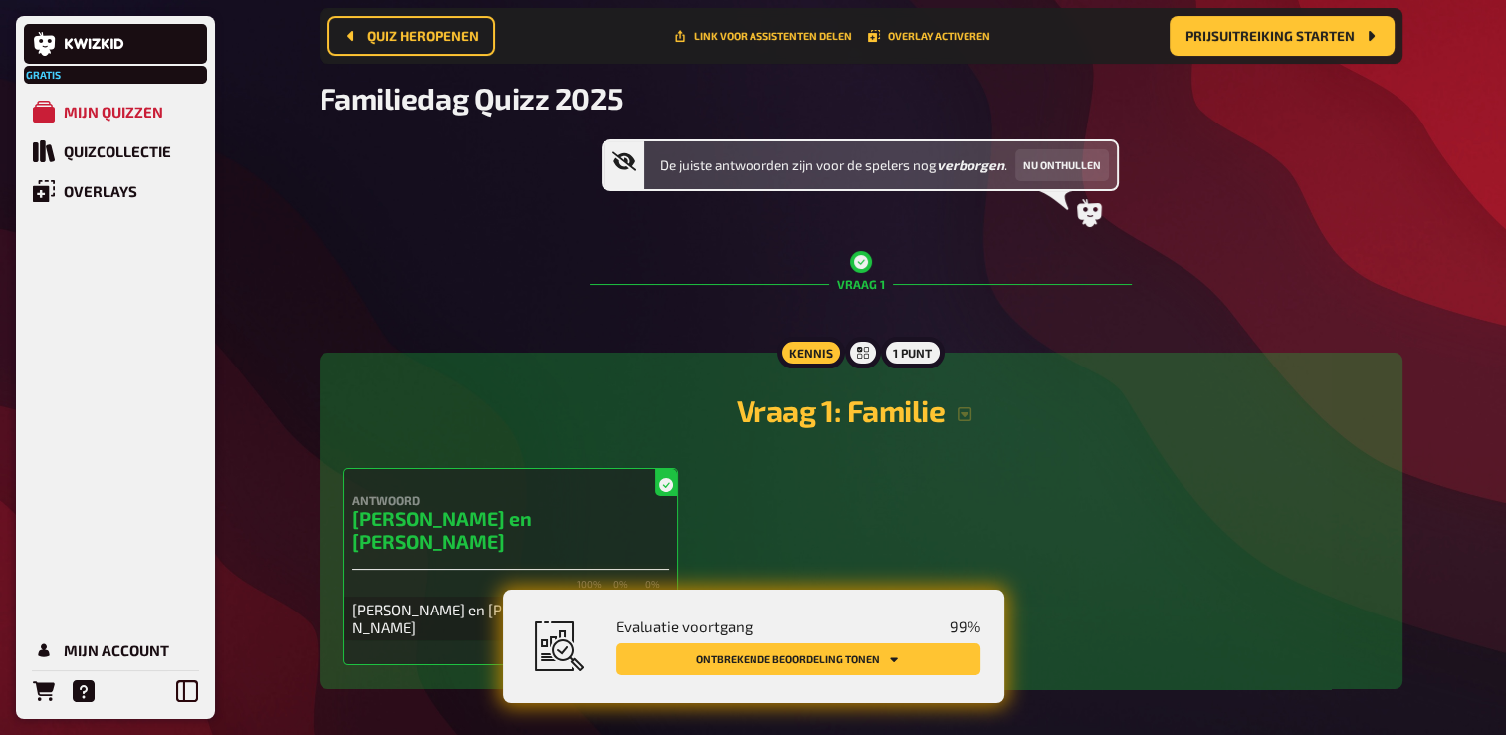
scroll to position [115, 0]
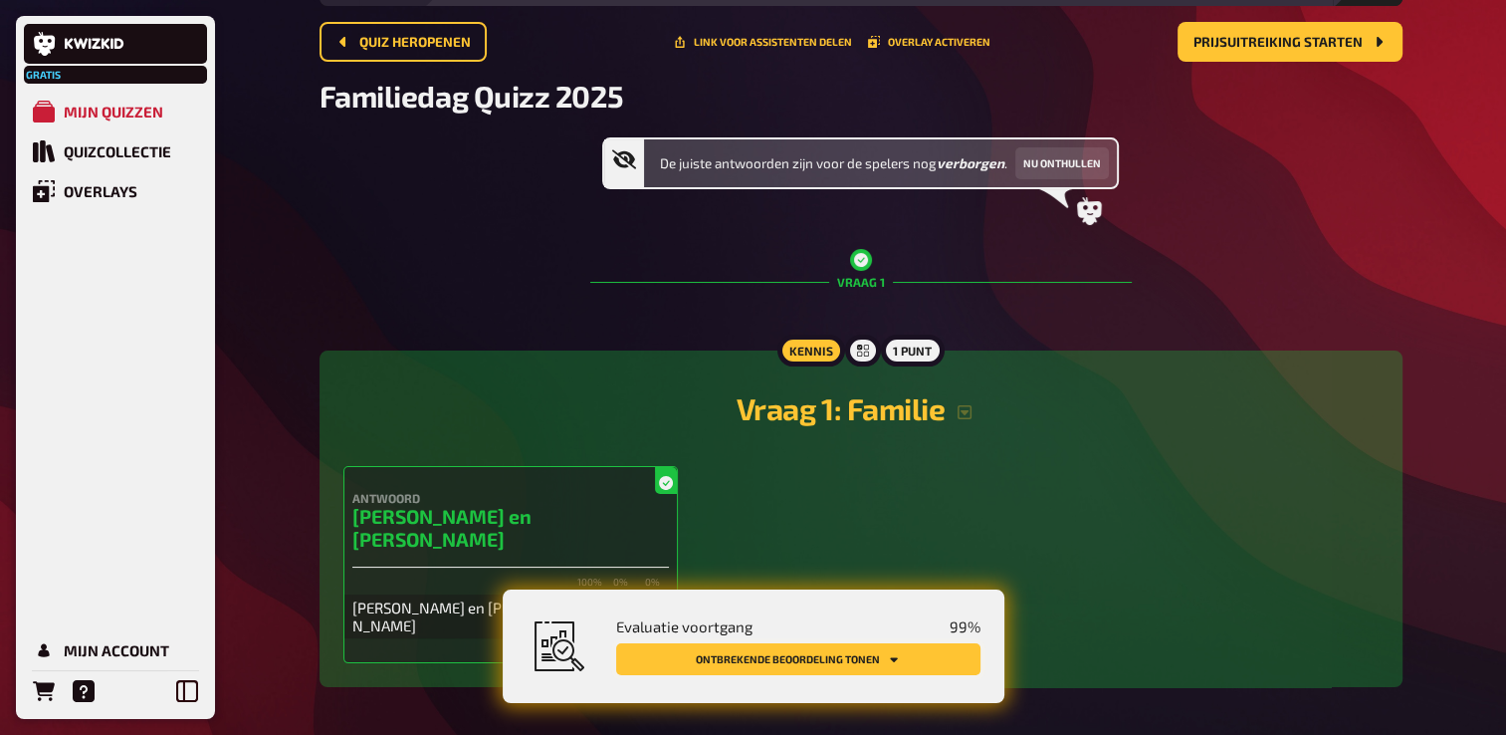
click at [915, 652] on button "Ontbrekende beoordeling tonen" at bounding box center [798, 659] width 364 height 32
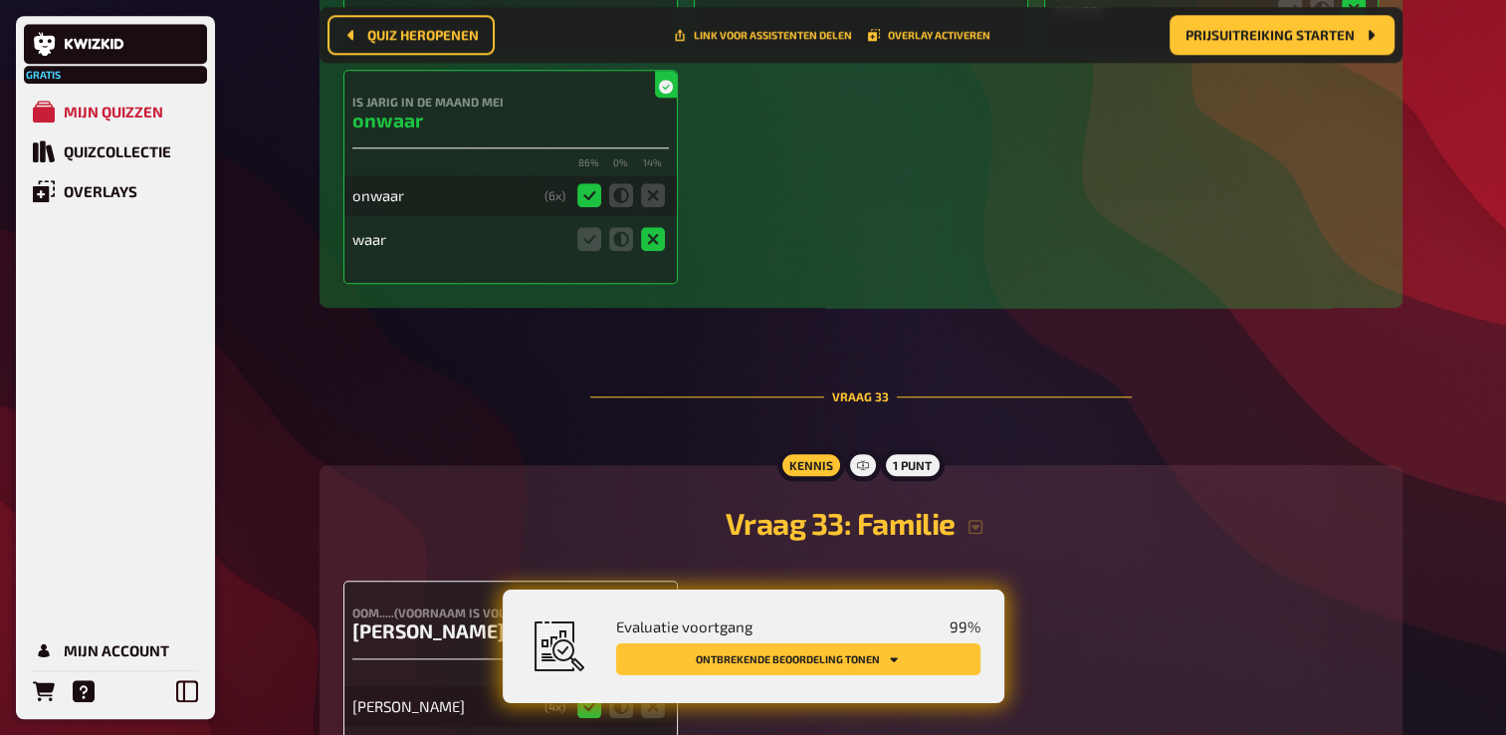
scroll to position [17413, 0]
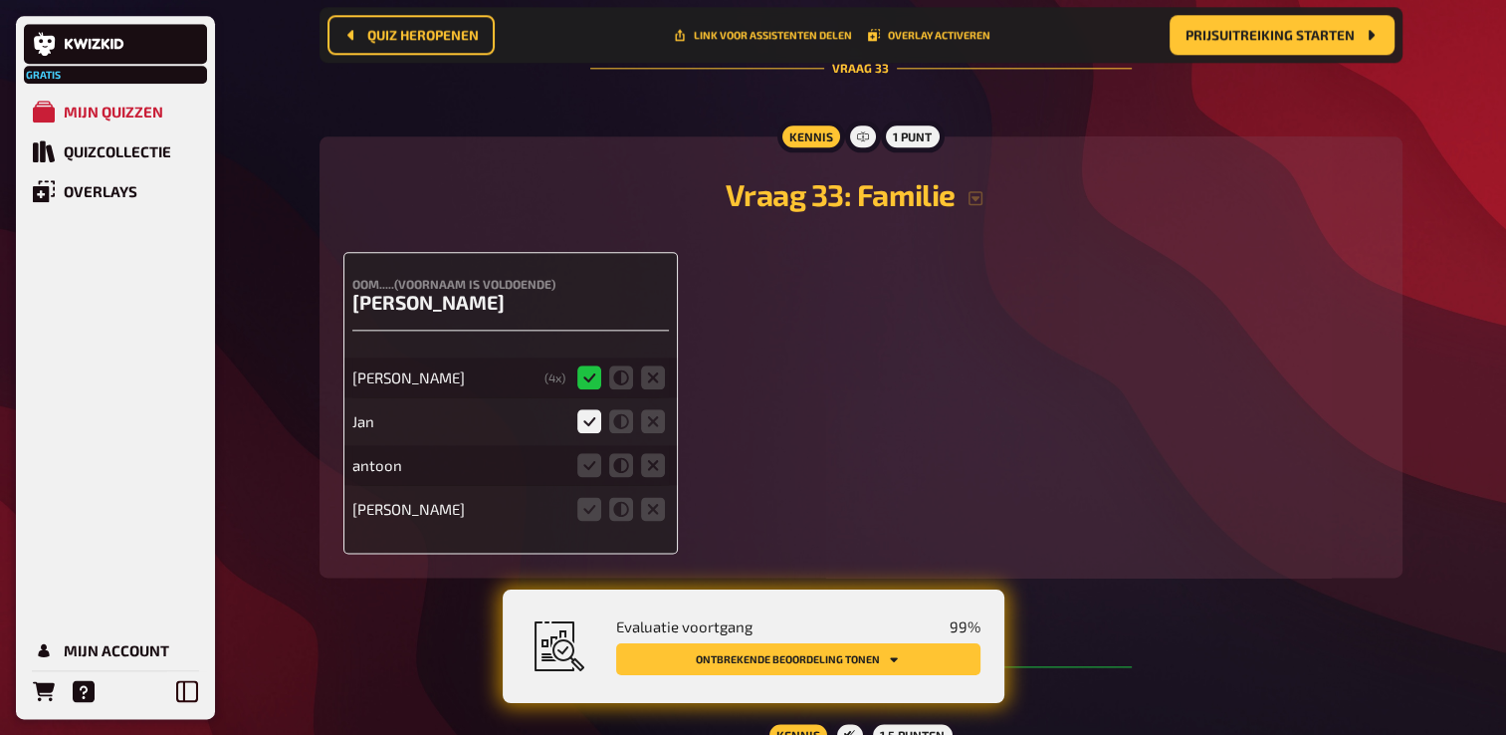
click at [587, 409] on icon at bounding box center [589, 421] width 24 height 24
click at [0, 0] on input "radio" at bounding box center [0, 0] width 0 height 0
click at [942, 368] on div "Oom.....(voornaam is voldoende) Gerrit Gerrit ( 4 x) Jan antoon Gerrit Tijhuis" at bounding box center [860, 403] width 1035 height 302
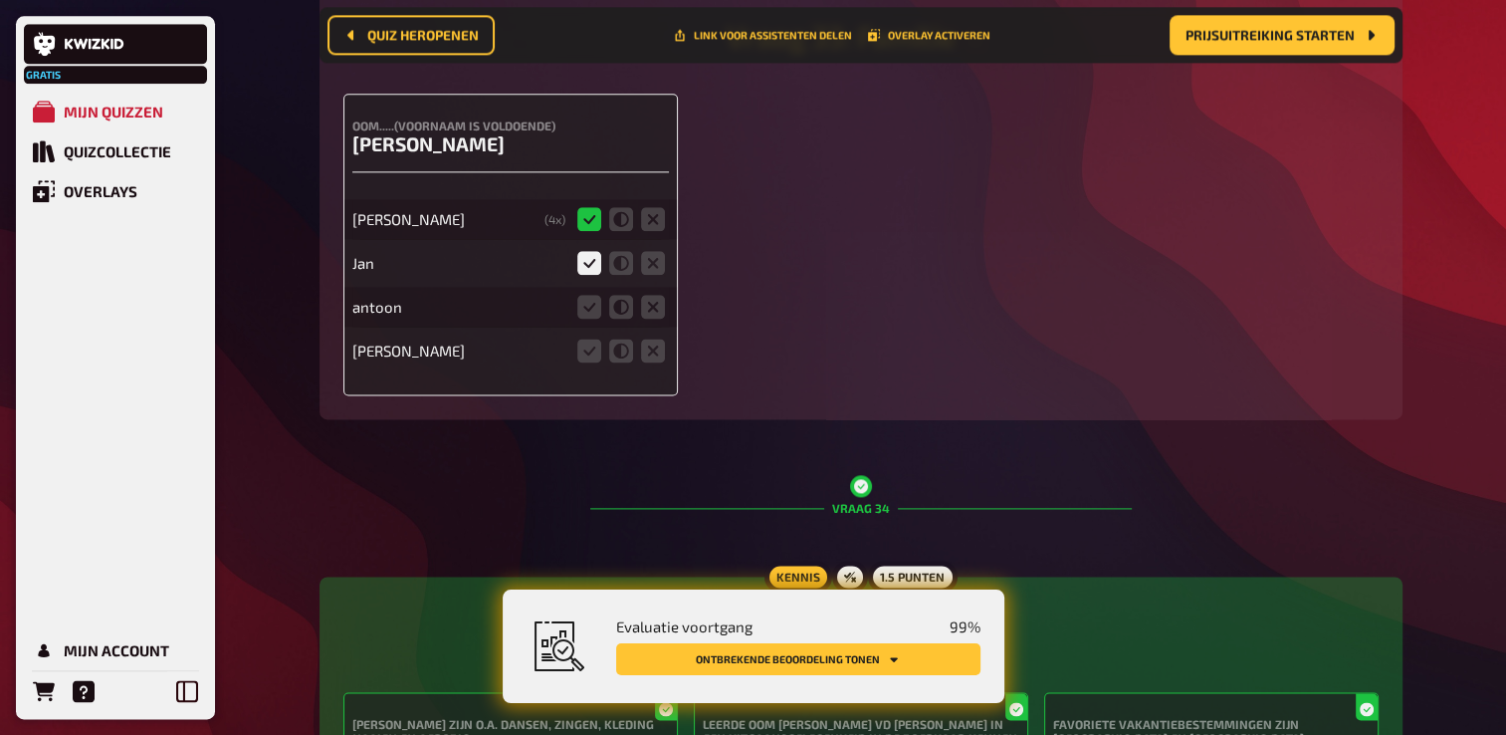
scroll to position [17513, 0]
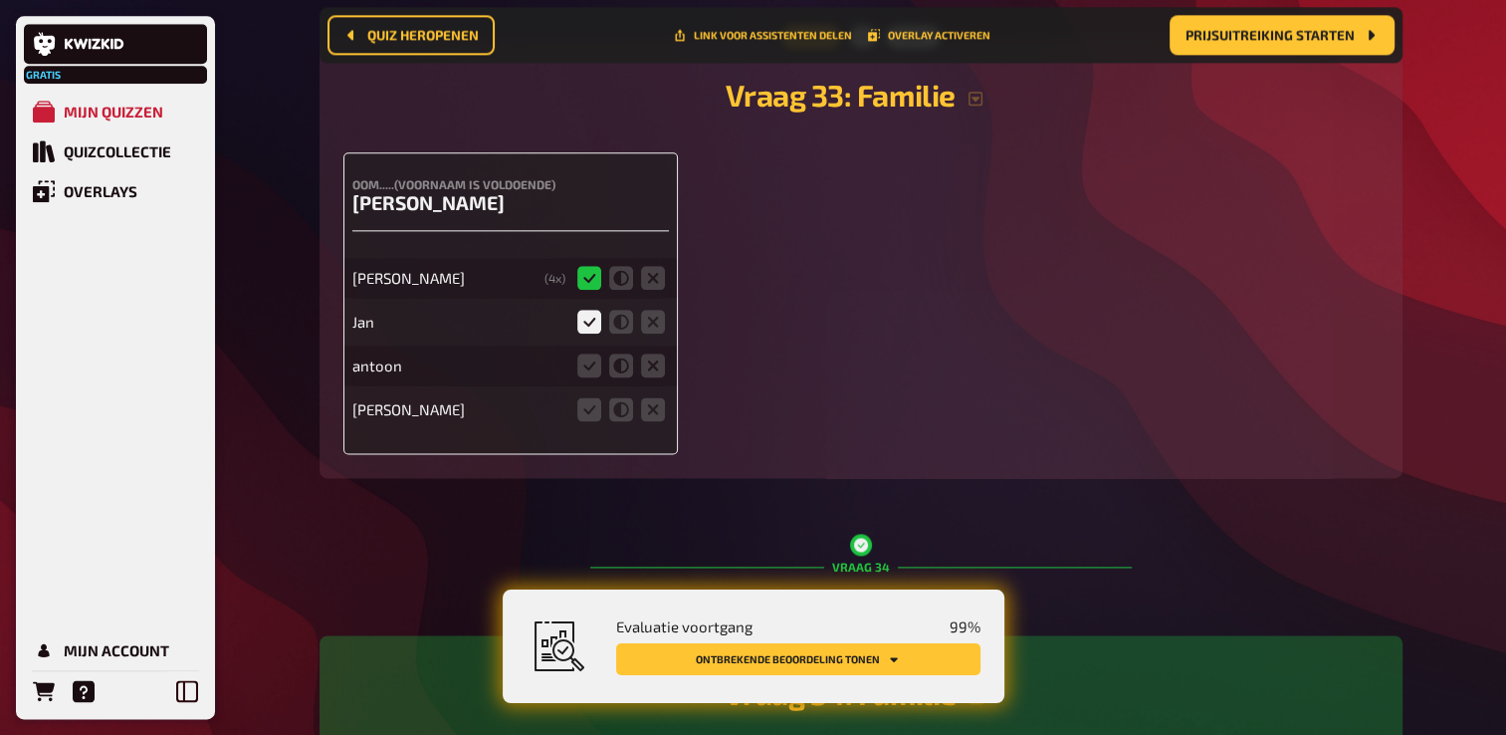
click at [587, 310] on icon at bounding box center [589, 322] width 24 height 24
click at [0, 0] on input "radio" at bounding box center [0, 0] width 0 height 0
click at [649, 310] on icon at bounding box center [653, 322] width 24 height 24
click at [0, 0] on input "radio" at bounding box center [0, 0] width 0 height 0
click at [646, 353] on icon at bounding box center [653, 365] width 24 height 24
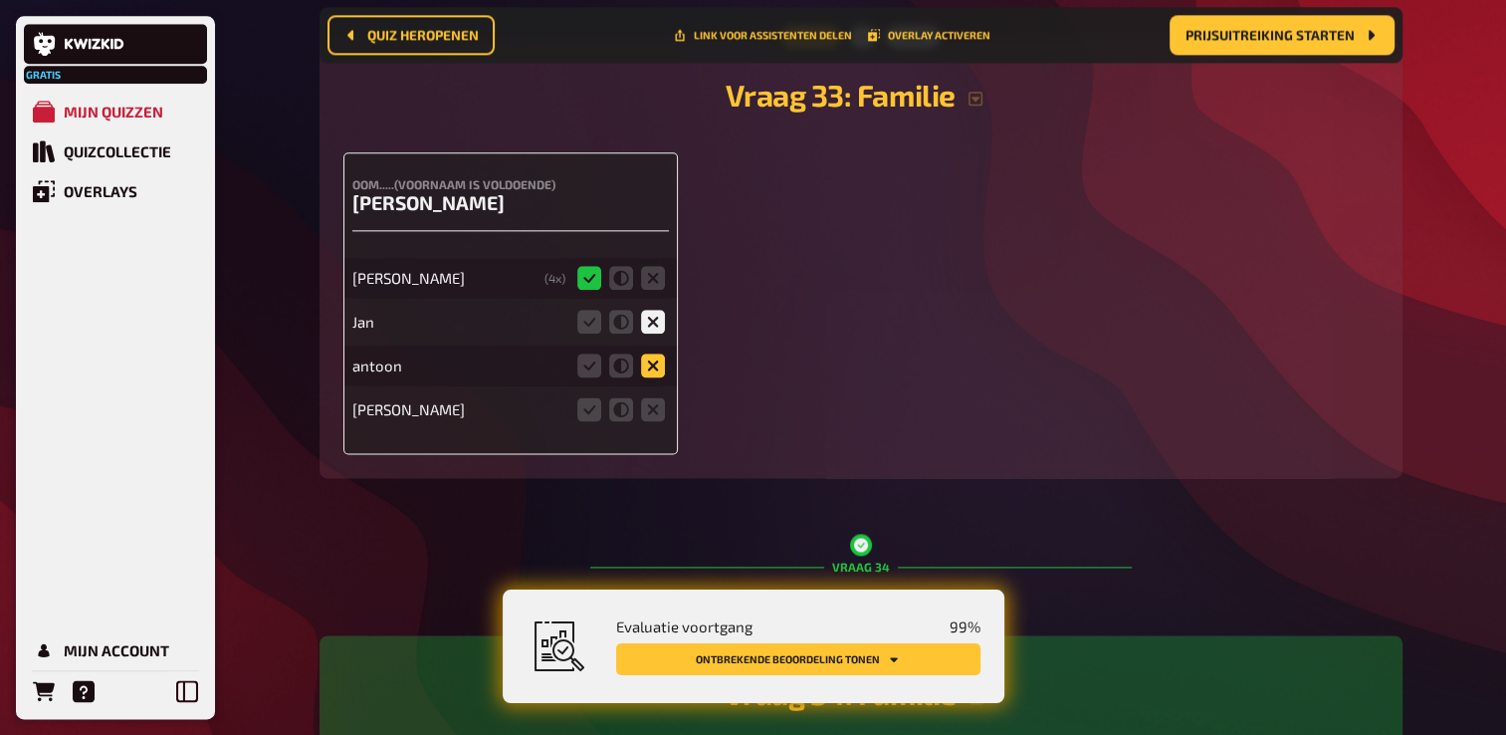
click at [0, 0] on input "radio" at bounding box center [0, 0] width 0 height 0
drag, startPoint x: 592, startPoint y: 380, endPoint x: 971, endPoint y: 305, distance: 386.7
click at [592, 397] on icon at bounding box center [589, 409] width 24 height 24
click at [0, 0] on input "radio" at bounding box center [0, 0] width 0 height 0
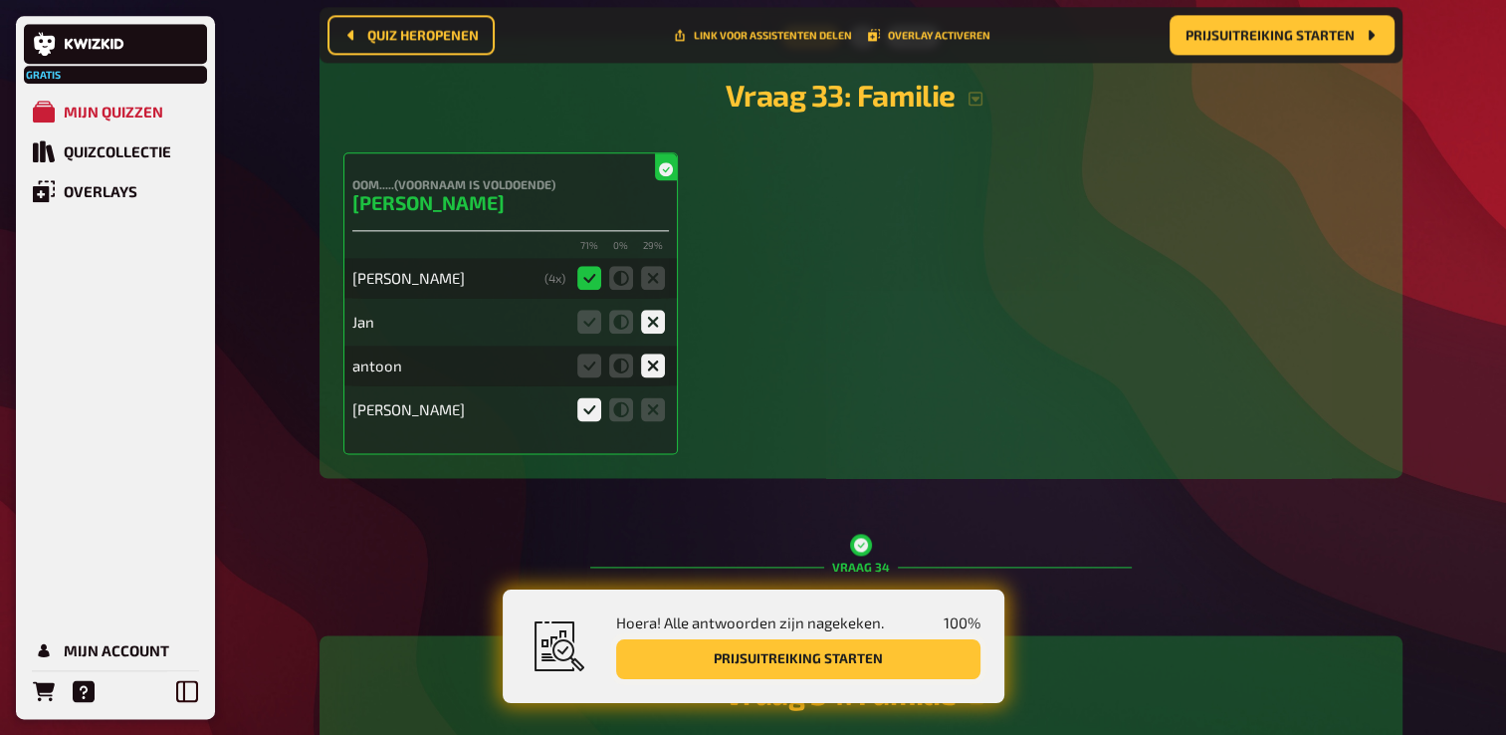
click at [872, 673] on button "Prijsuitreiking starten" at bounding box center [798, 659] width 364 height 40
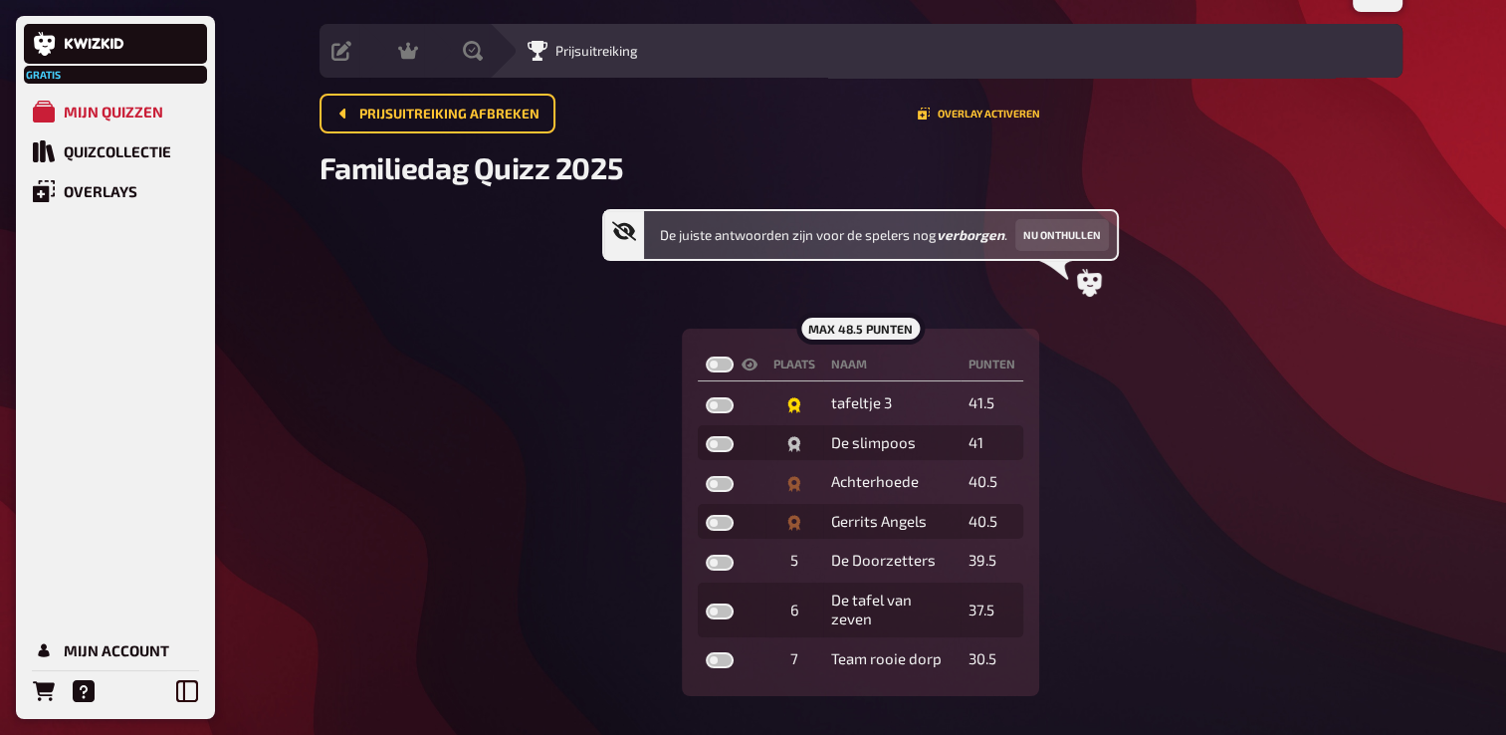
scroll to position [100, 0]
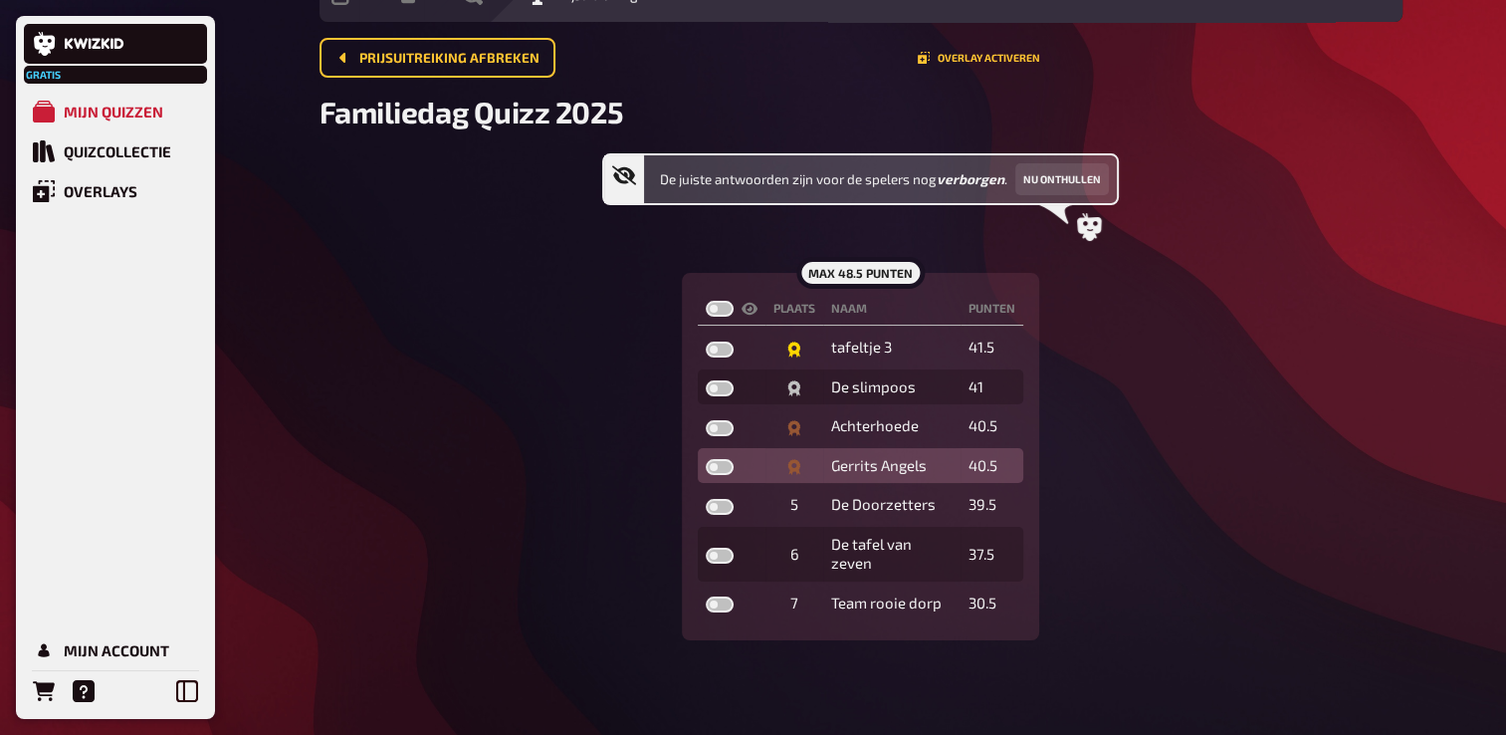
click at [720, 463] on label at bounding box center [720, 467] width 28 height 16
click at [706, 459] on input "checkbox" at bounding box center [705, 458] width 1 height 1
checkbox input "true"
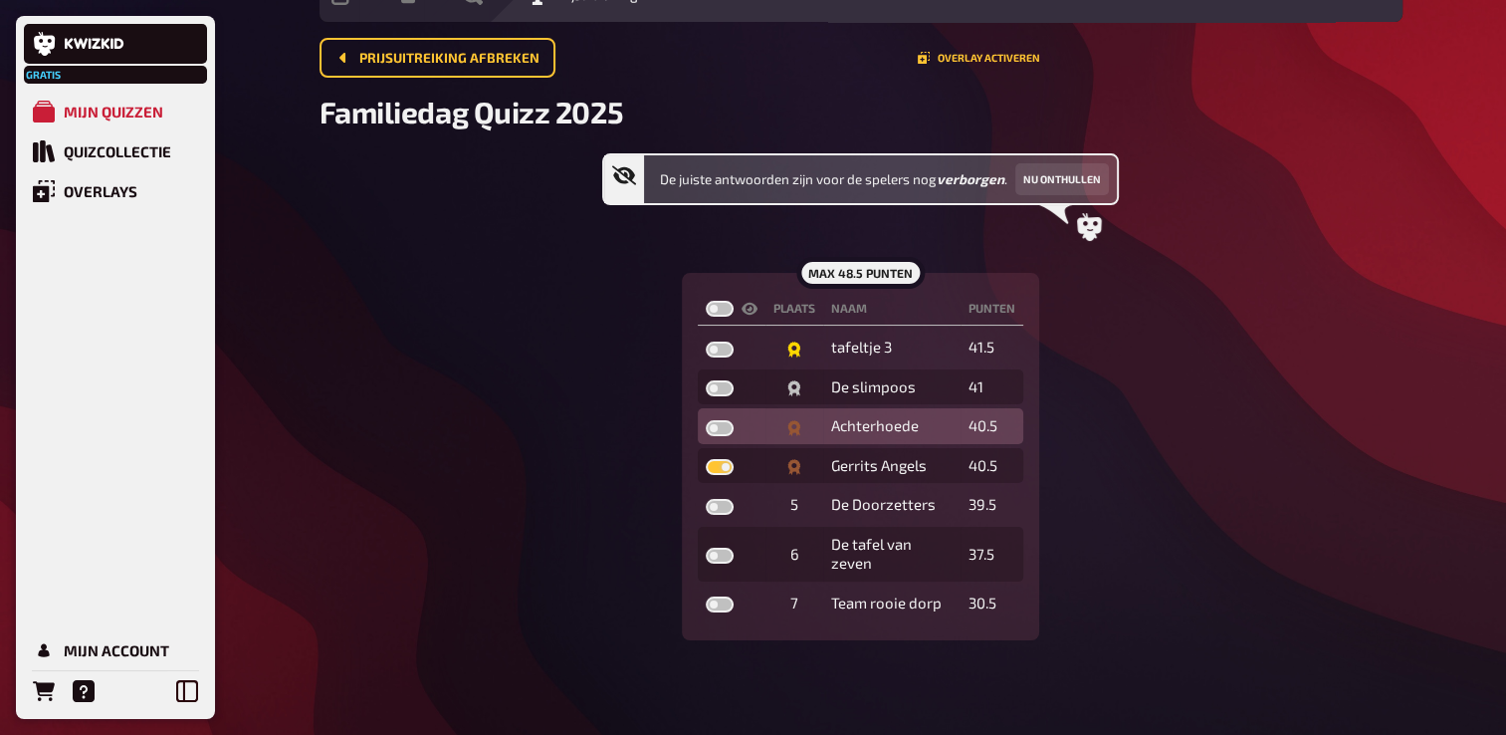
click at [725, 426] on label at bounding box center [720, 428] width 28 height 16
click at [706, 420] on input "checkbox" at bounding box center [705, 419] width 1 height 1
checkbox input "true"
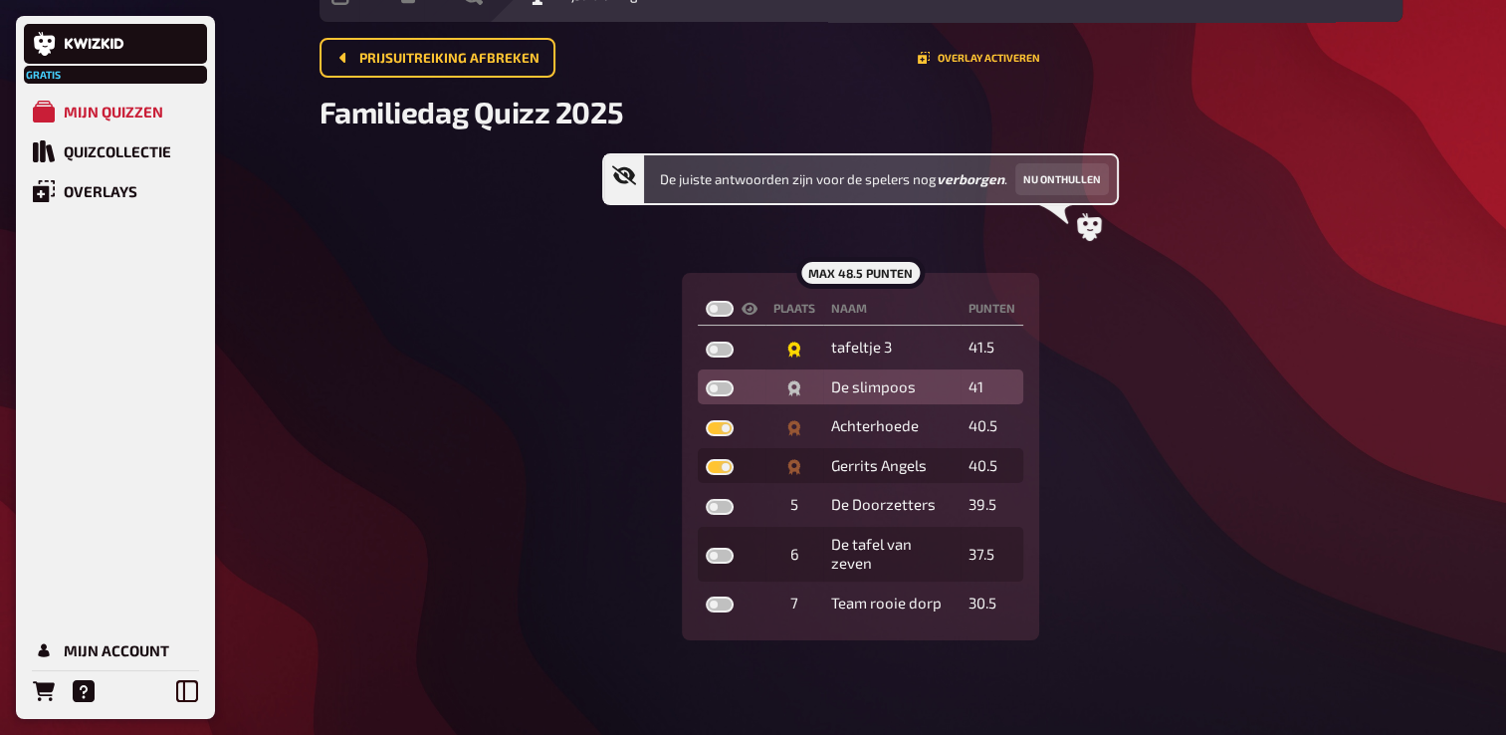
click at [725, 384] on label at bounding box center [720, 388] width 28 height 16
click at [706, 380] on input "checkbox" at bounding box center [705, 379] width 1 height 1
checkbox input "true"
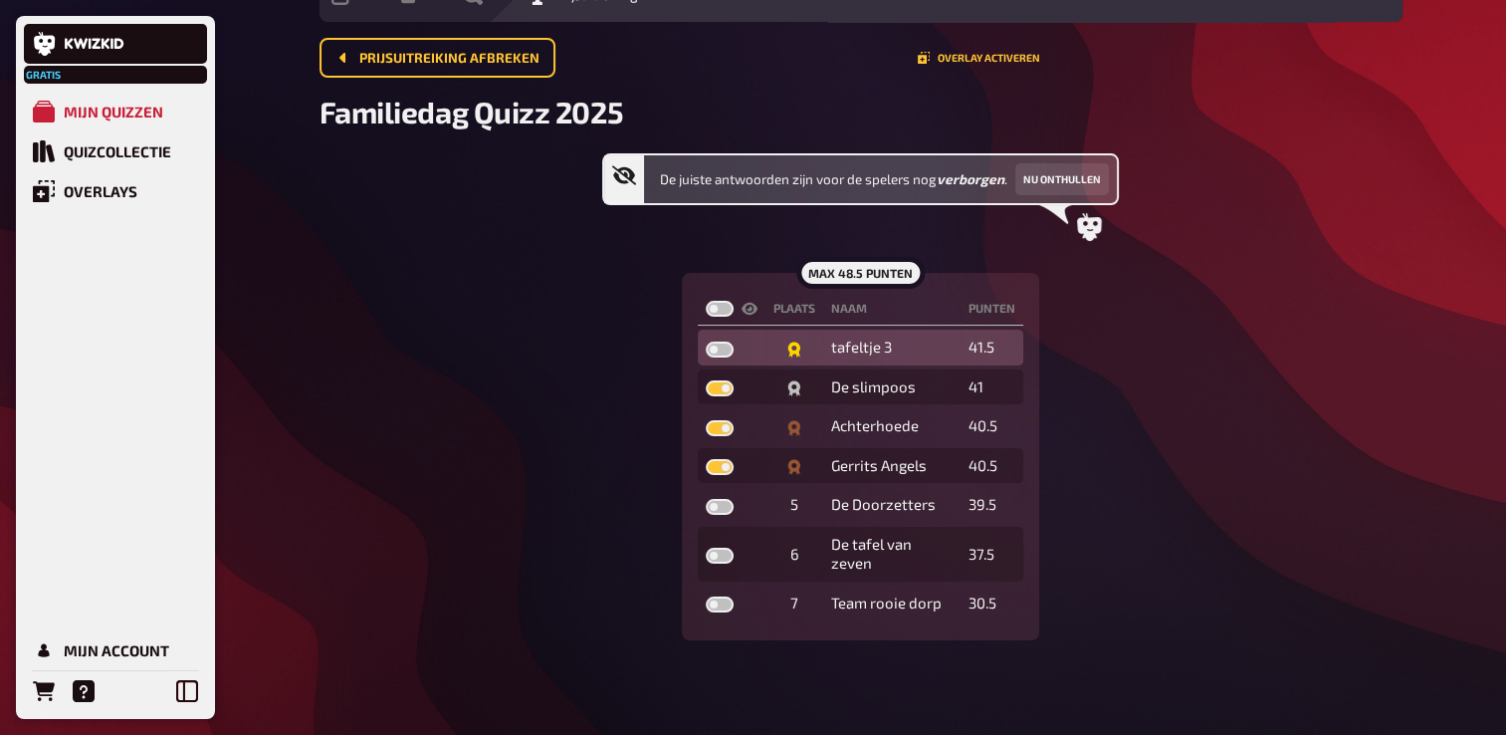
click at [735, 351] on td at bounding box center [732, 347] width 68 height 36
click at [713, 345] on label at bounding box center [720, 349] width 28 height 16
click at [706, 341] on input "checkbox" at bounding box center [705, 340] width 1 height 1
checkbox input "true"
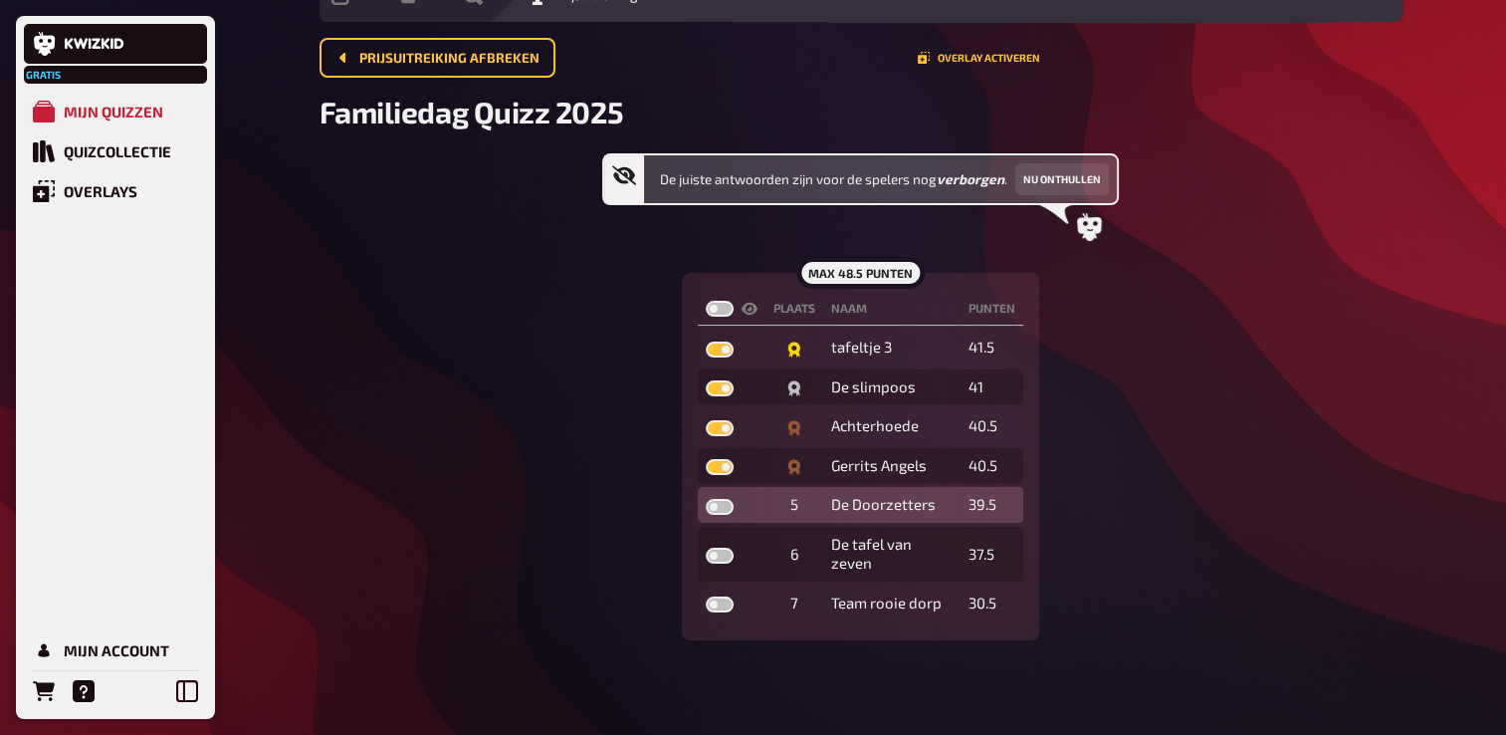
click at [737, 507] on td at bounding box center [732, 505] width 68 height 36
click at [725, 508] on label at bounding box center [720, 507] width 28 height 16
click at [706, 499] on input "checkbox" at bounding box center [705, 498] width 1 height 1
checkbox input "true"
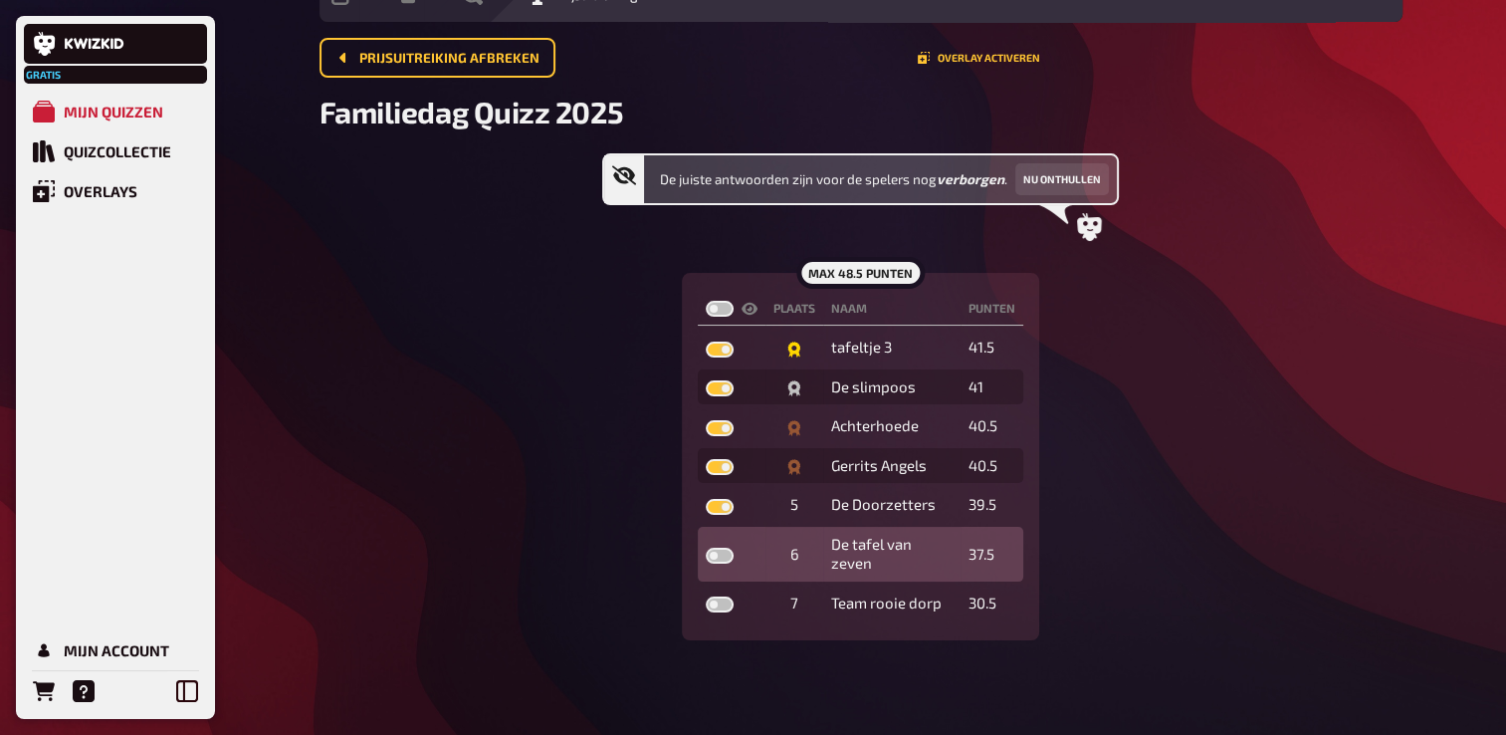
click at [725, 550] on label at bounding box center [720, 555] width 28 height 16
click at [706, 547] on input "checkbox" at bounding box center [705, 546] width 1 height 1
checkbox input "true"
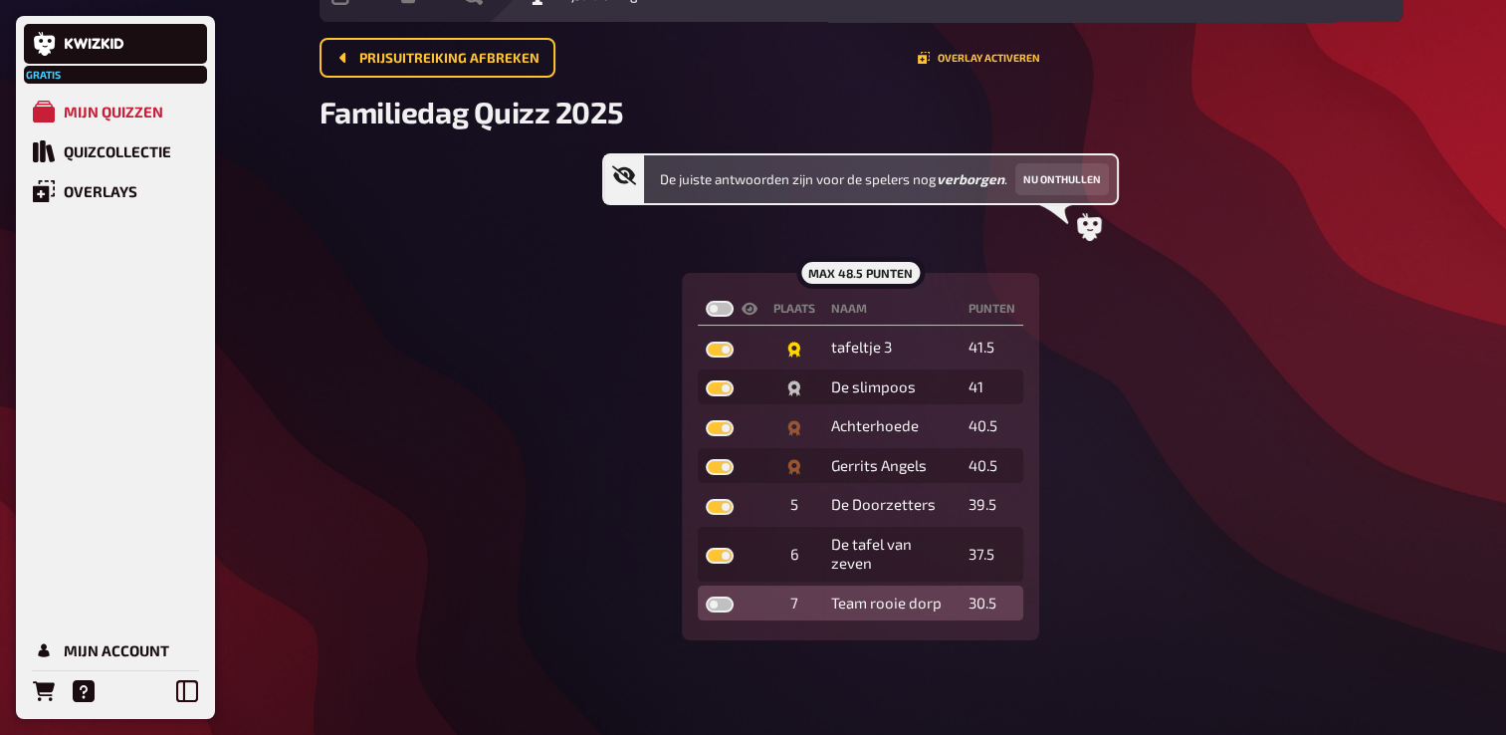
click at [726, 603] on label at bounding box center [720, 604] width 28 height 16
click at [706, 596] on input "checkbox" at bounding box center [705, 595] width 1 height 1
checkbox input "true"
click at [1349, 199] on div "De juiste antwoorden zijn voor de spelers nog verborgen . Nu onthullen max 48.5…" at bounding box center [860, 396] width 1083 height 487
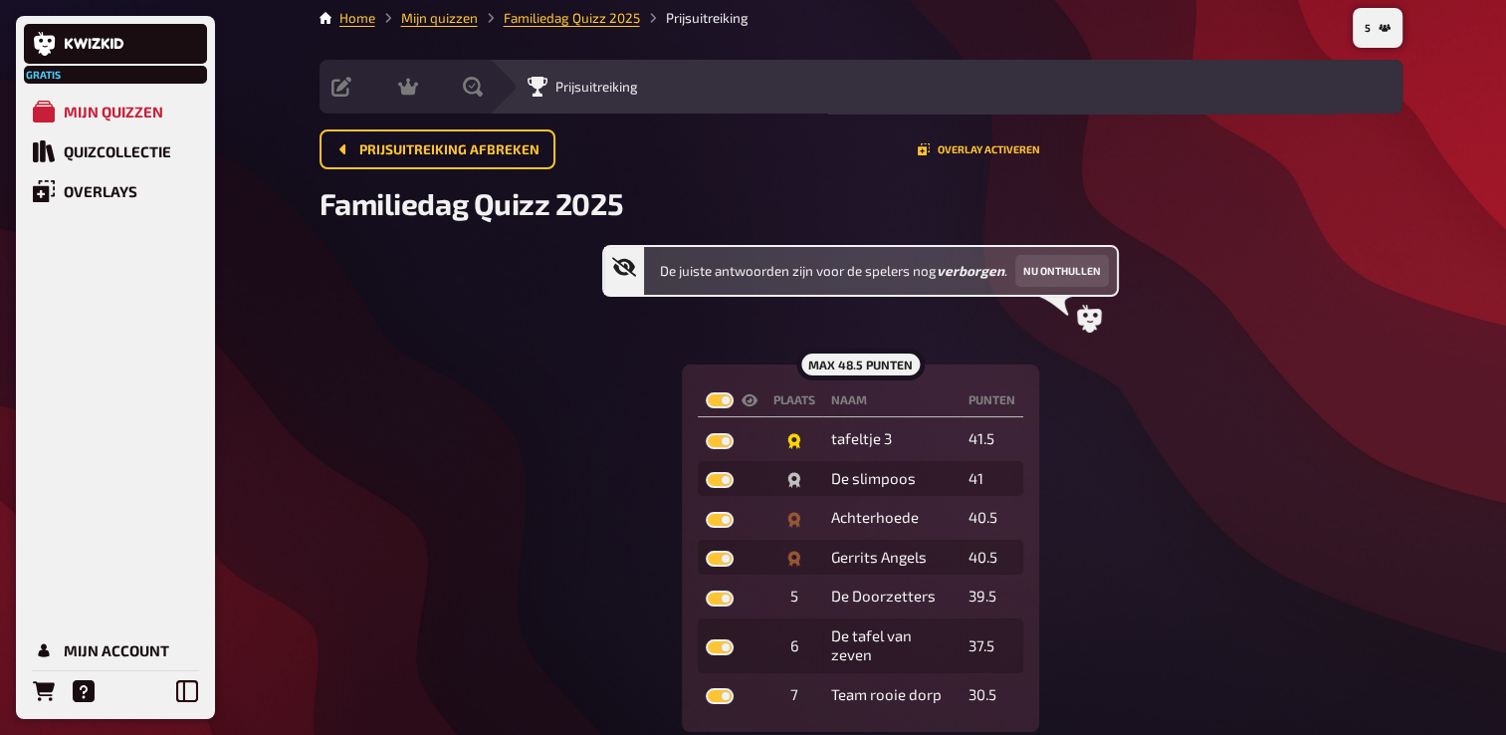
scroll to position [0, 0]
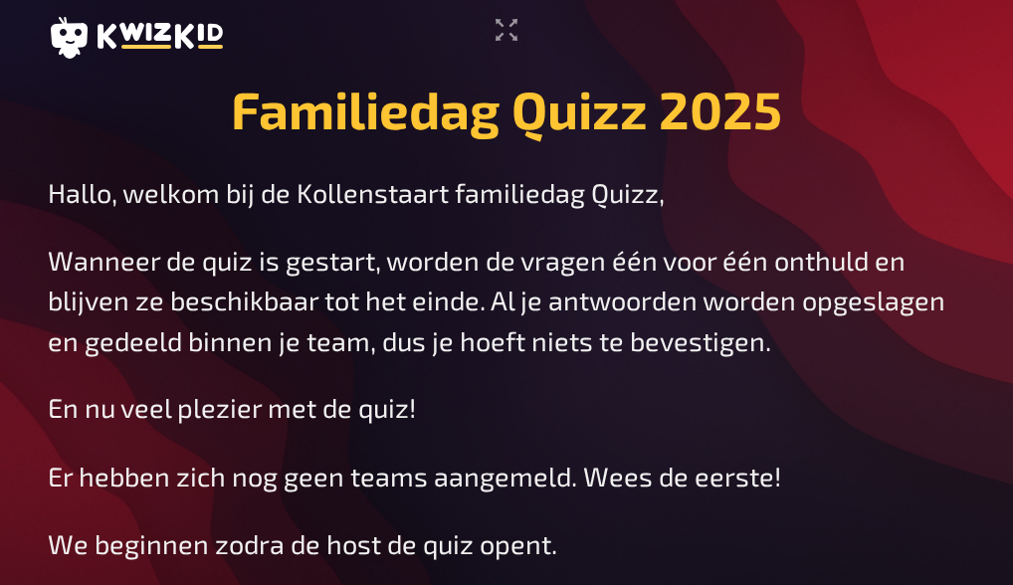
scroll to position [3, 0]
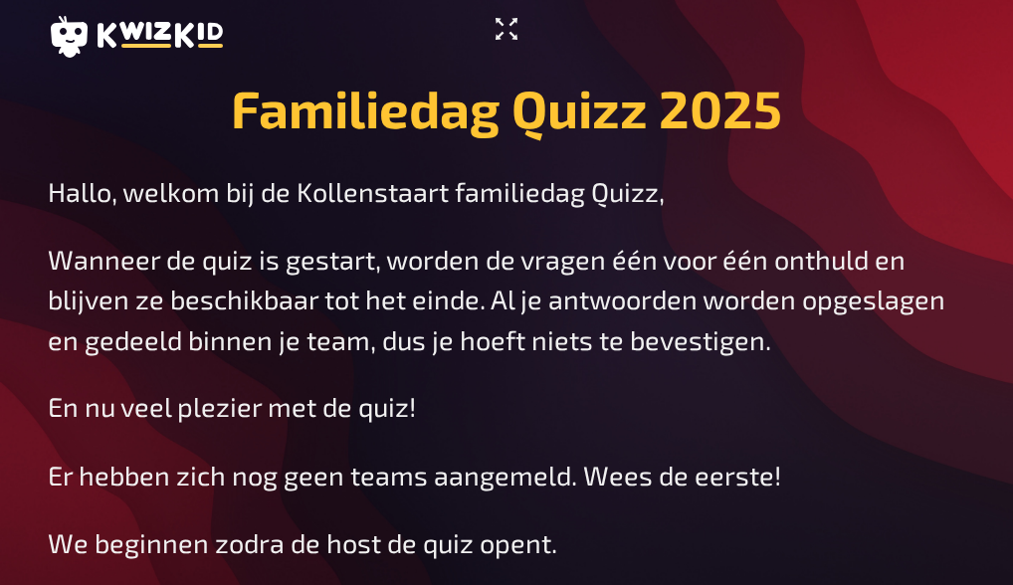
click at [502, 34] on icon "Ga naar volledig scherm" at bounding box center [507, 29] width 32 height 32
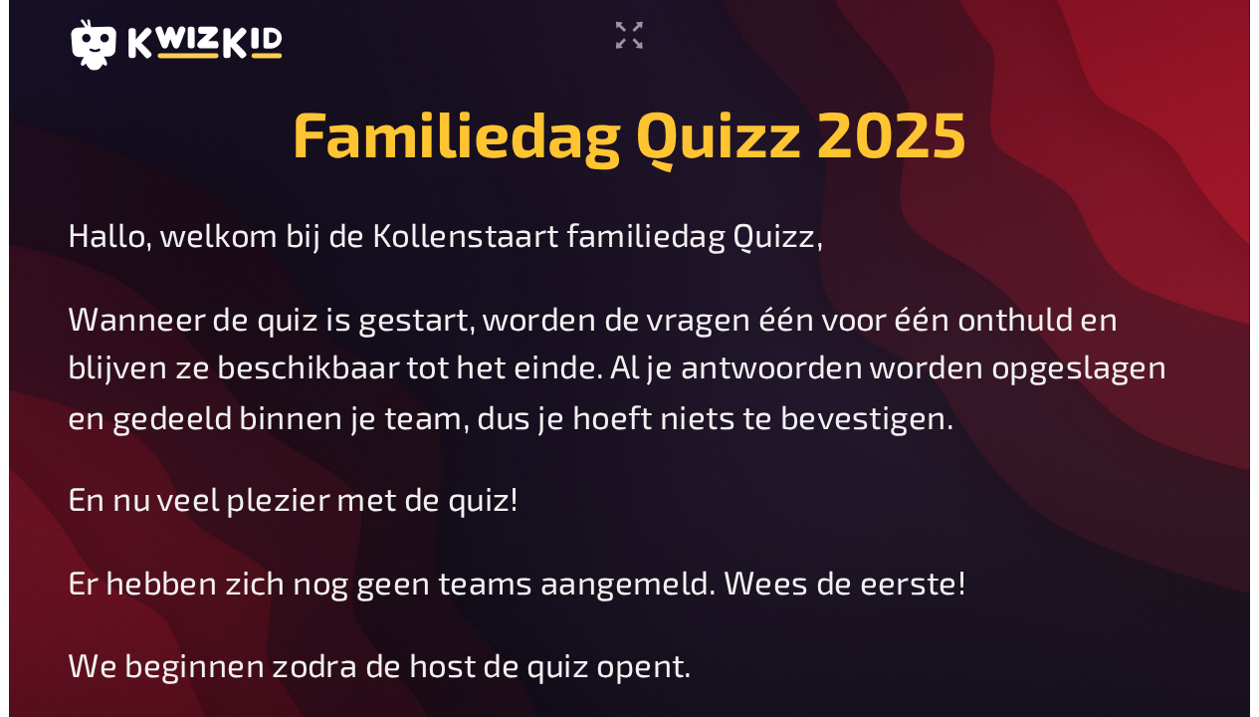
scroll to position [0, 0]
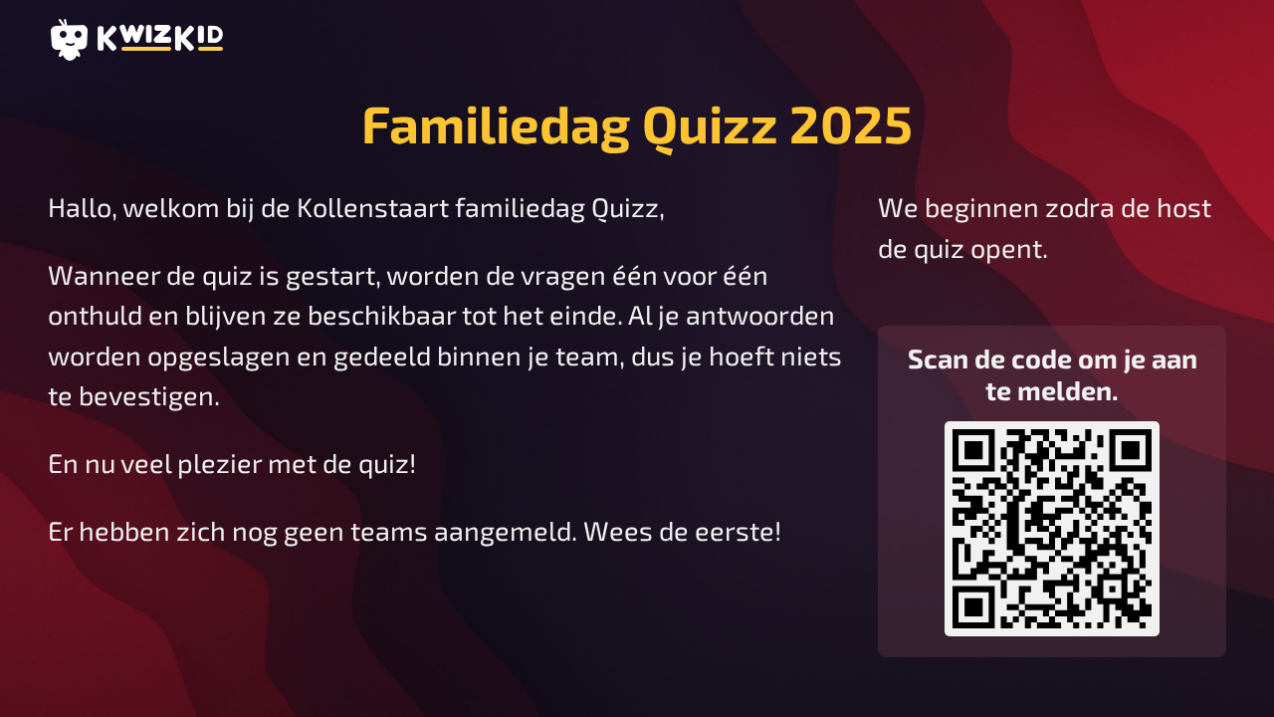
drag, startPoint x: 1220, startPoint y: 603, endPoint x: 1200, endPoint y: 629, distance: 32.6
drag, startPoint x: 1200, startPoint y: 629, endPoint x: 538, endPoint y: 559, distance: 665.5
click at [538, 559] on div "Hallo, welkom bij de Kollenstaart familiedag Quizz, Wanneer de quiz is gestart,…" at bounding box center [447, 421] width 798 height 471
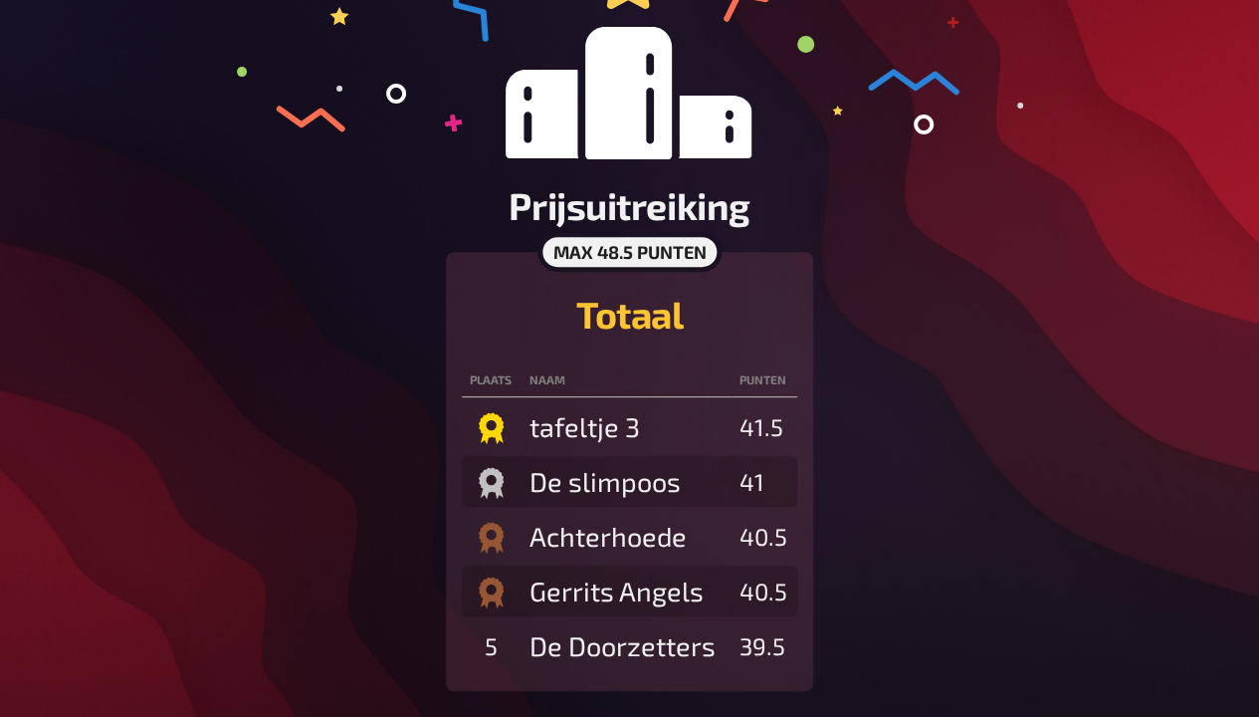
scroll to position [267, 0]
